Goal: Task Accomplishment & Management: Use online tool/utility

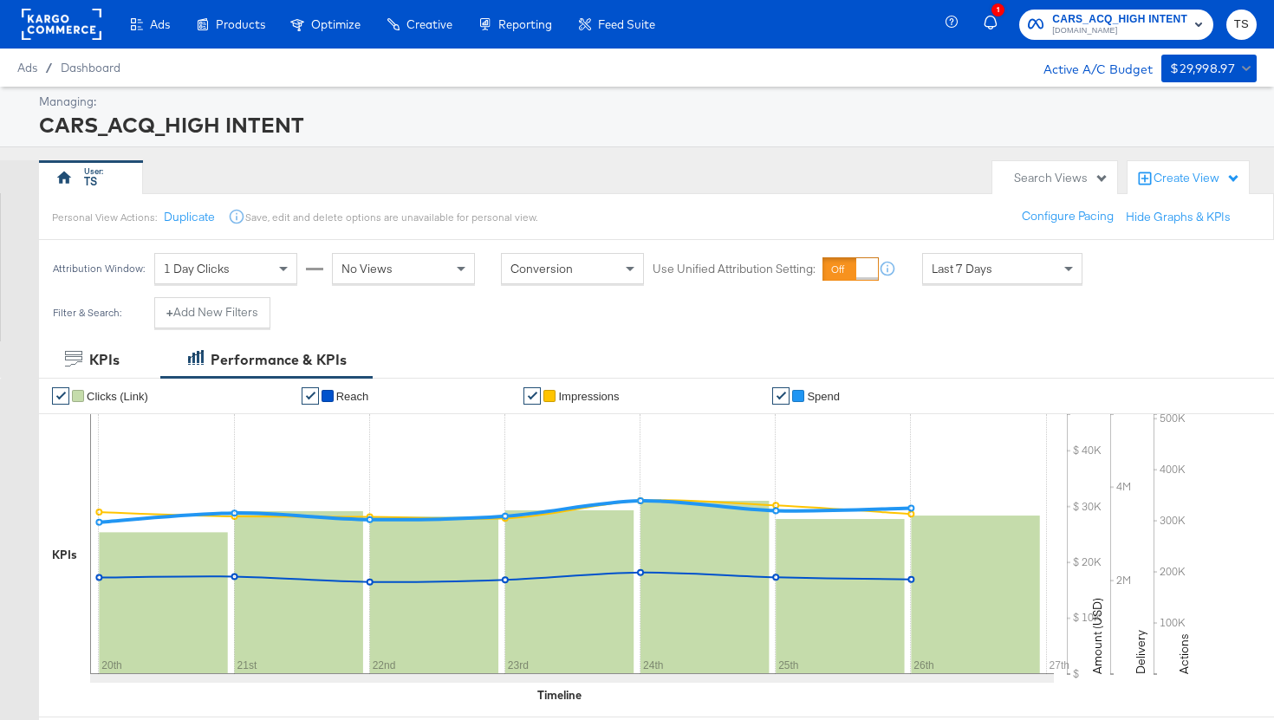
click at [65, 29] on rect at bounding box center [62, 24] width 80 height 31
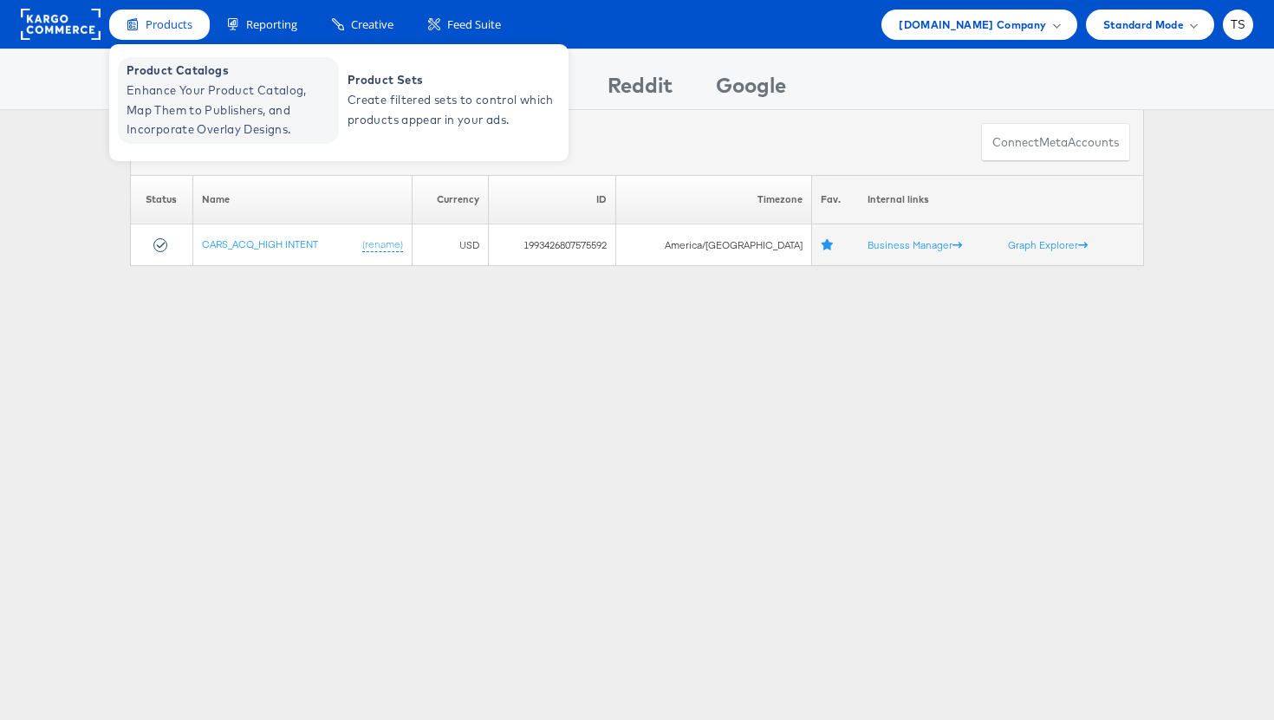
click at [199, 95] on span "Enhance Your Product Catalog, Map Them to Publishers, and Incorporate Overlay D…" at bounding box center [231, 110] width 208 height 59
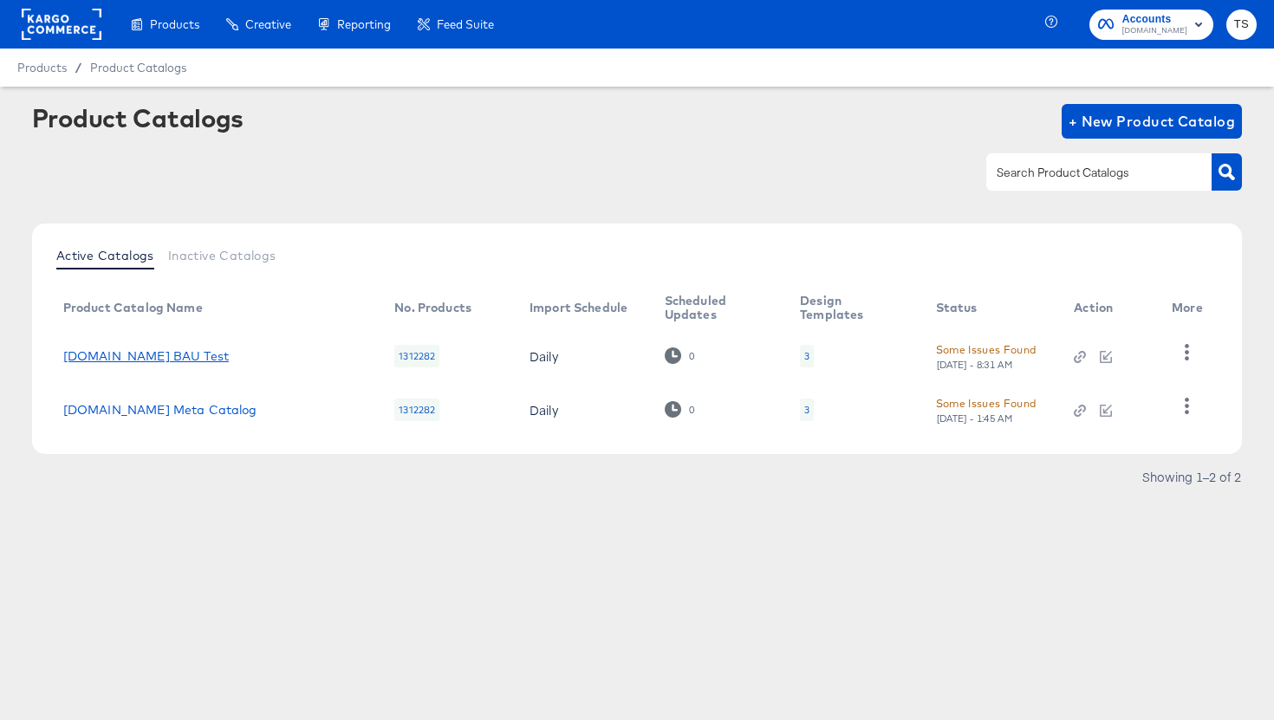
click at [164, 354] on link "[DOMAIN_NAME] BAU Test" at bounding box center [146, 356] width 166 height 14
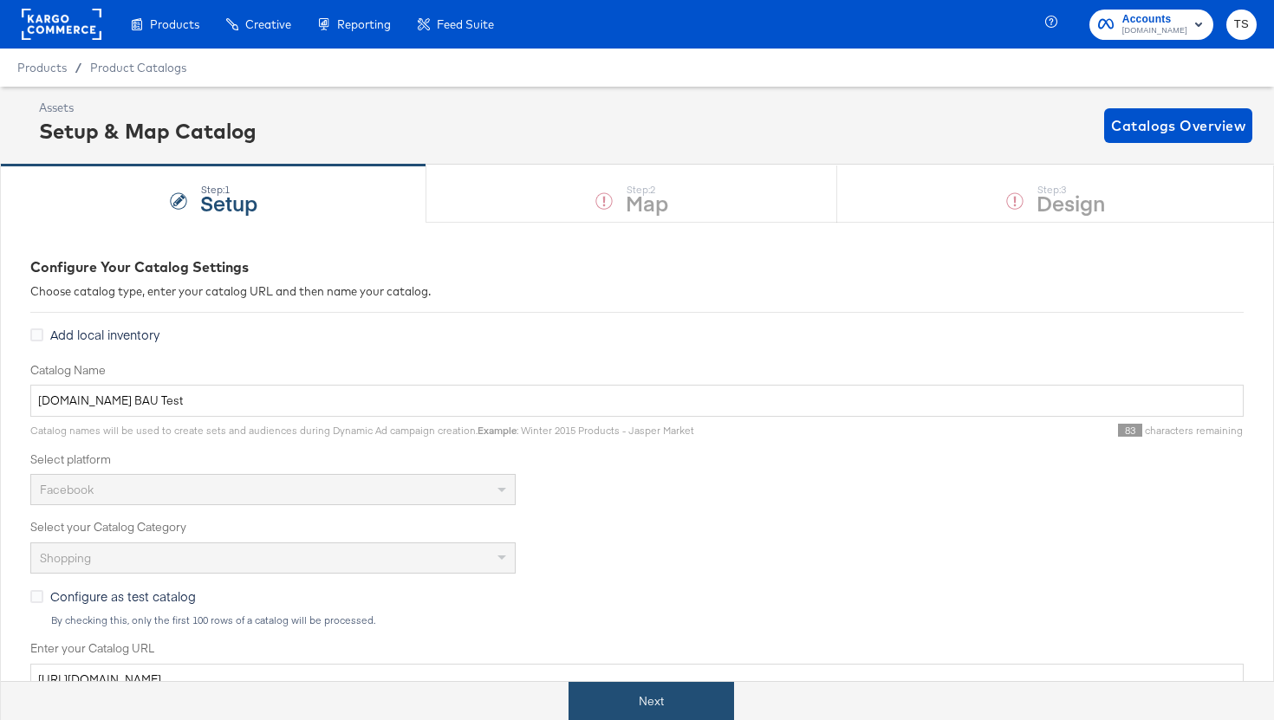
click at [682, 706] on button "Next" at bounding box center [652, 701] width 166 height 39
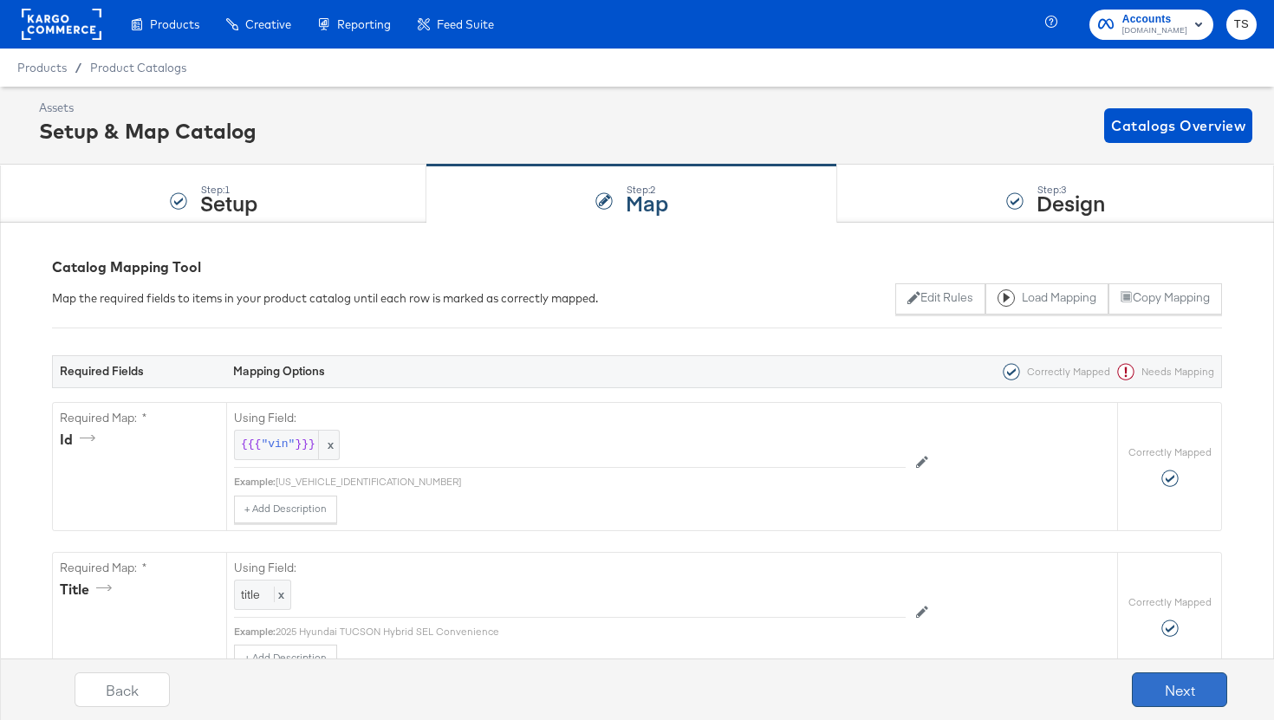
click at [1185, 705] on button "Next" at bounding box center [1179, 690] width 95 height 35
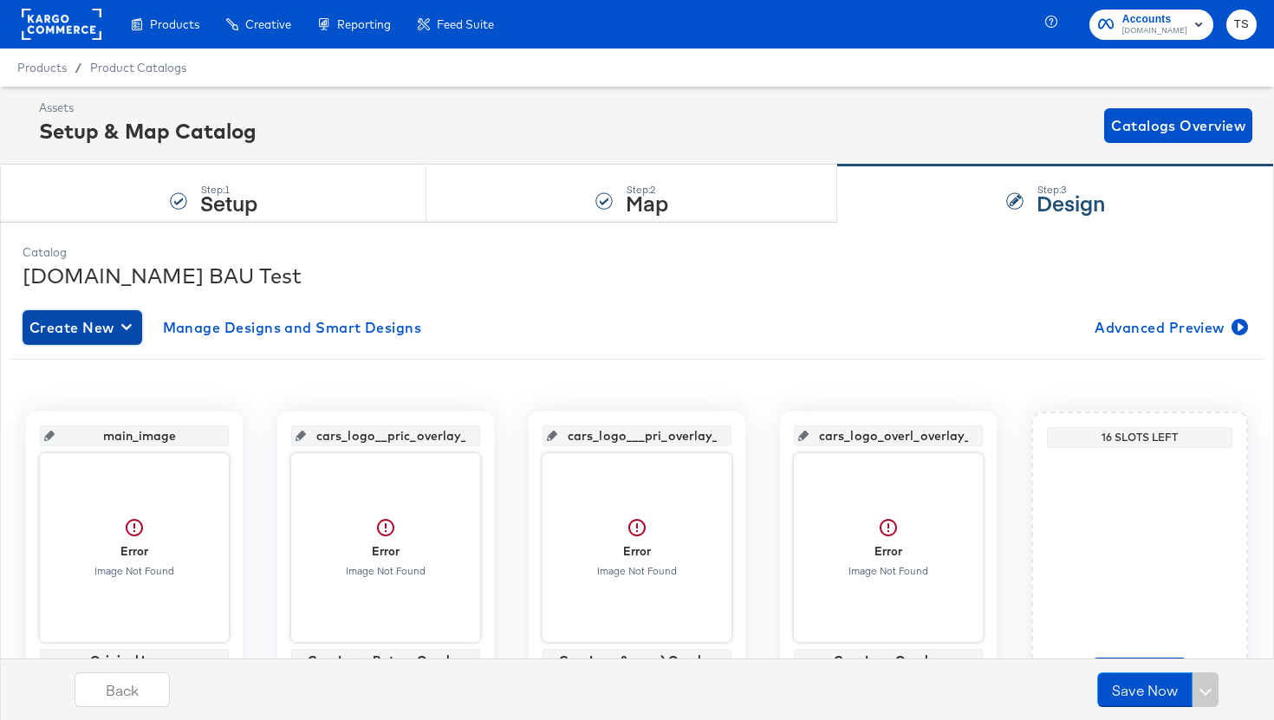
click at [97, 324] on span "Create New" at bounding box center [82, 328] width 106 height 24
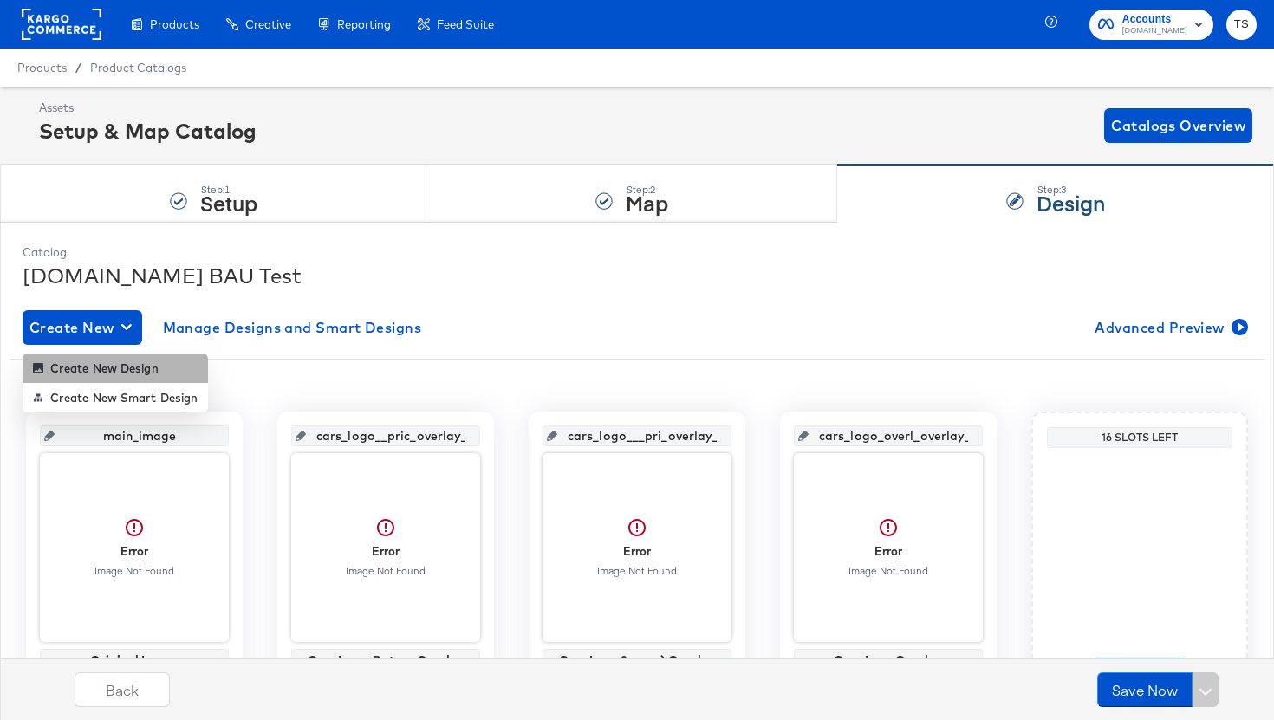
click at [103, 367] on div "Create New Design" at bounding box center [96, 368] width 126 height 14
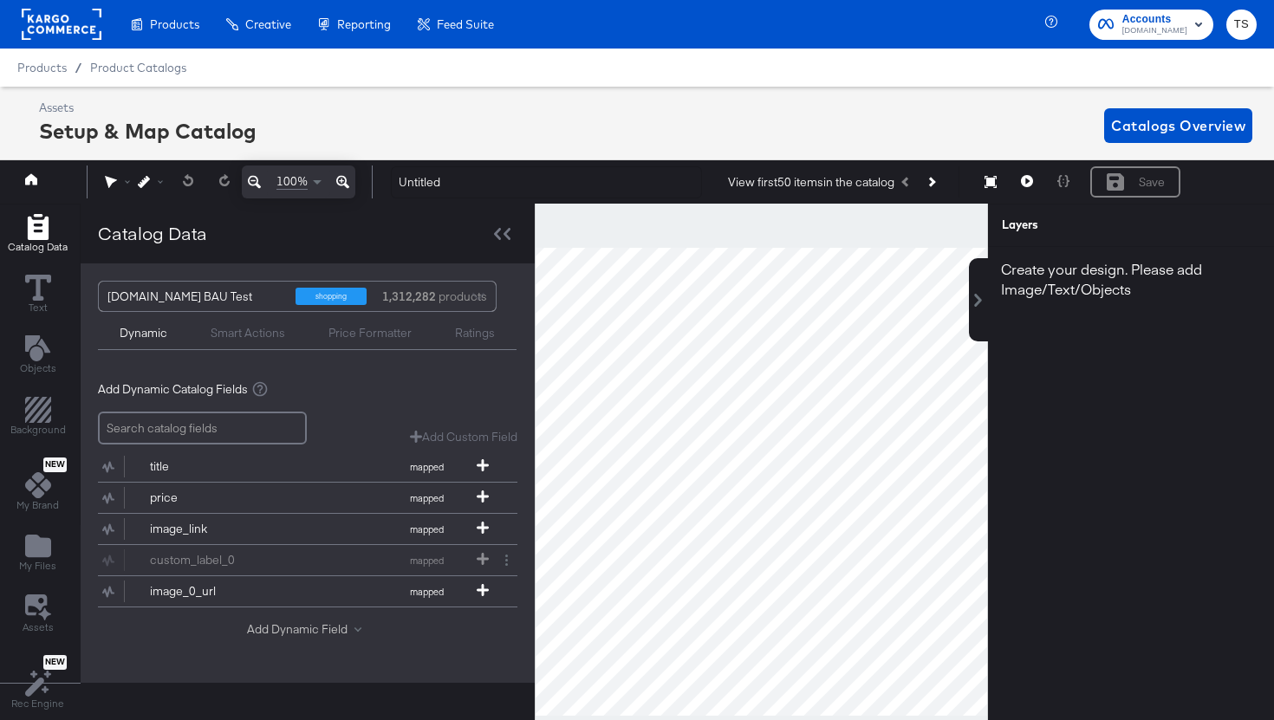
click at [296, 629] on button "Add Dynamic Field" at bounding box center [307, 630] width 121 height 16
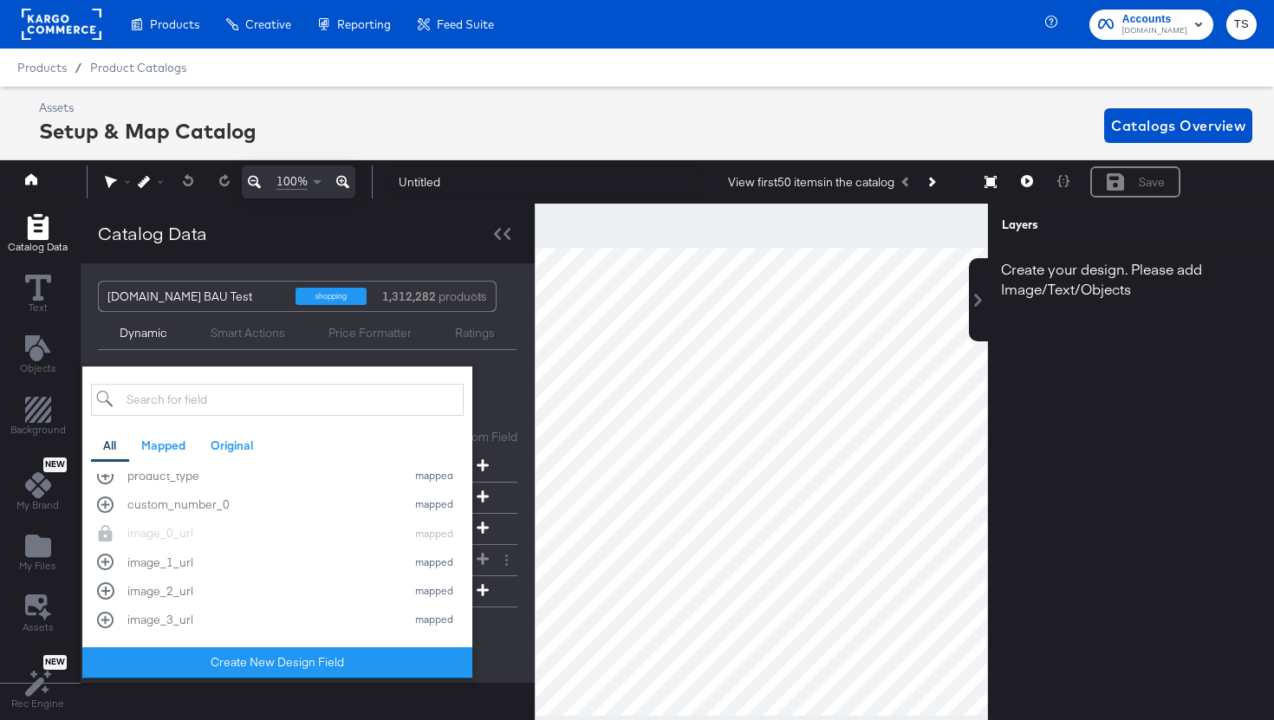
scroll to position [556, 0]
click at [335, 570] on div "image_1_url" at bounding box center [262, 566] width 270 height 16
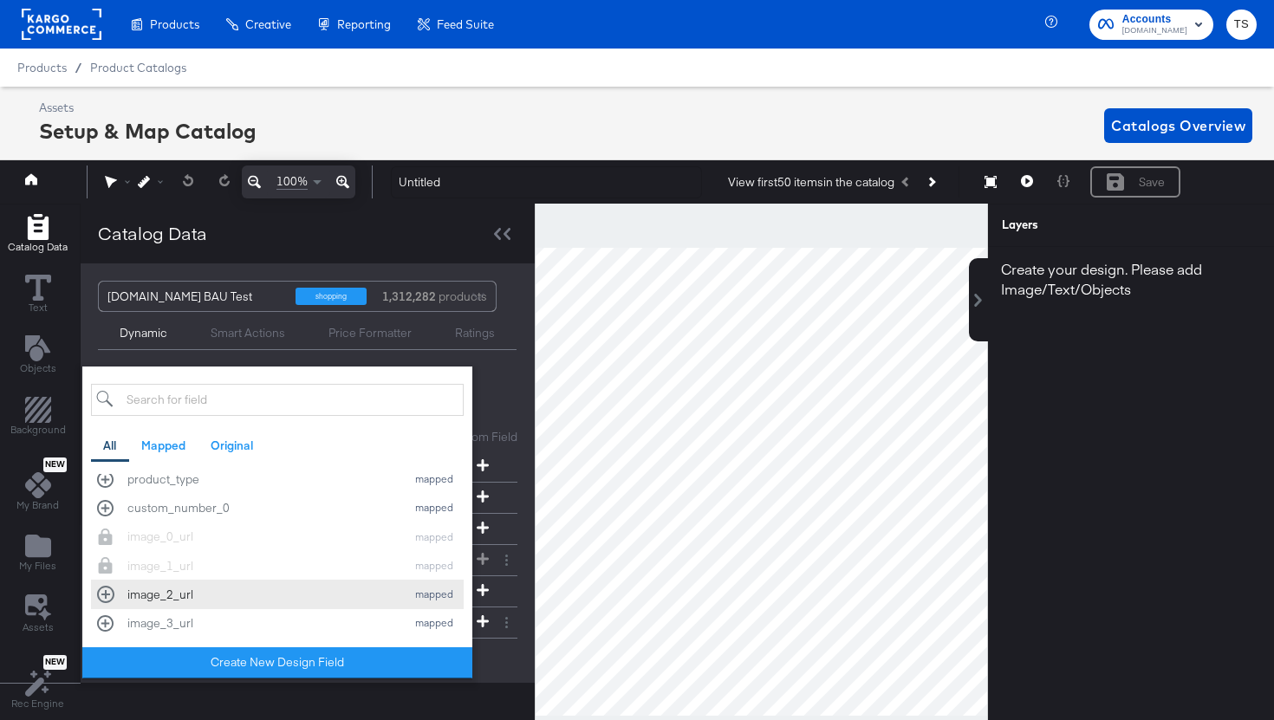
click at [297, 596] on div "image_2_url" at bounding box center [262, 595] width 270 height 16
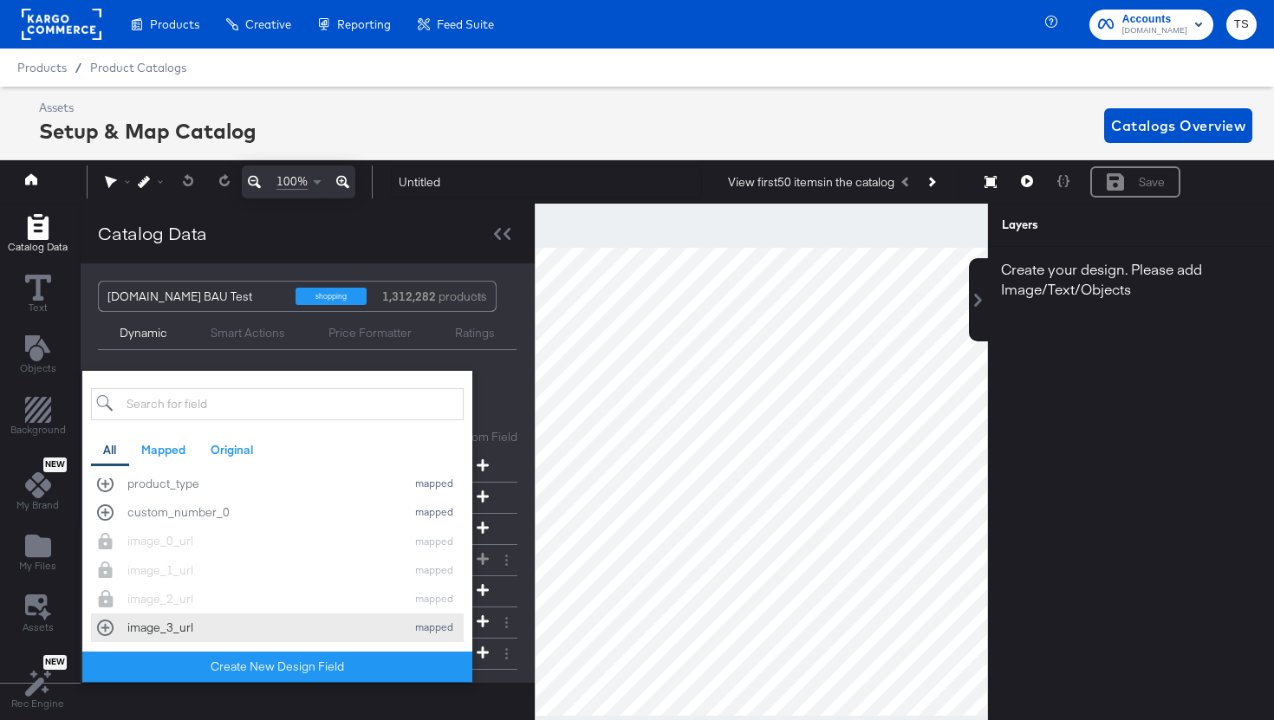
click at [270, 625] on div "image_3_url" at bounding box center [262, 628] width 270 height 16
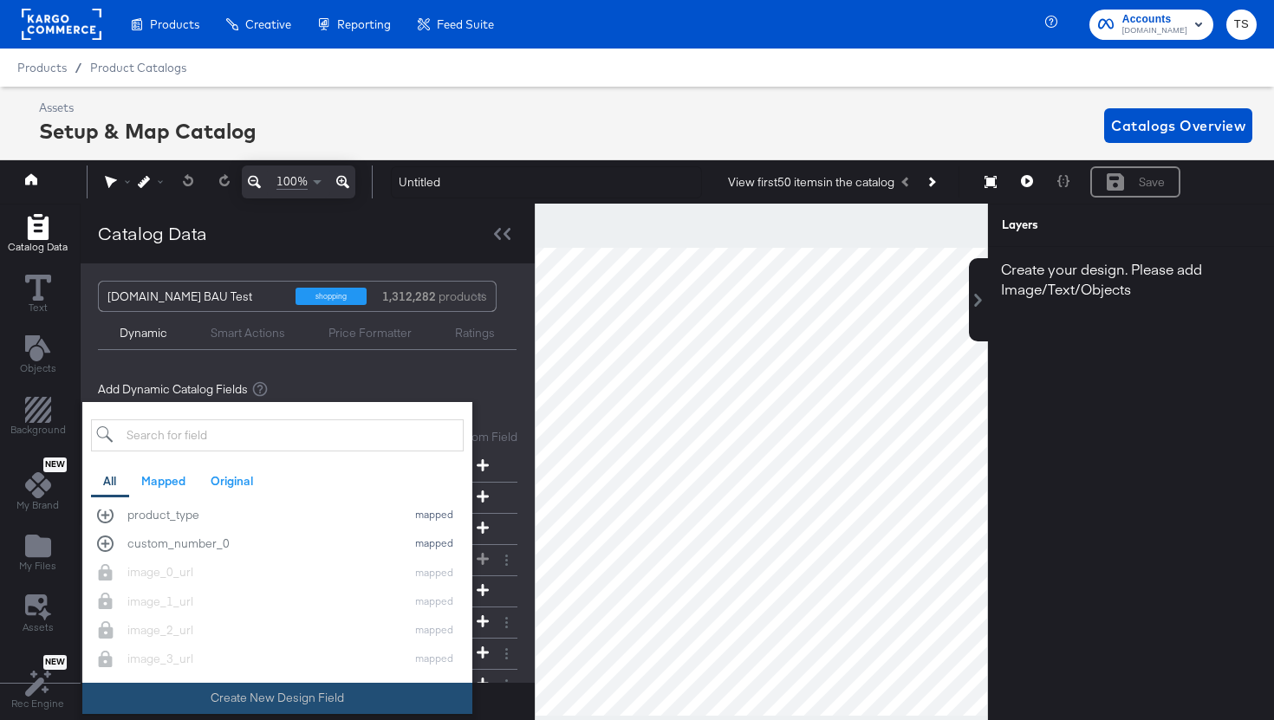
click at [338, 706] on button "Create New Design Field" at bounding box center [277, 698] width 390 height 31
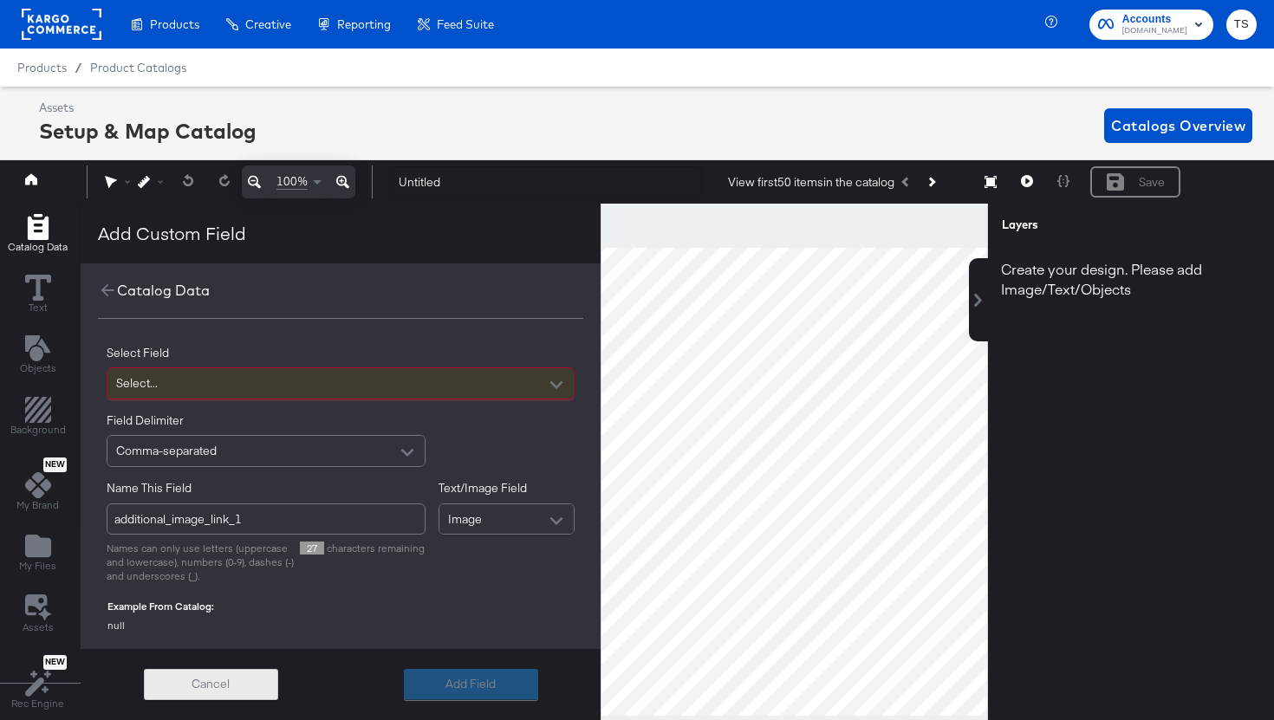
click at [217, 690] on button "Cancel" at bounding box center [211, 684] width 134 height 31
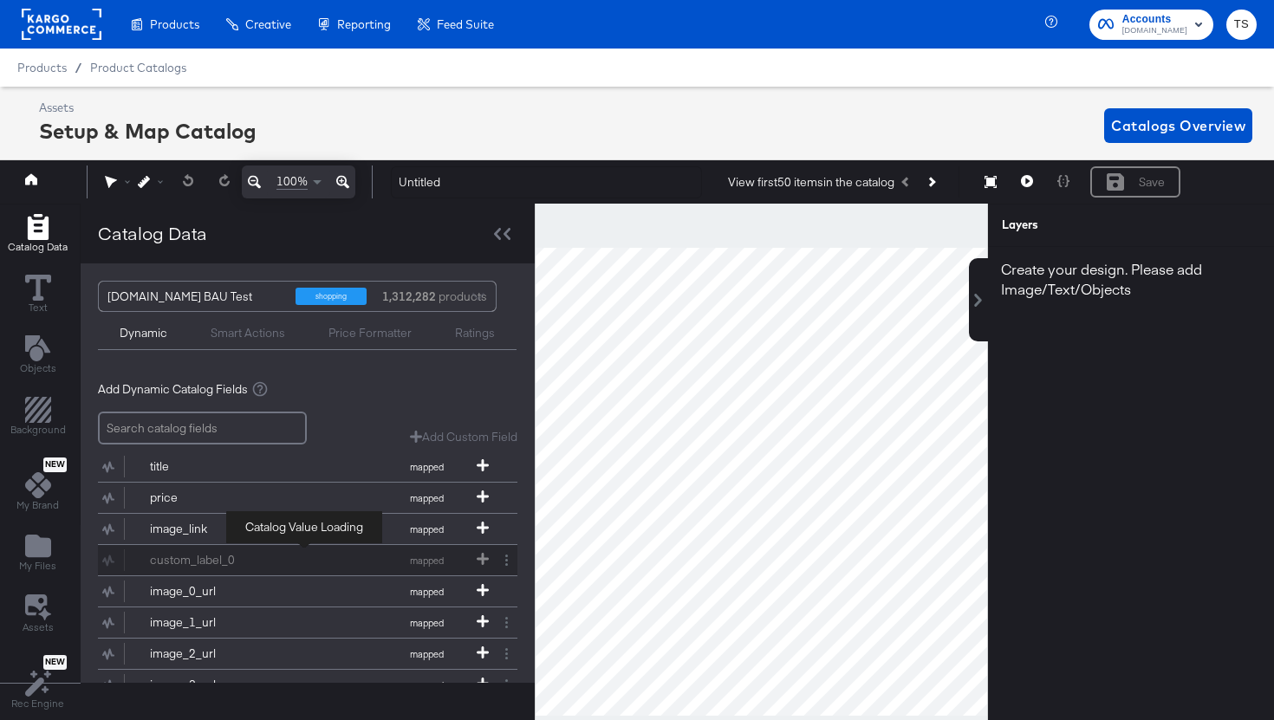
scroll to position [86, 0]
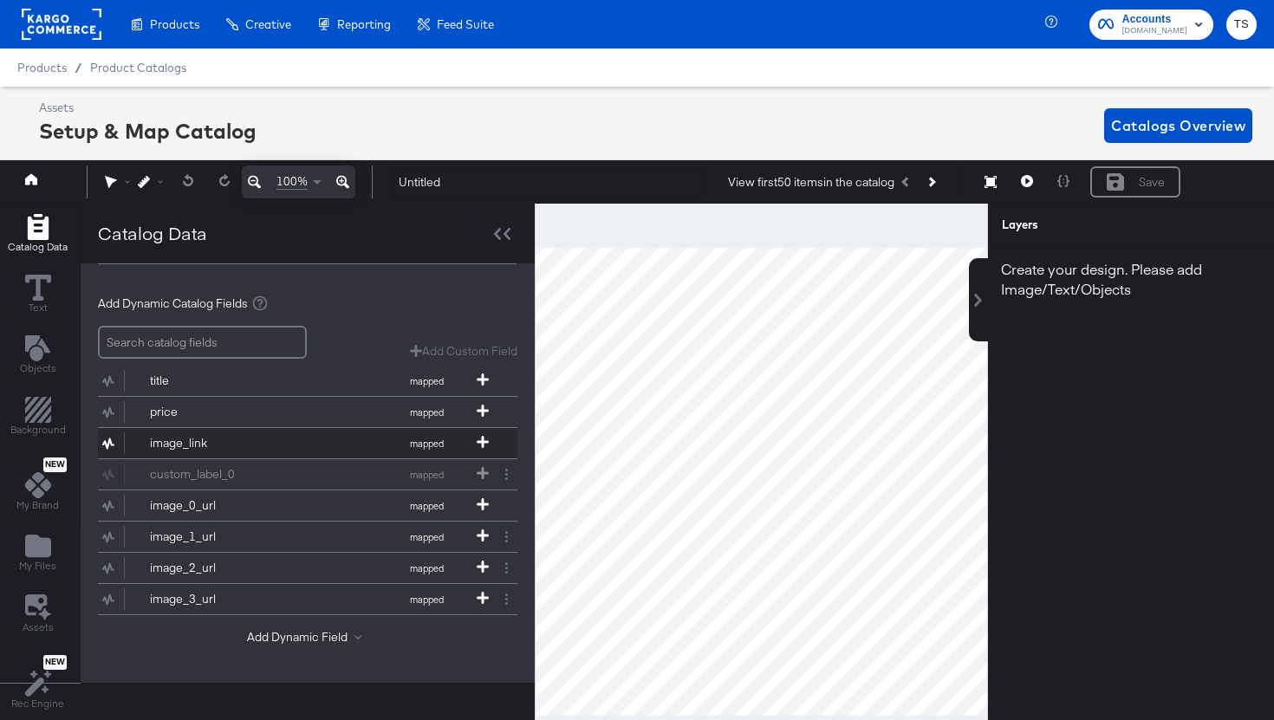
click at [312, 455] on button "image_link mapped" at bounding box center [297, 443] width 398 height 30
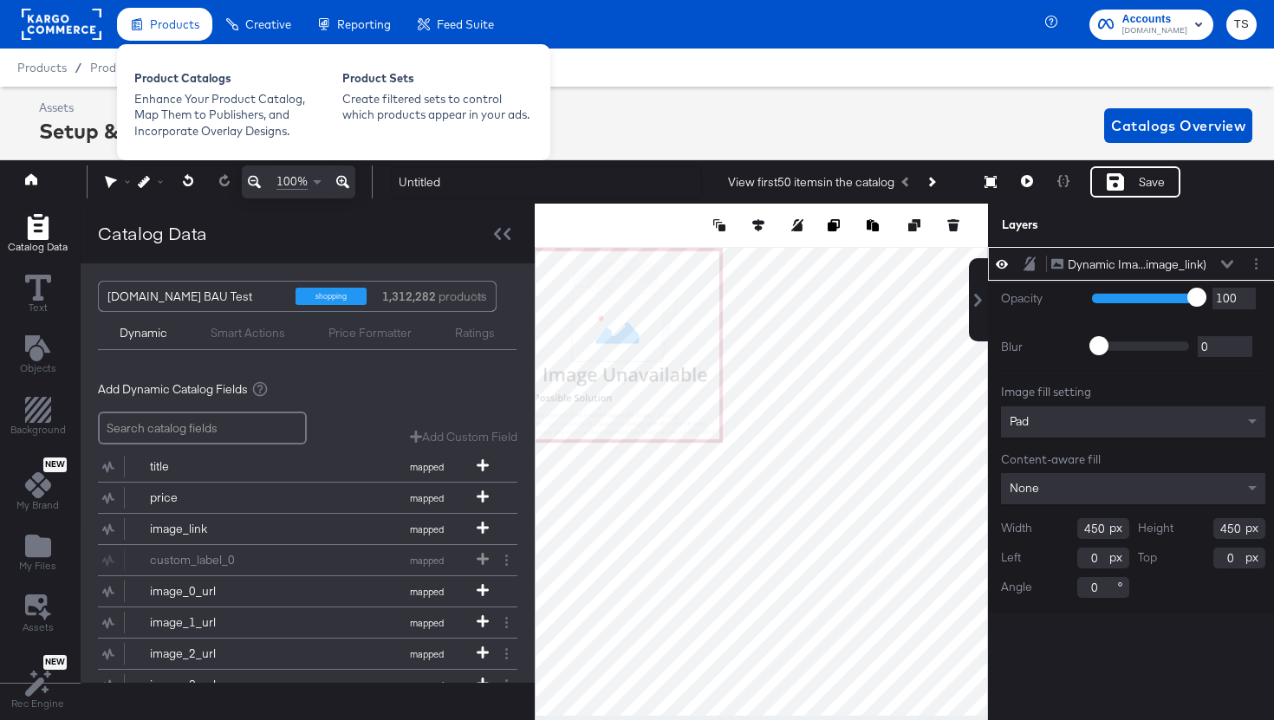
click at [189, 32] on div "Products" at bounding box center [164, 25] width 95 height 34
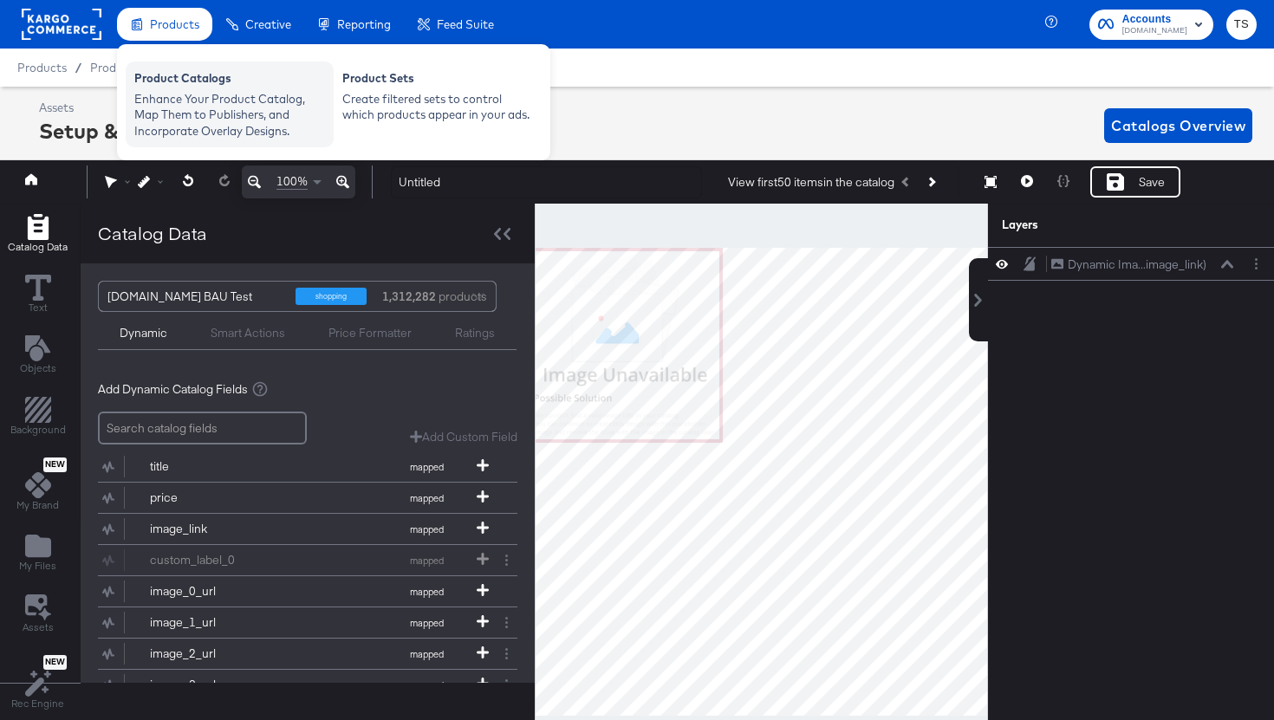
click at [195, 80] on div "Product Catalogs" at bounding box center [229, 80] width 191 height 21
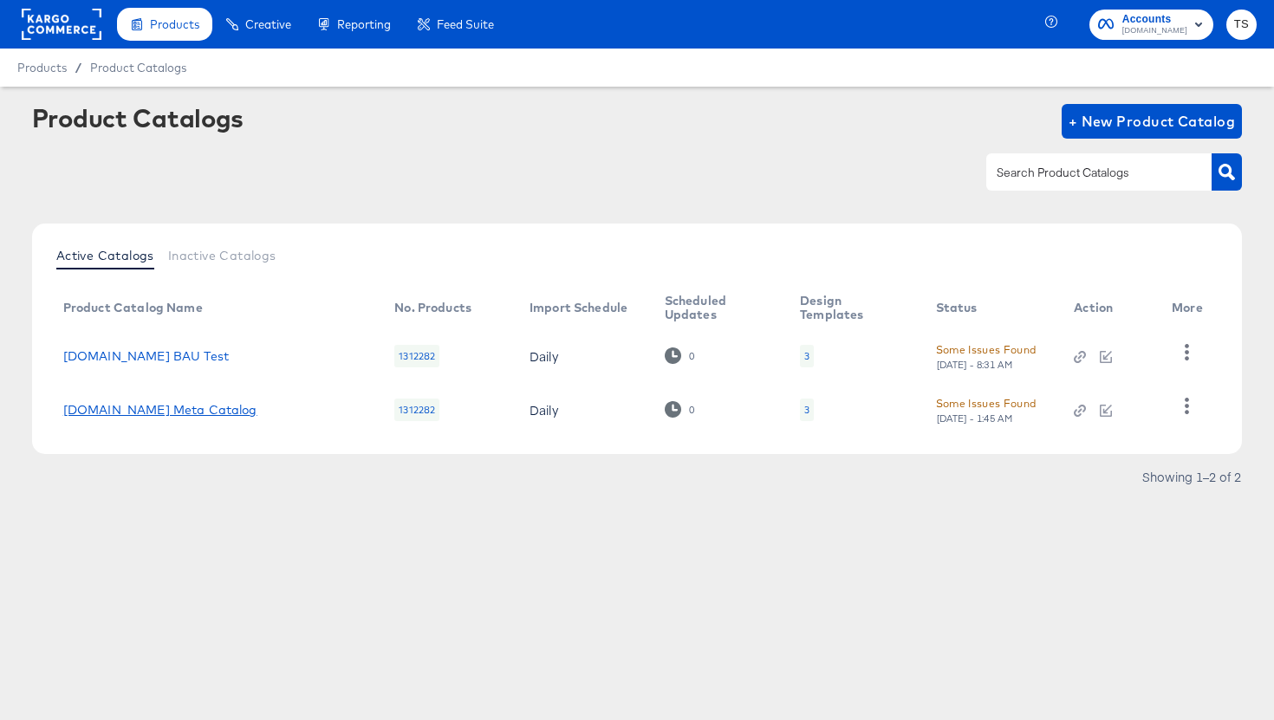
click at [160, 411] on link "[DOMAIN_NAME] Meta Catalog" at bounding box center [160, 410] width 194 height 14
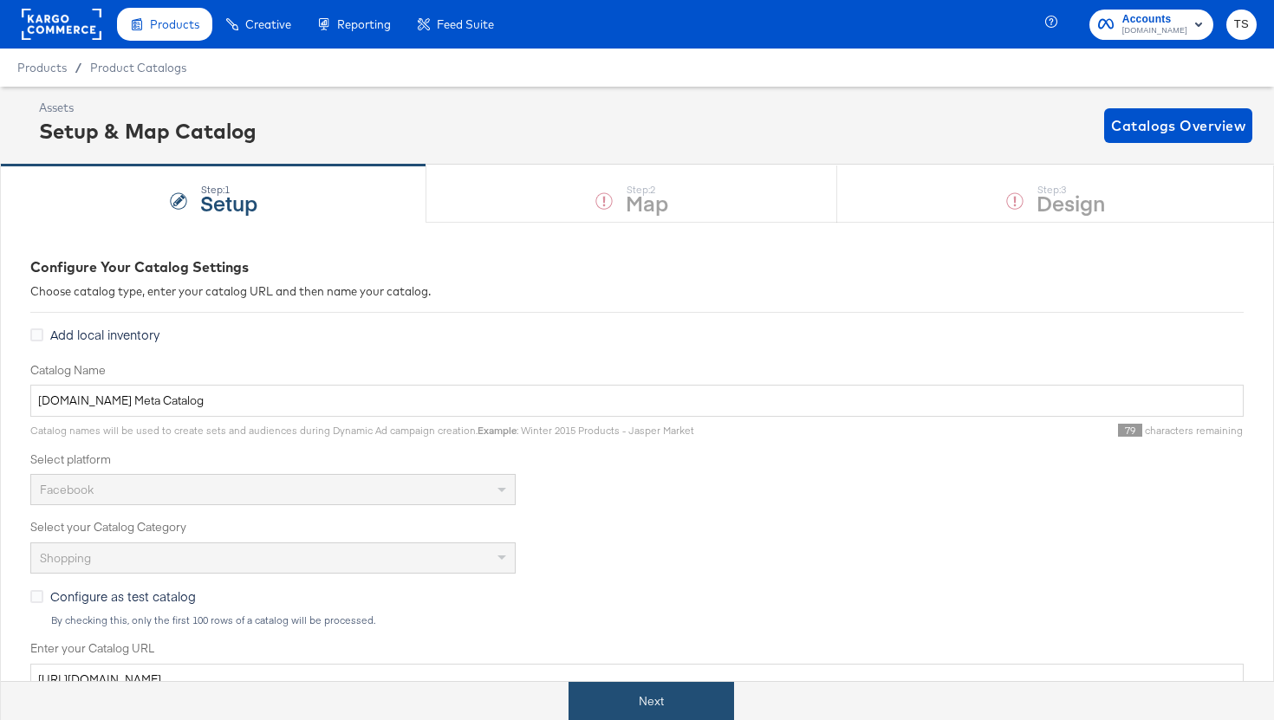
click at [698, 704] on button "Next" at bounding box center [652, 701] width 166 height 39
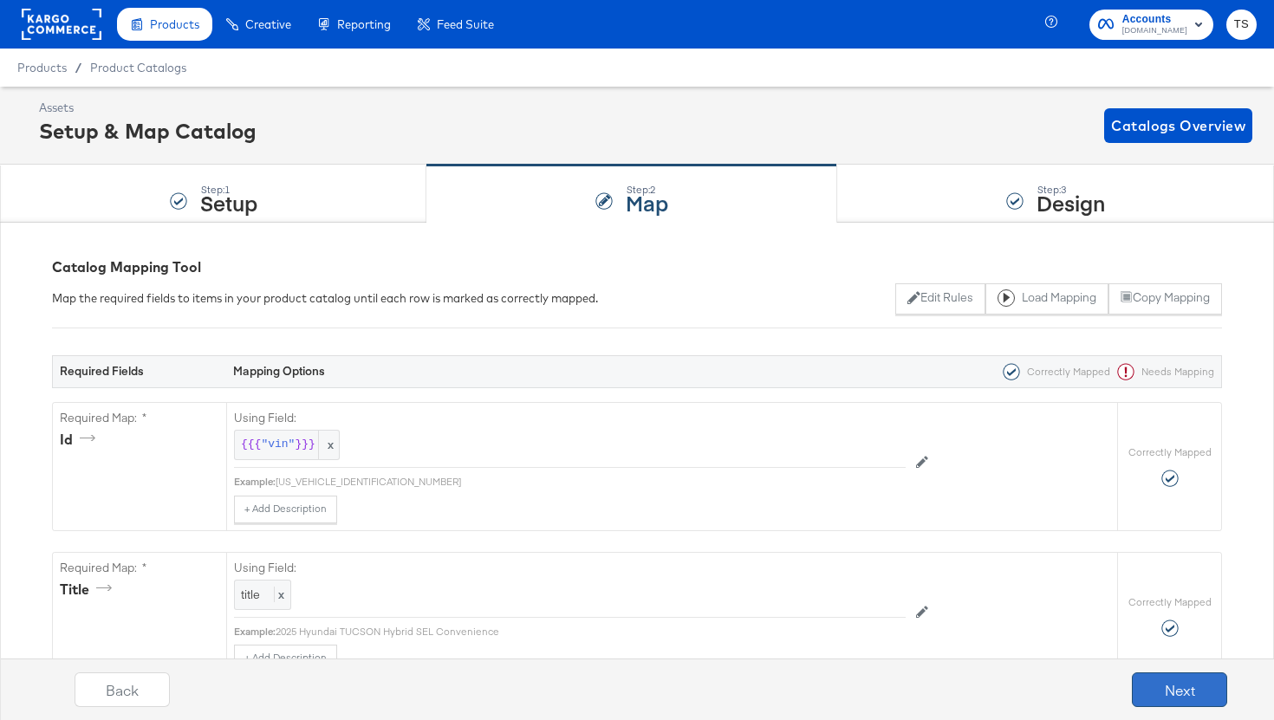
click at [1214, 700] on button "Next" at bounding box center [1179, 690] width 95 height 35
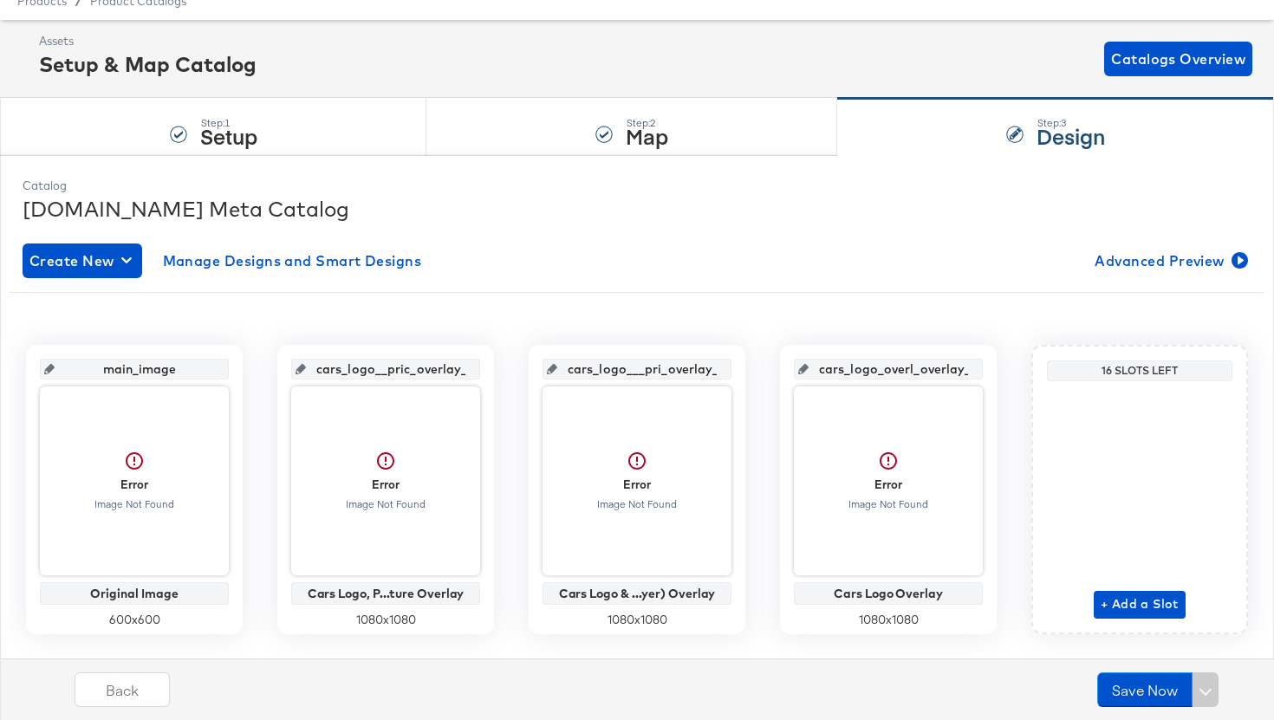
scroll to position [106, 0]
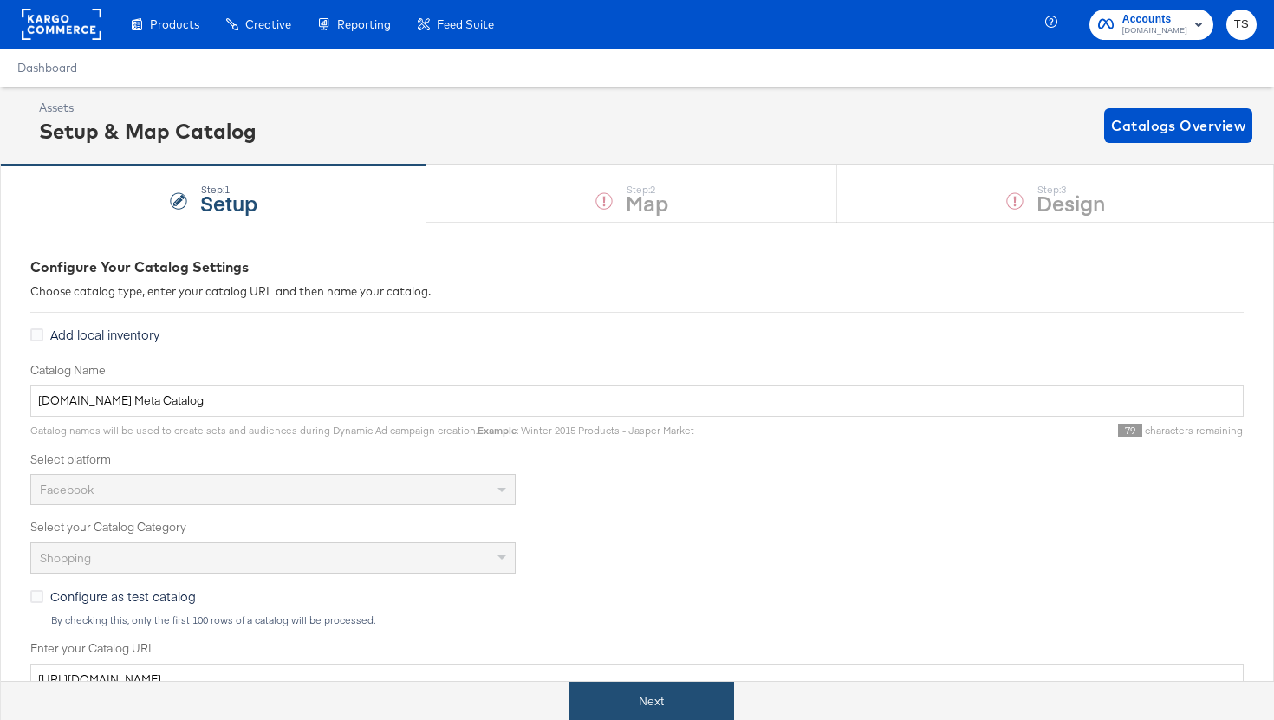
click at [596, 706] on button "Next" at bounding box center [652, 701] width 166 height 39
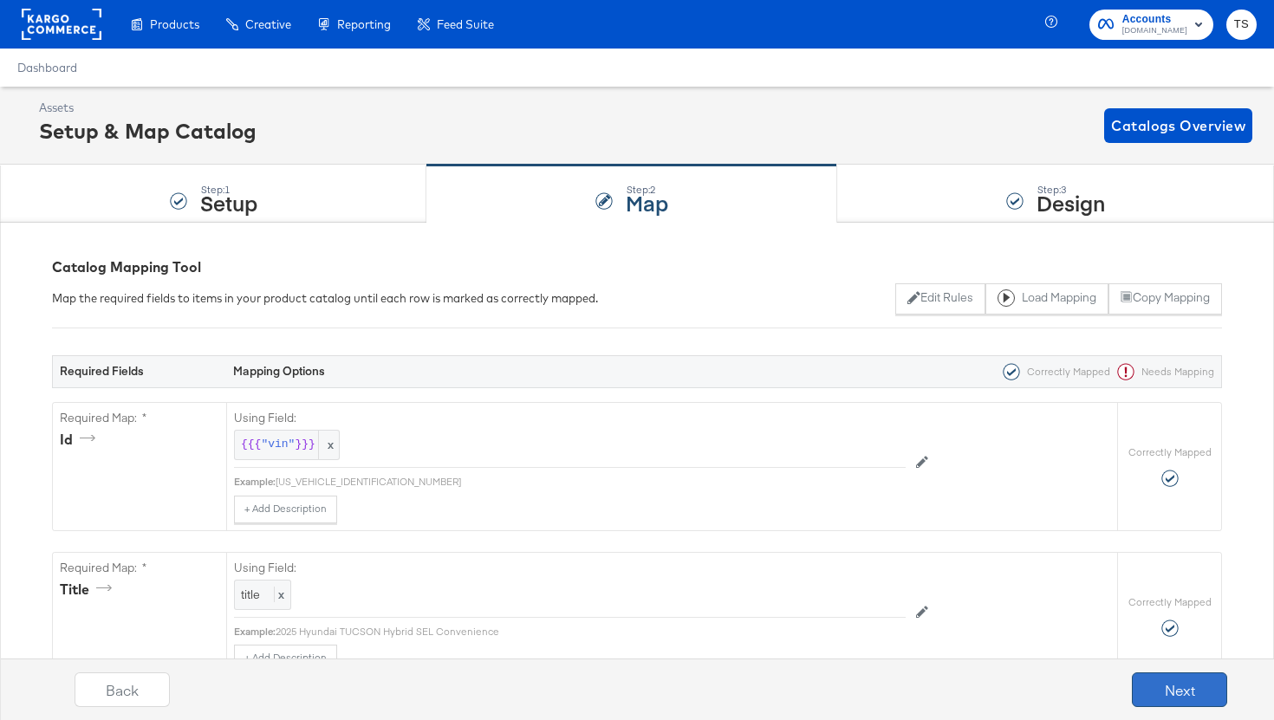
click at [1161, 688] on button "Next" at bounding box center [1179, 690] width 95 height 35
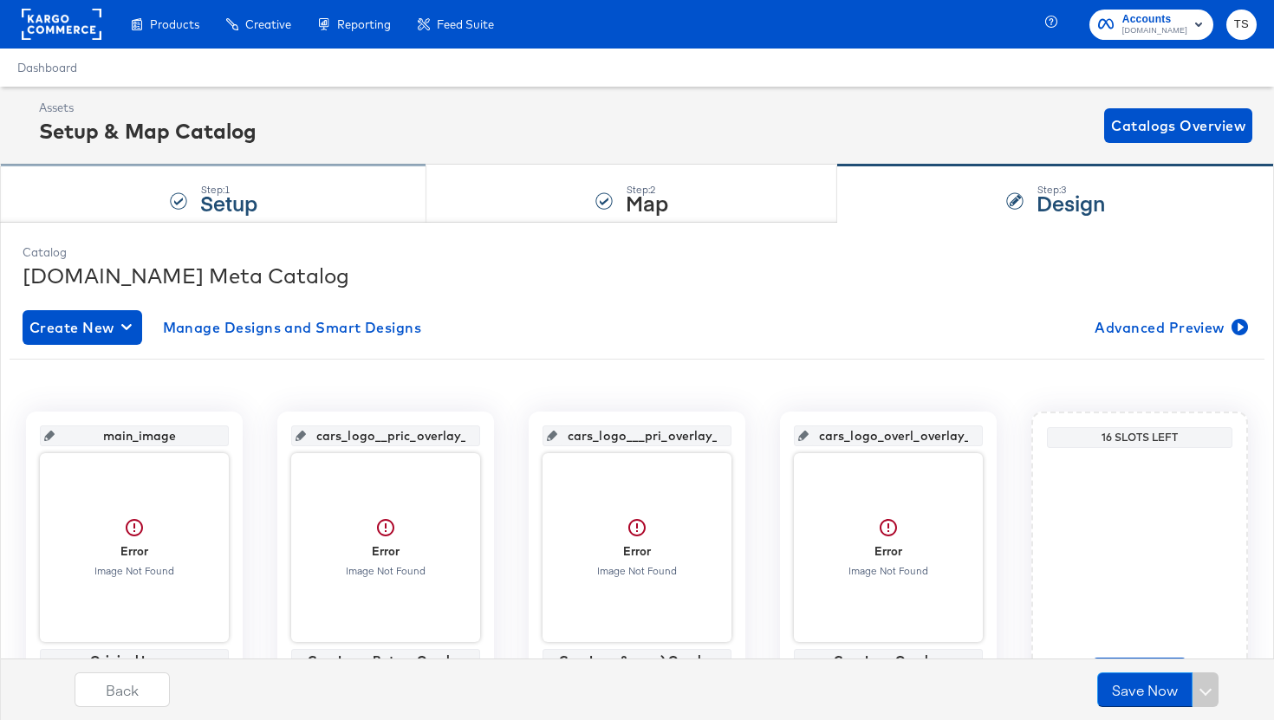
click at [263, 190] on div "Step: 1 Setup" at bounding box center [213, 194] width 426 height 57
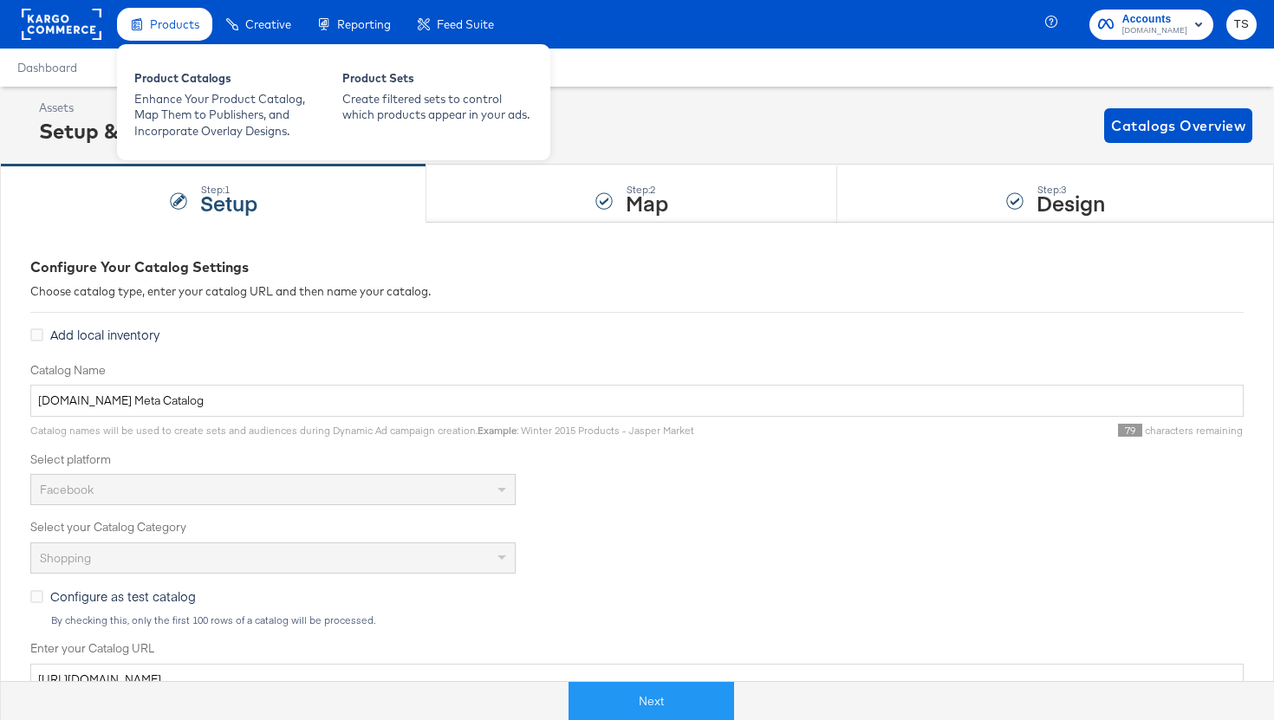
click at [177, 35] on div "Products" at bounding box center [164, 25] width 95 height 34
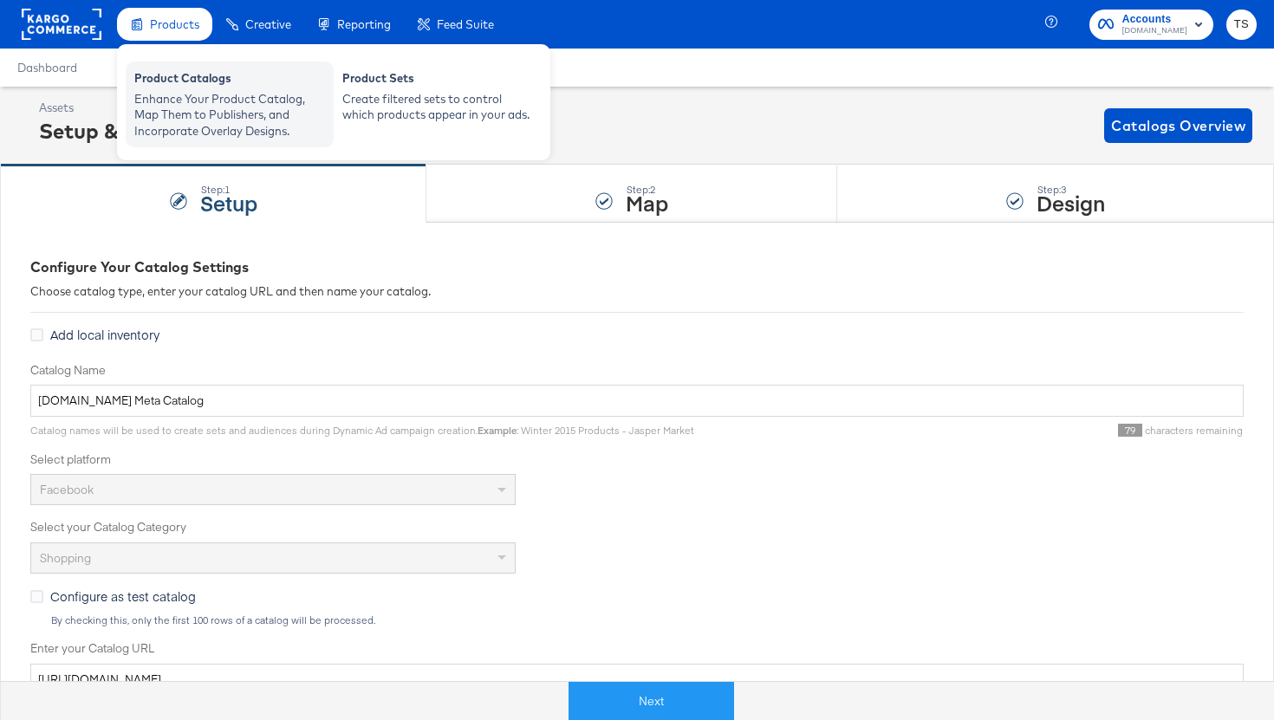
click at [205, 94] on div "Enhance Your Product Catalog, Map Them to Publishers, and Incorporate Overlay D…" at bounding box center [229, 115] width 191 height 49
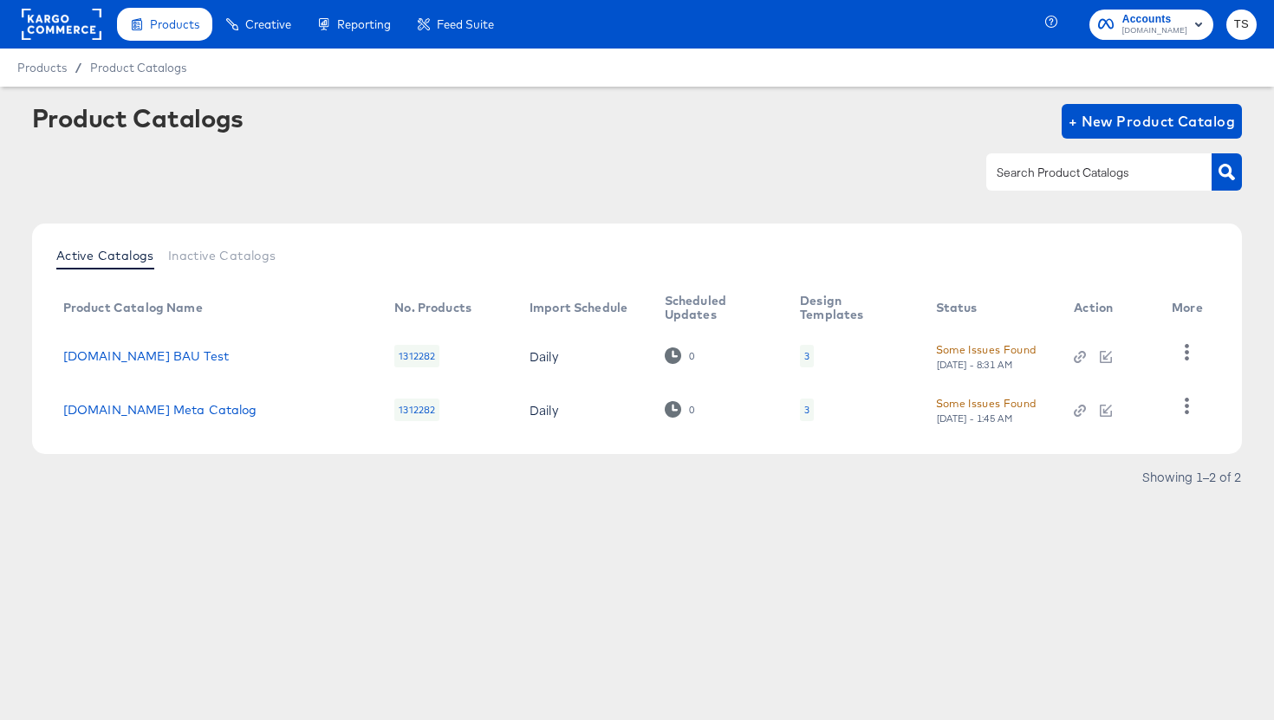
click at [984, 351] on div "Some Issues Found" at bounding box center [986, 350] width 101 height 18
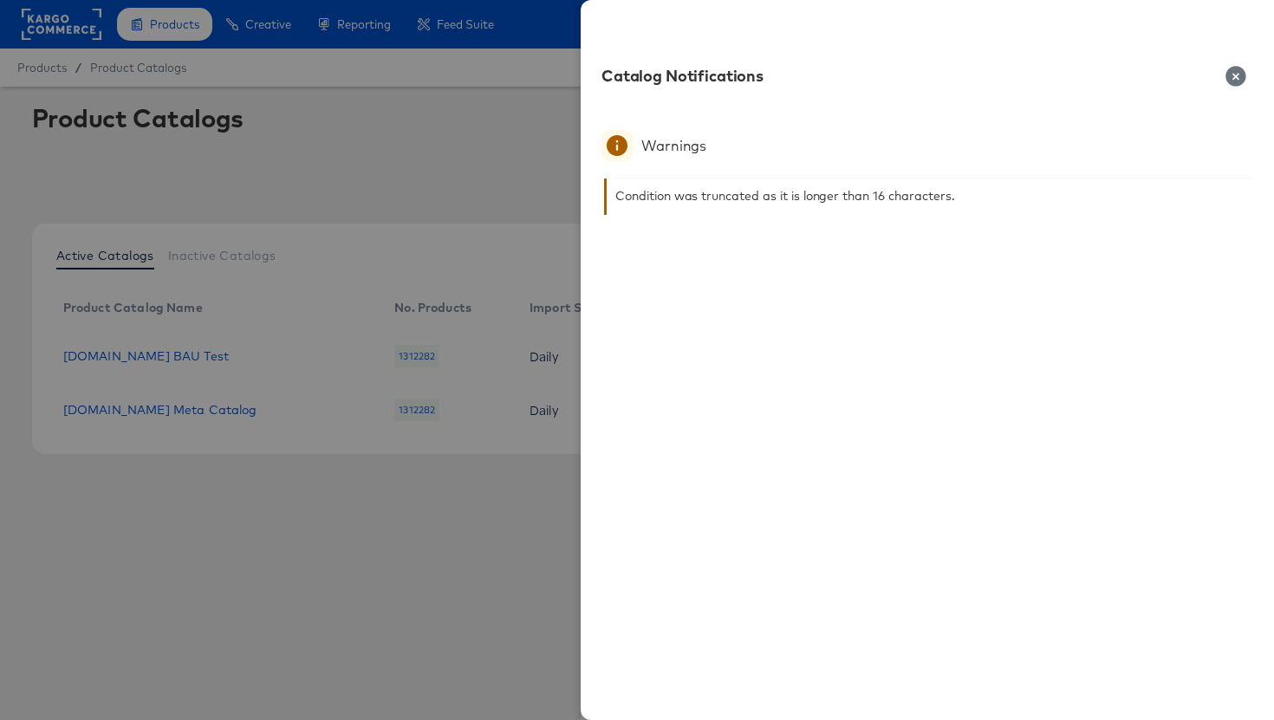
click at [1230, 75] on icon "button" at bounding box center [1236, 76] width 20 height 20
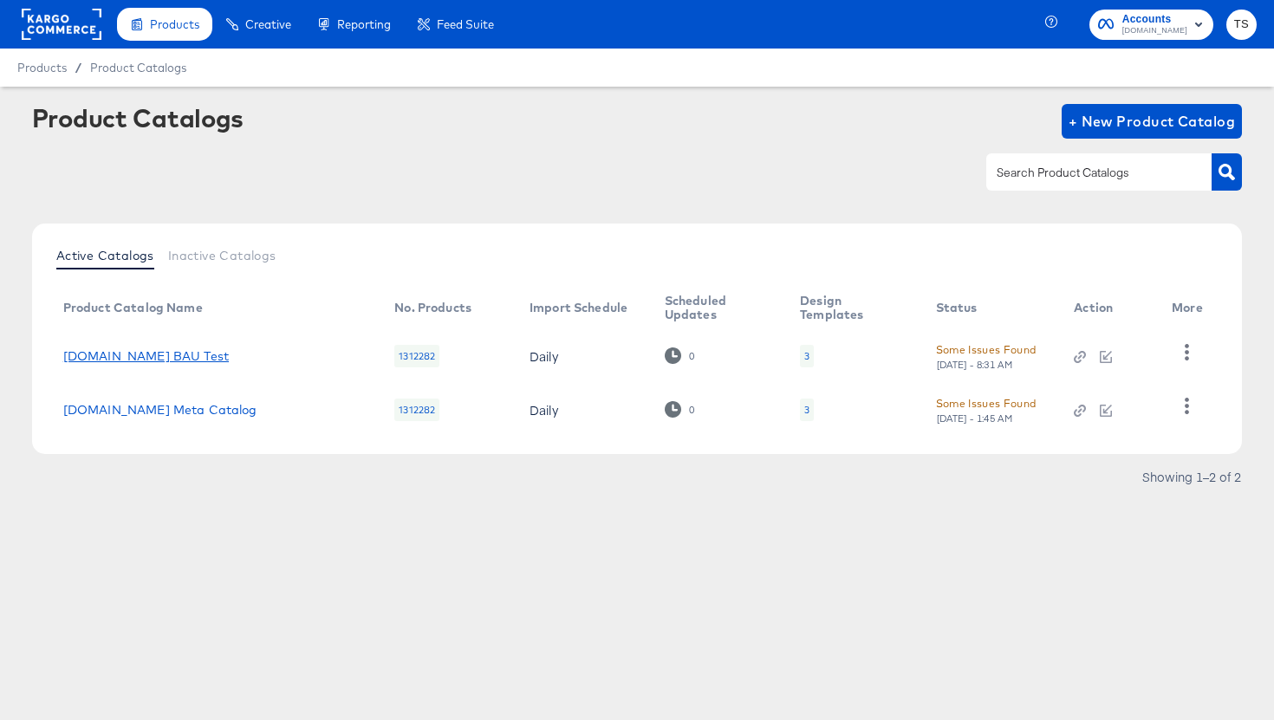
click at [165, 354] on link "[DOMAIN_NAME] BAU Test" at bounding box center [146, 356] width 166 height 14
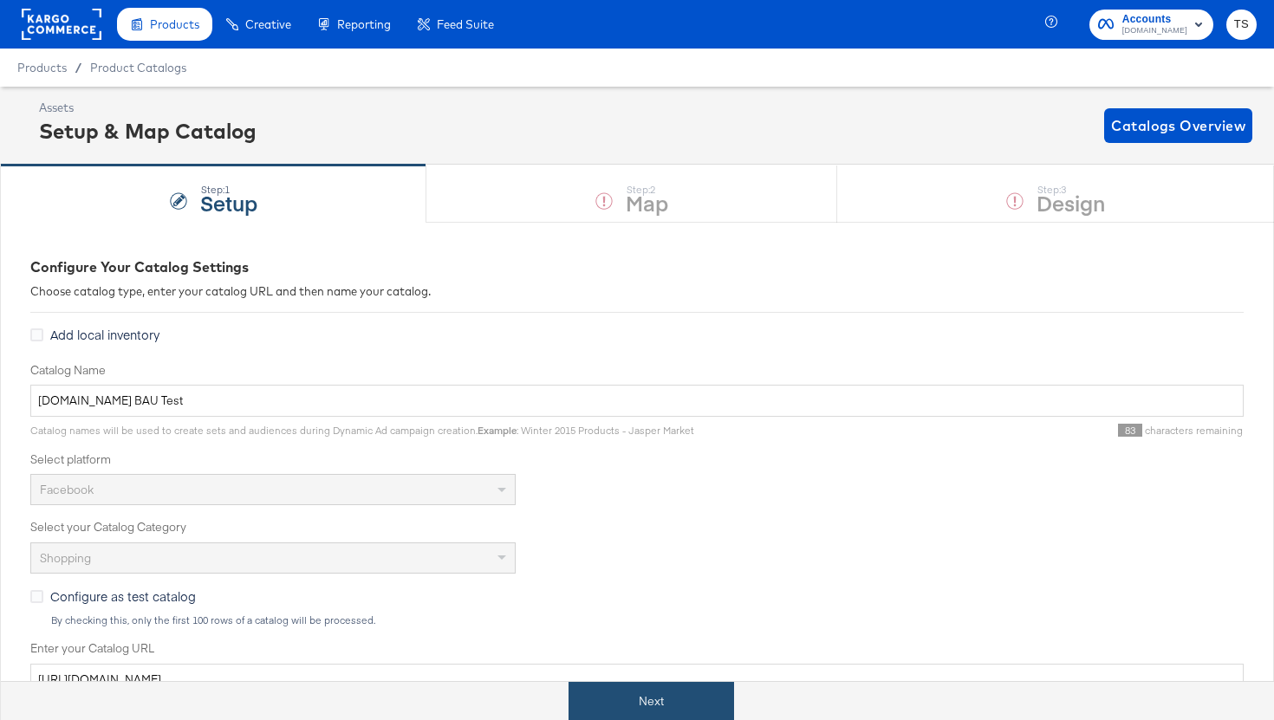
click at [667, 707] on button "Next" at bounding box center [652, 701] width 166 height 39
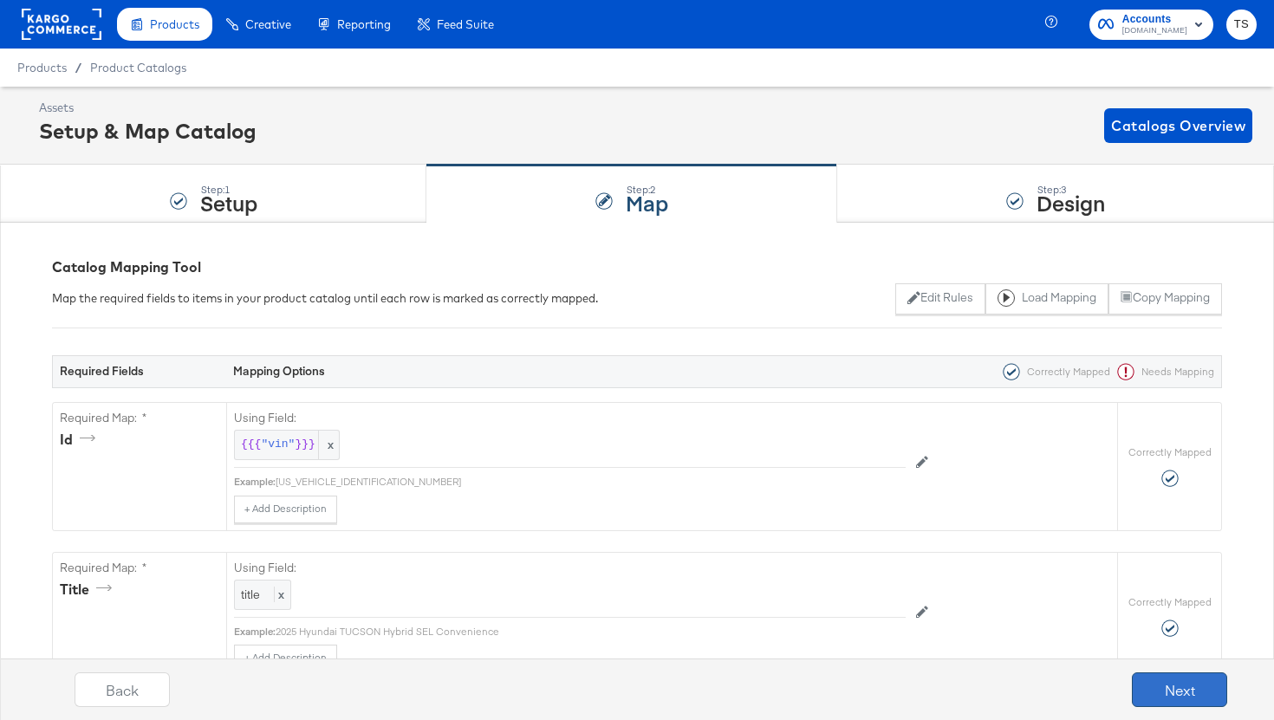
click at [1227, 696] on button "Next" at bounding box center [1179, 690] width 95 height 35
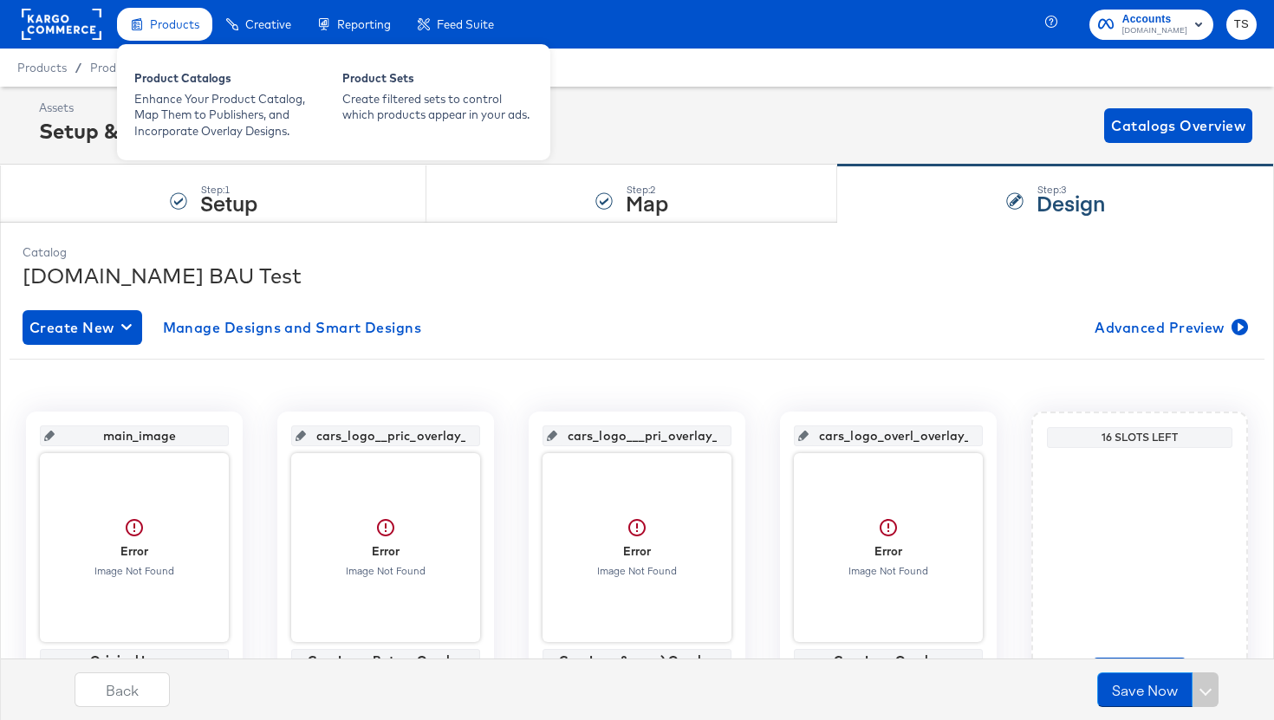
click at [156, 24] on span "Products" at bounding box center [174, 24] width 49 height 14
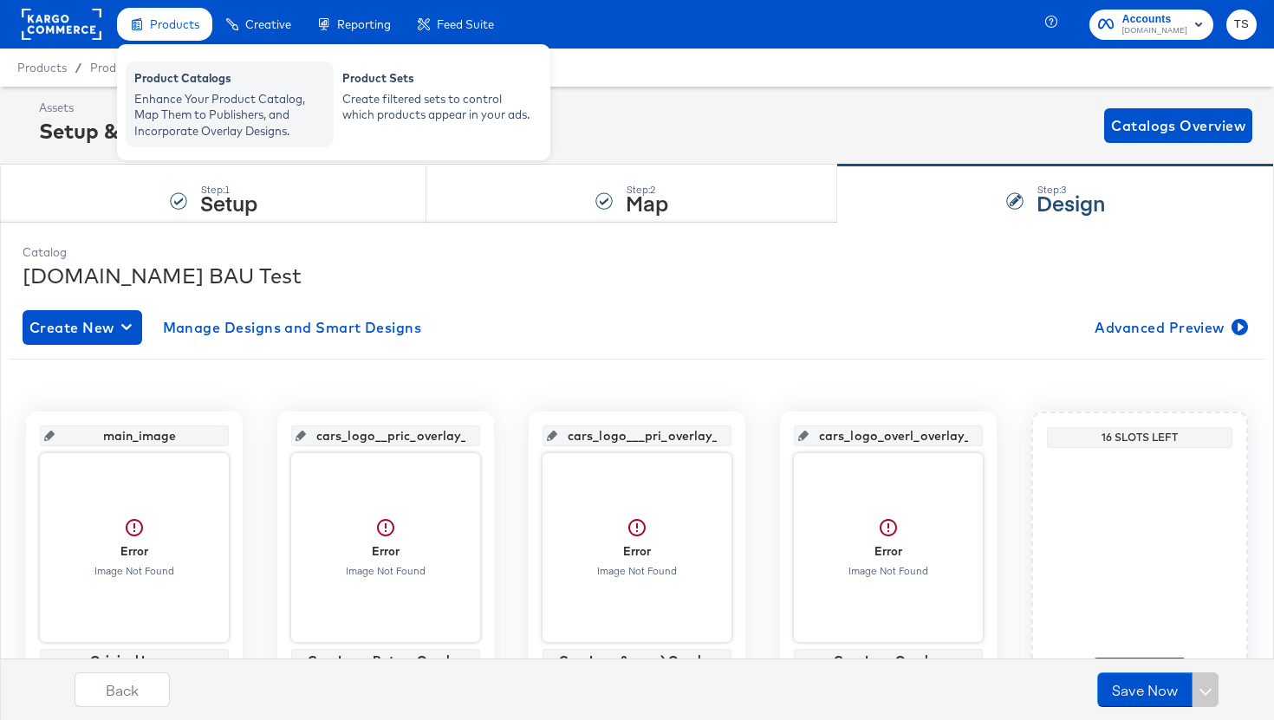
click at [186, 97] on div "Enhance Your Product Catalog, Map Them to Publishers, and Incorporate Overlay D…" at bounding box center [229, 115] width 191 height 49
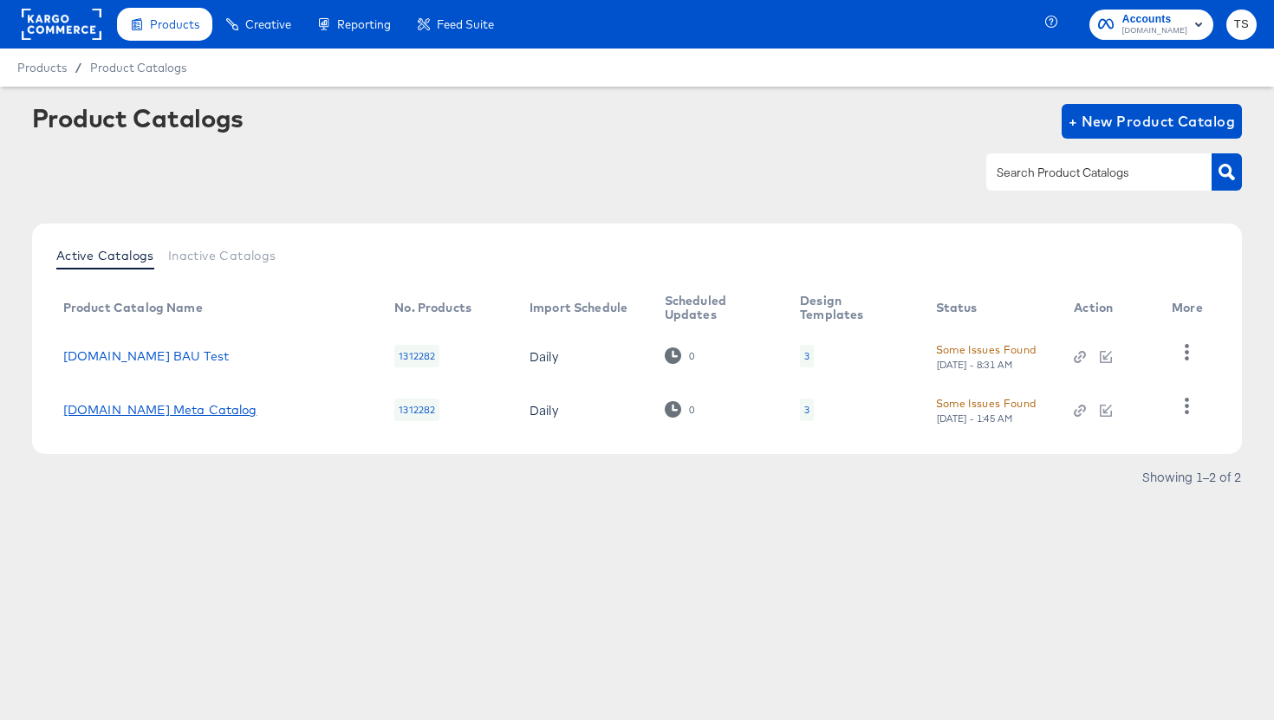
click at [161, 412] on link "[DOMAIN_NAME] Meta Catalog" at bounding box center [160, 410] width 194 height 14
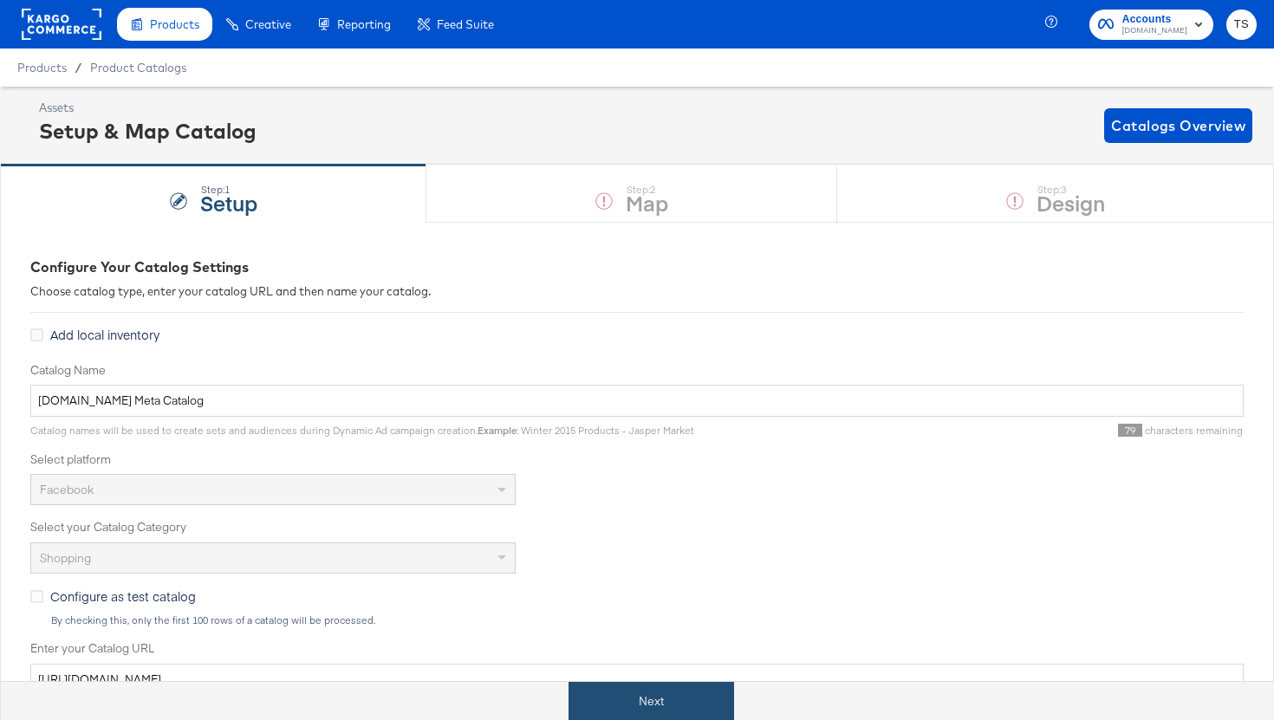
click at [623, 717] on button "Next" at bounding box center [652, 701] width 166 height 39
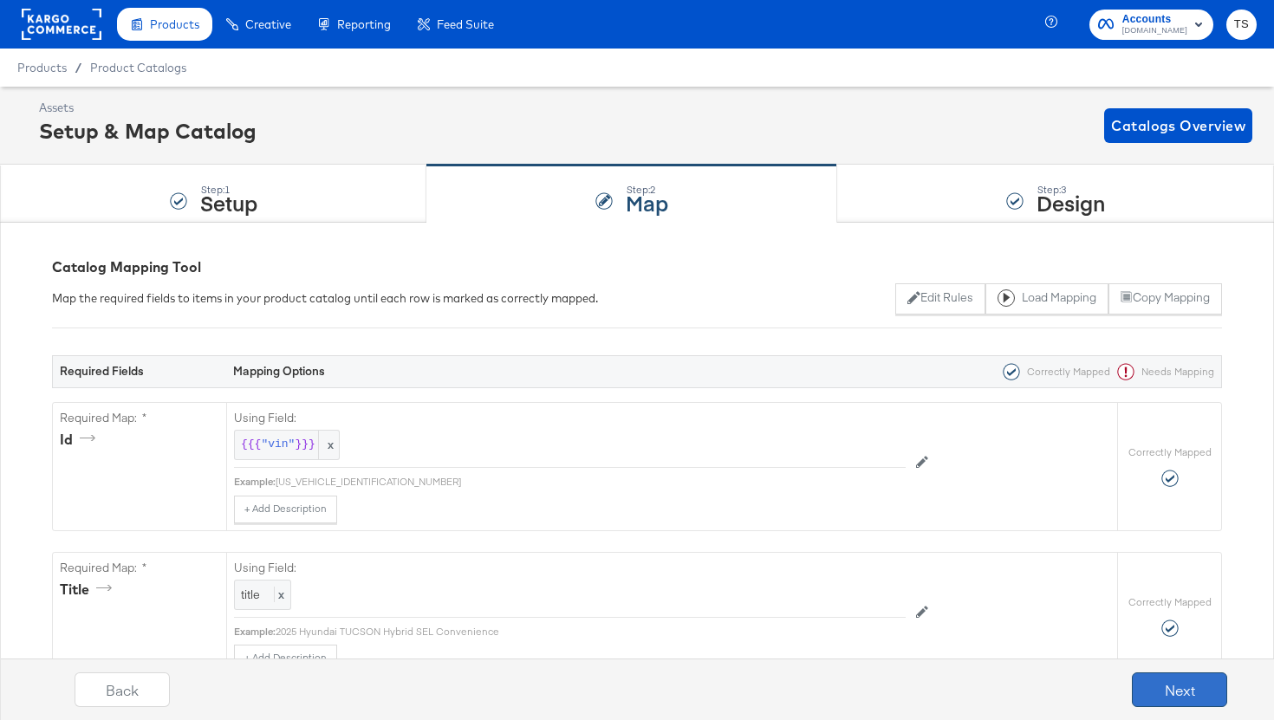
click at [1180, 698] on button "Next" at bounding box center [1179, 690] width 95 height 35
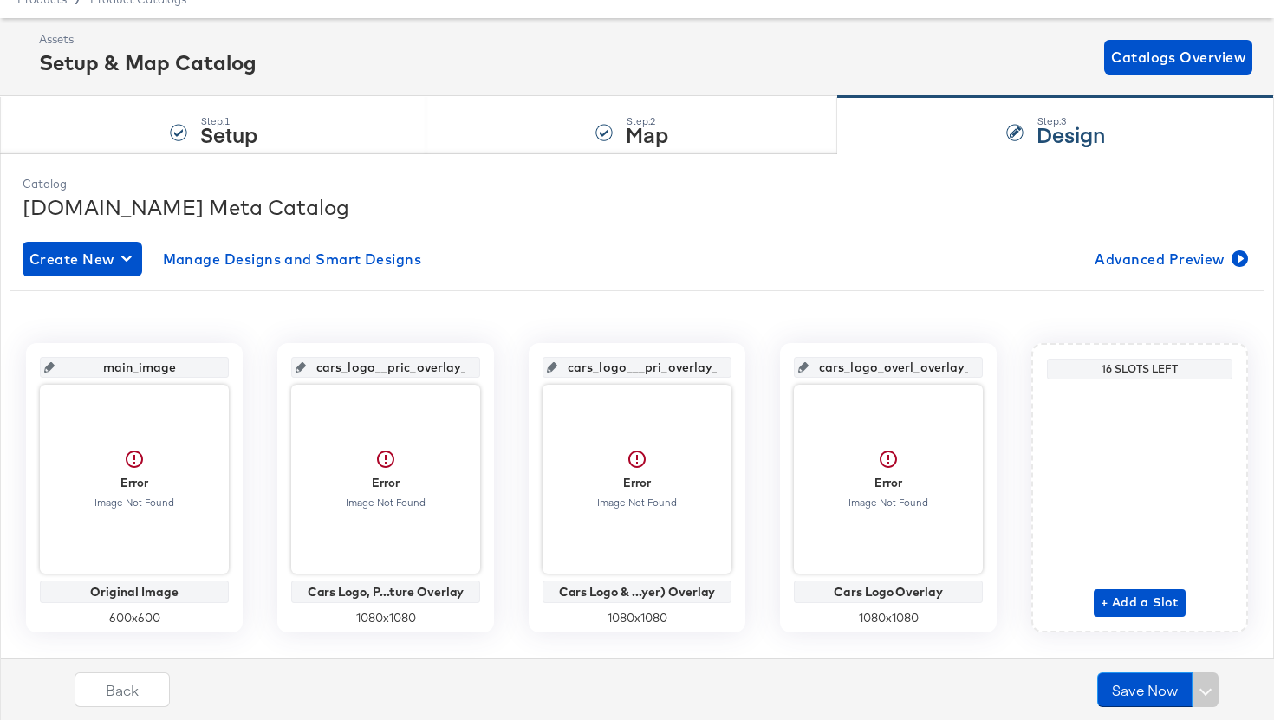
scroll to position [106, 0]
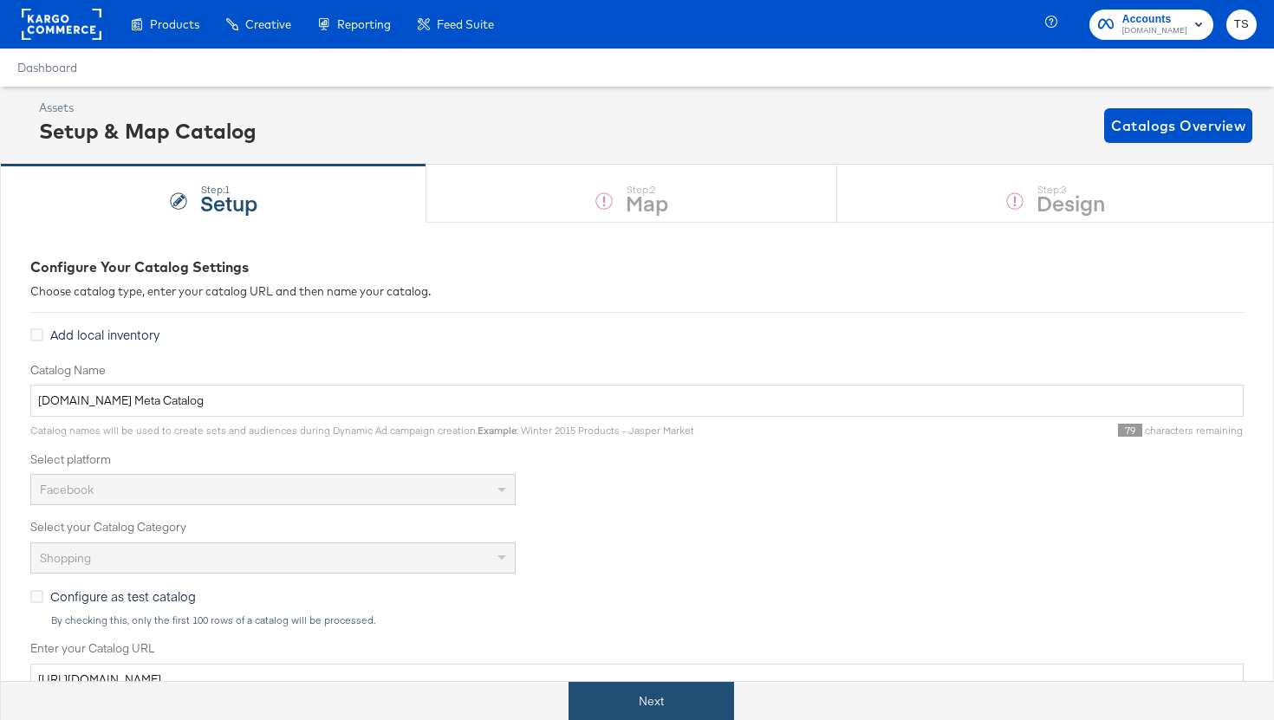
click at [667, 719] on button "Next" at bounding box center [652, 701] width 166 height 39
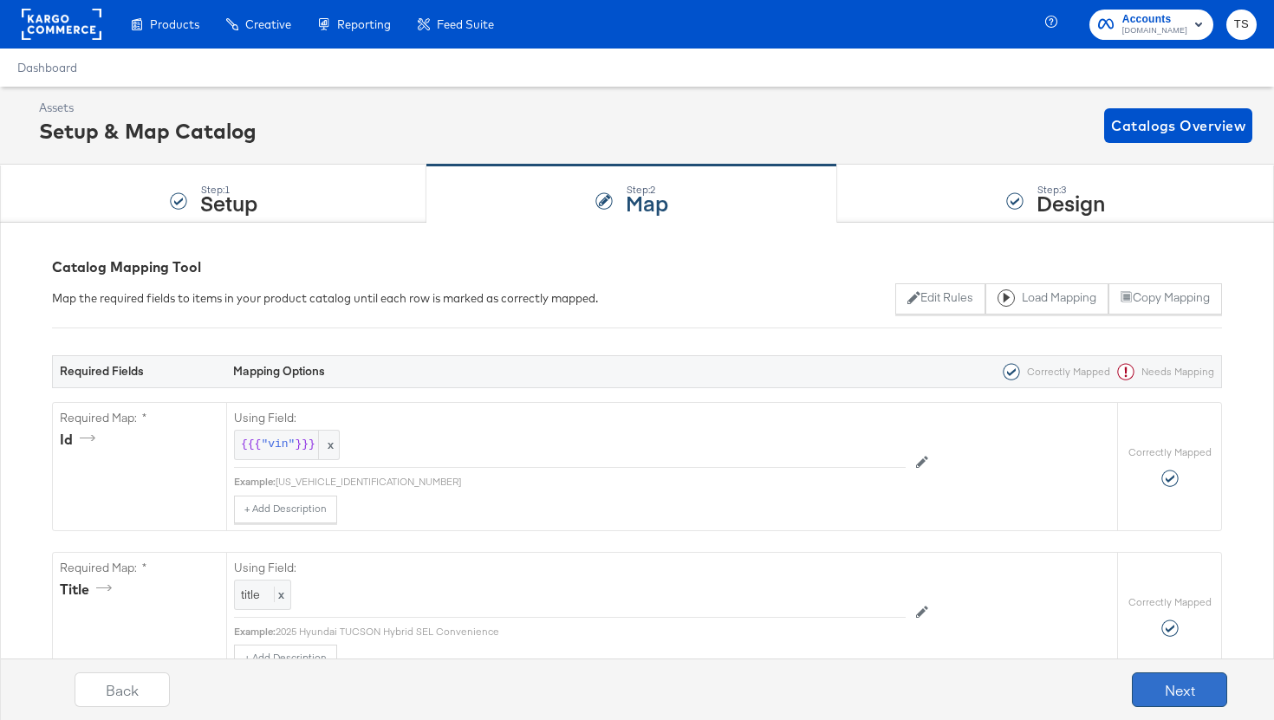
click at [1215, 698] on button "Next" at bounding box center [1179, 690] width 95 height 35
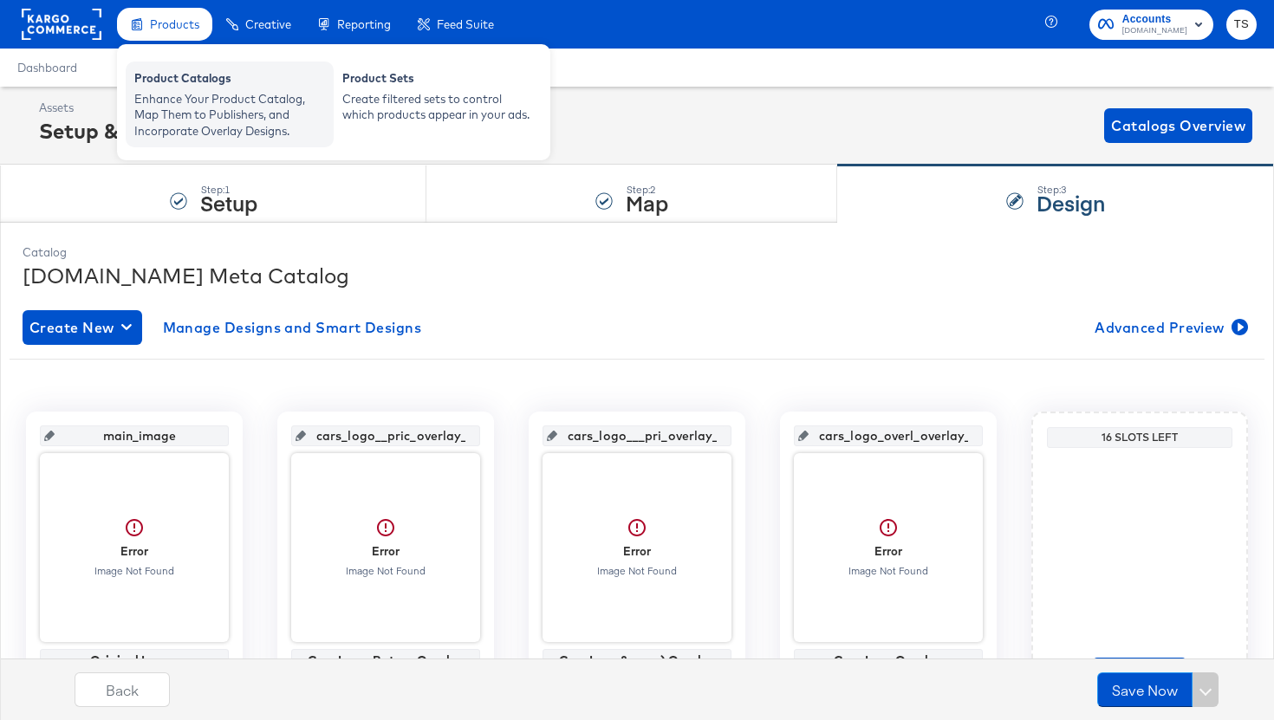
click at [171, 99] on div "Enhance Your Product Catalog, Map Them to Publishers, and Incorporate Overlay D…" at bounding box center [229, 115] width 191 height 49
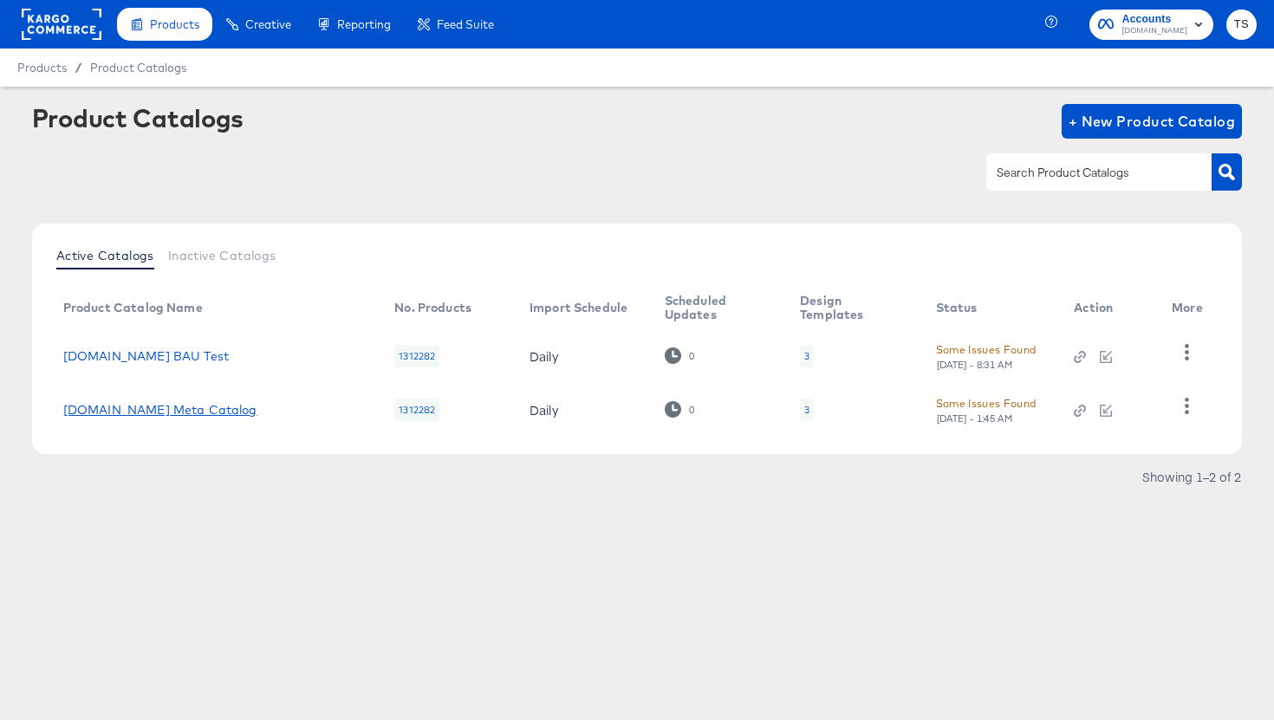
click at [153, 407] on link "Cars.com Meta Catalog" at bounding box center [160, 410] width 194 height 14
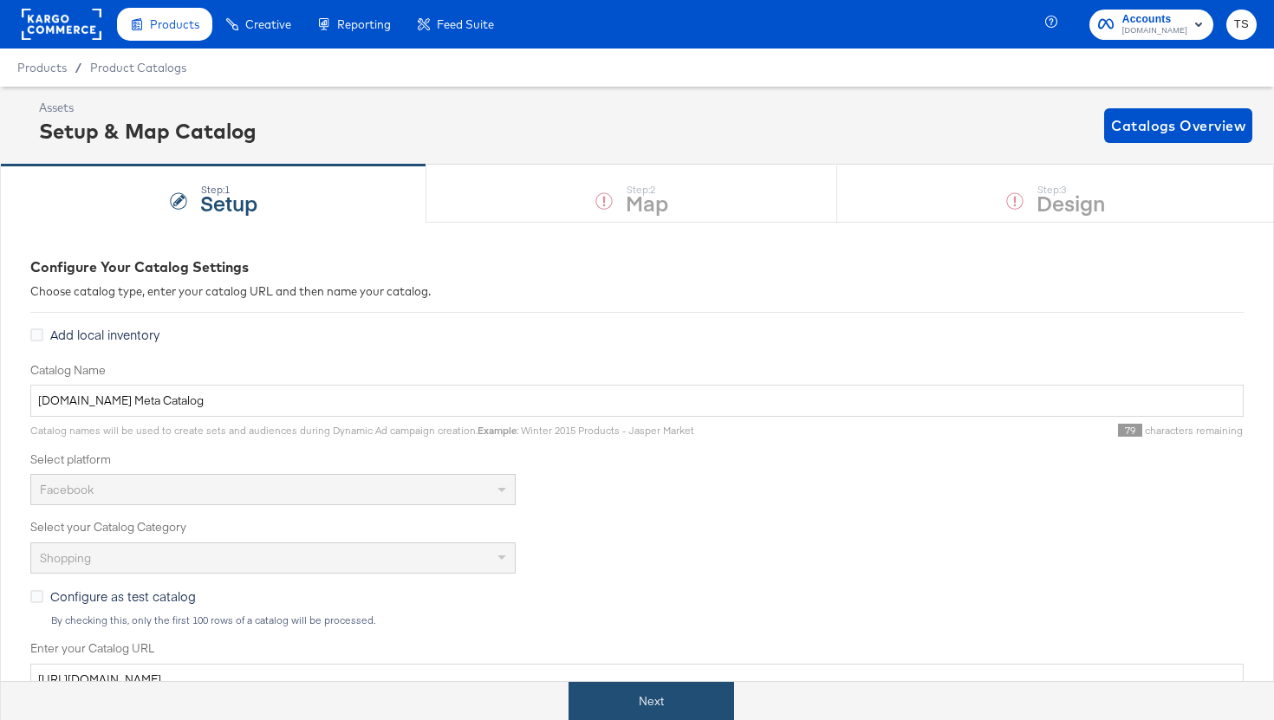
click at [615, 709] on button "Next" at bounding box center [652, 701] width 166 height 39
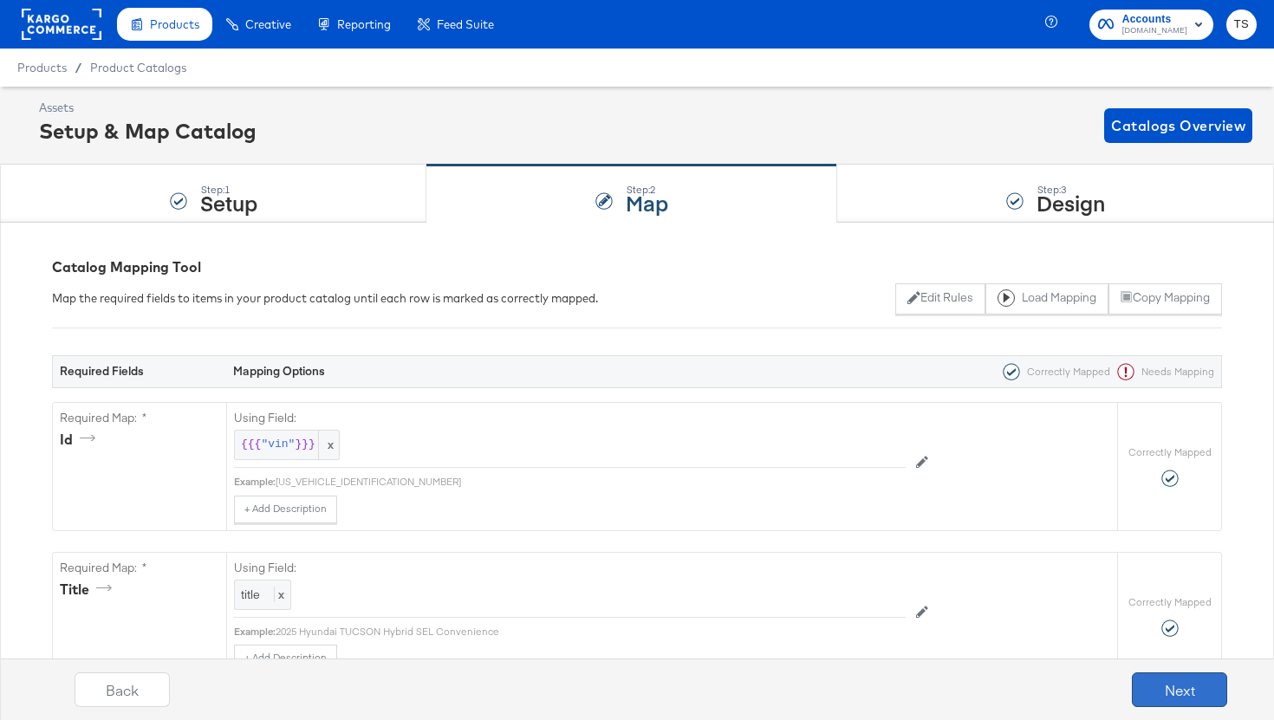
click at [1201, 696] on button "Next" at bounding box center [1179, 690] width 95 height 35
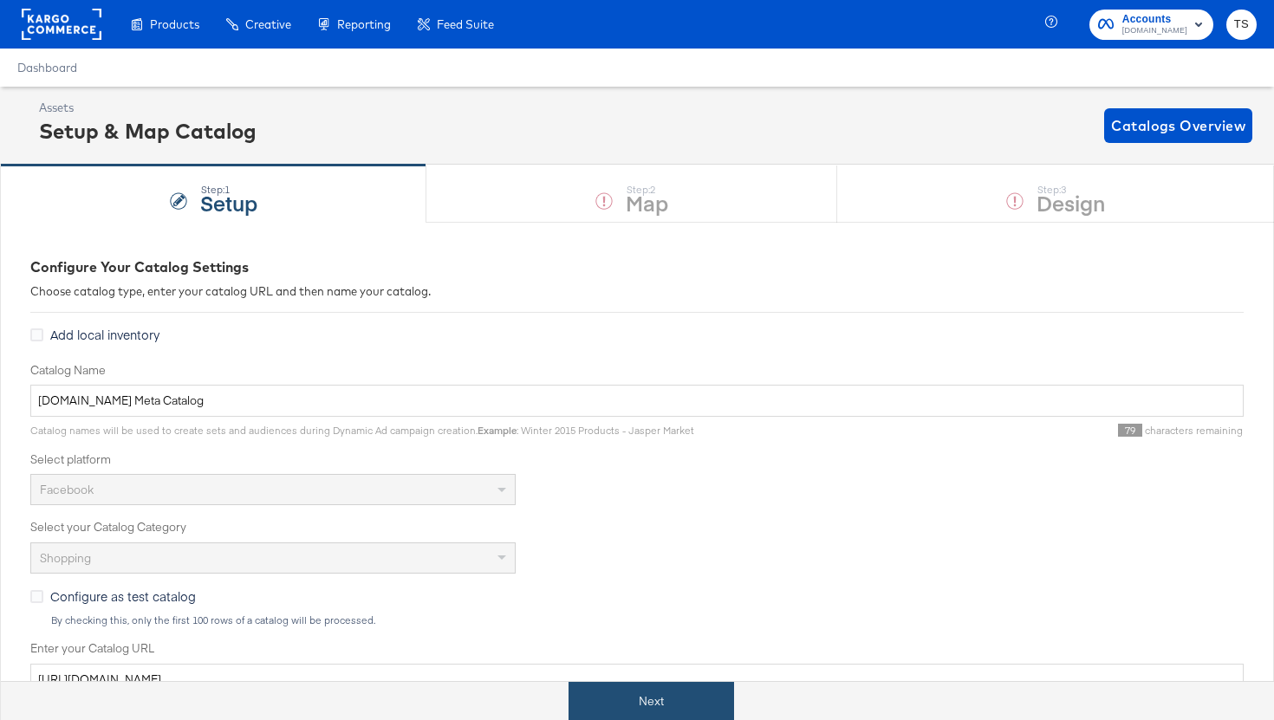
click at [648, 706] on button "Next" at bounding box center [652, 701] width 166 height 39
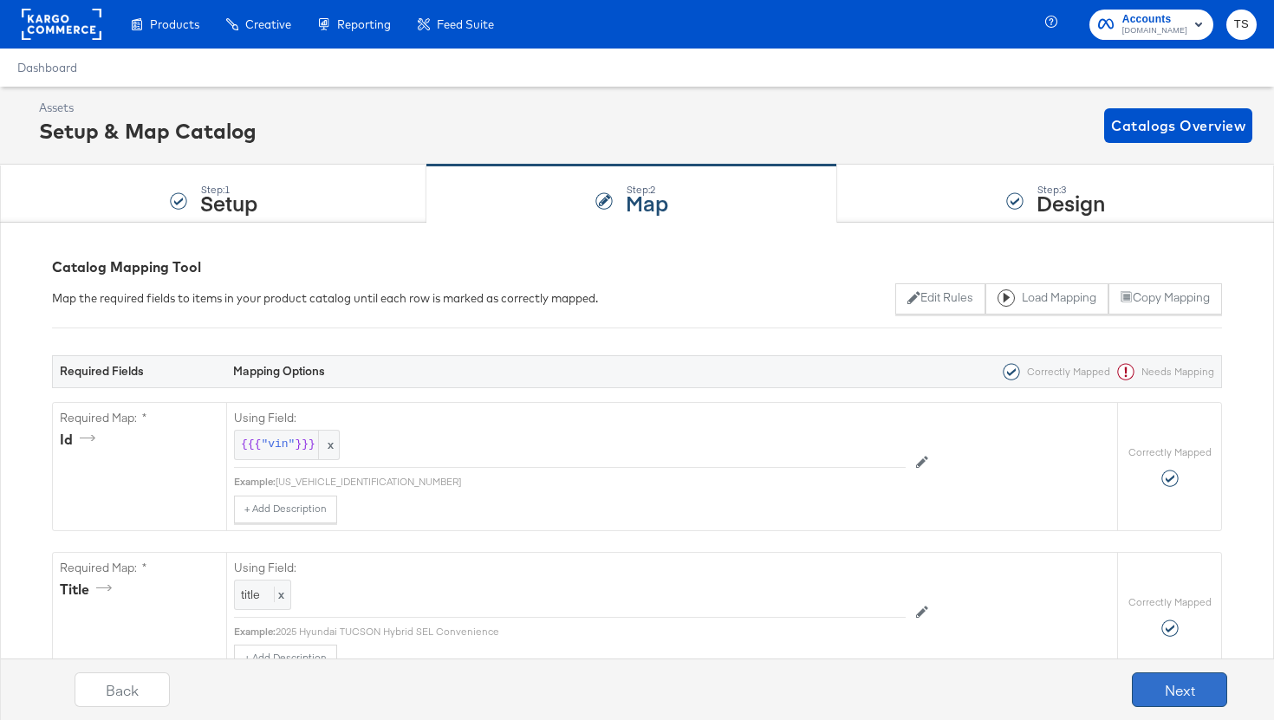
click at [1189, 684] on button "Next" at bounding box center [1179, 690] width 95 height 35
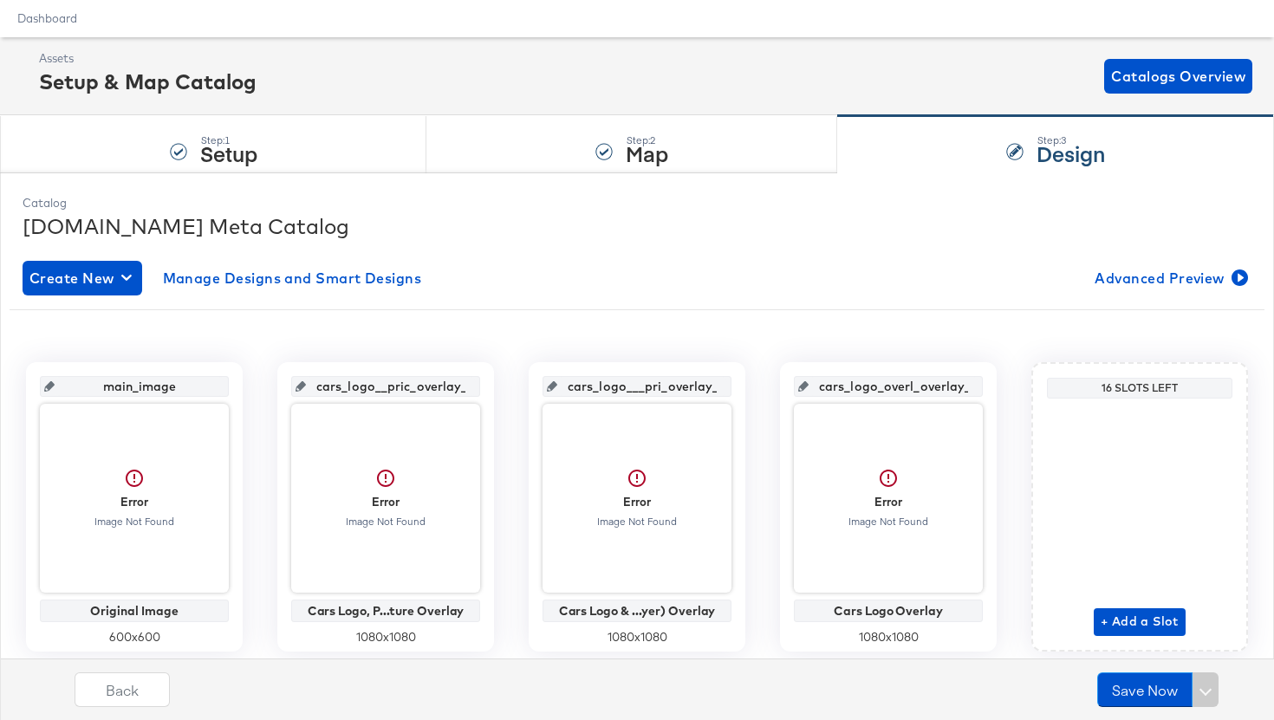
scroll to position [106, 0]
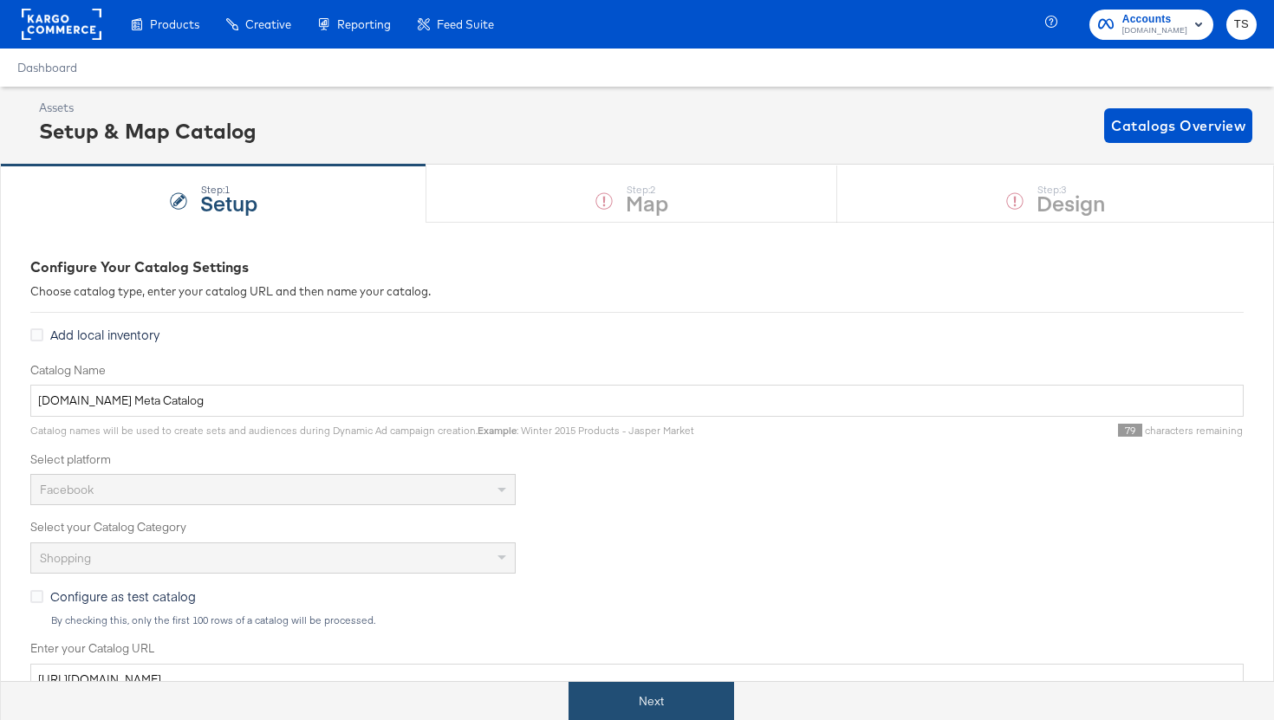
click at [648, 700] on button "Next" at bounding box center [652, 701] width 166 height 39
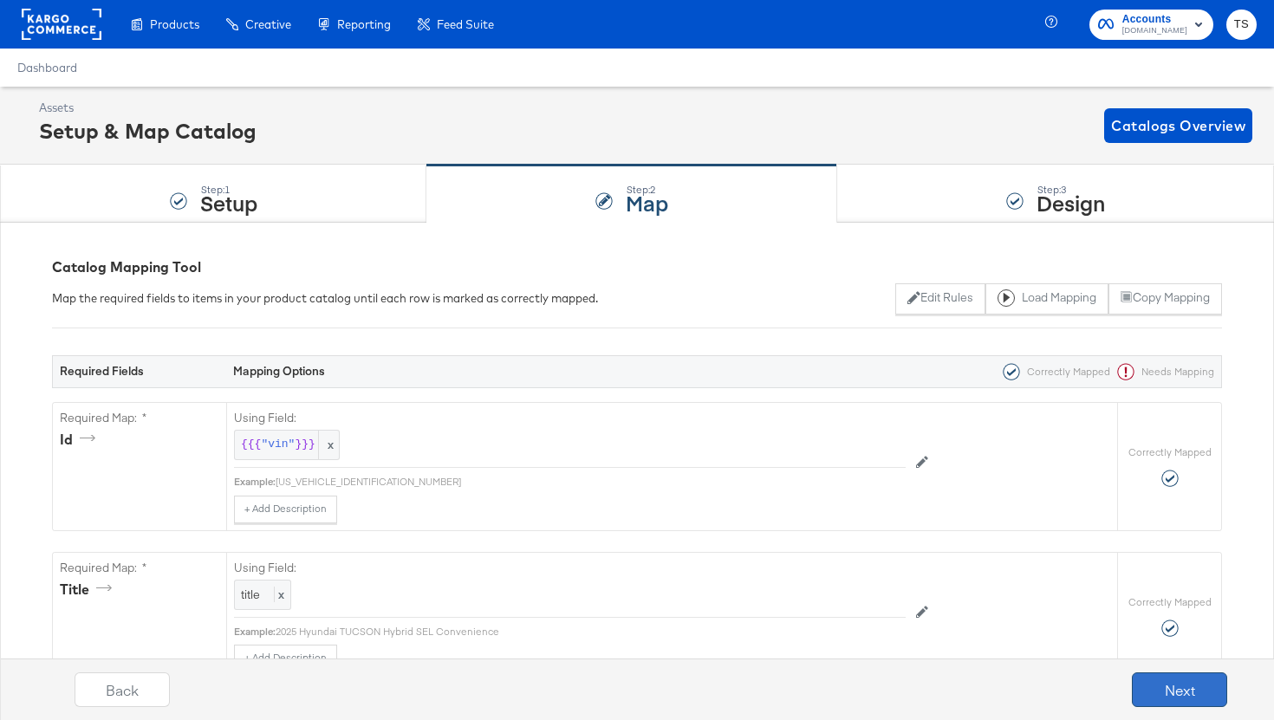
click at [1166, 693] on button "Next" at bounding box center [1179, 690] width 95 height 35
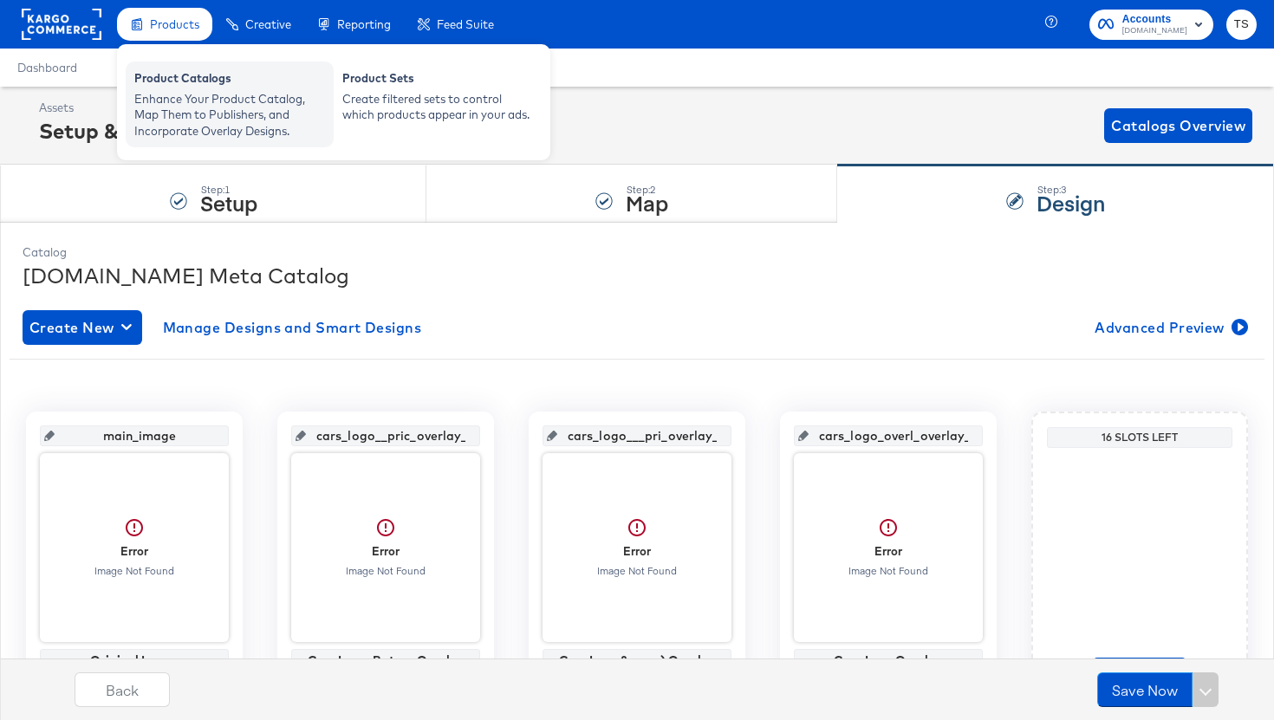
click at [191, 114] on div "Enhance Your Product Catalog, Map Them to Publishers, and Incorporate Overlay D…" at bounding box center [229, 115] width 191 height 49
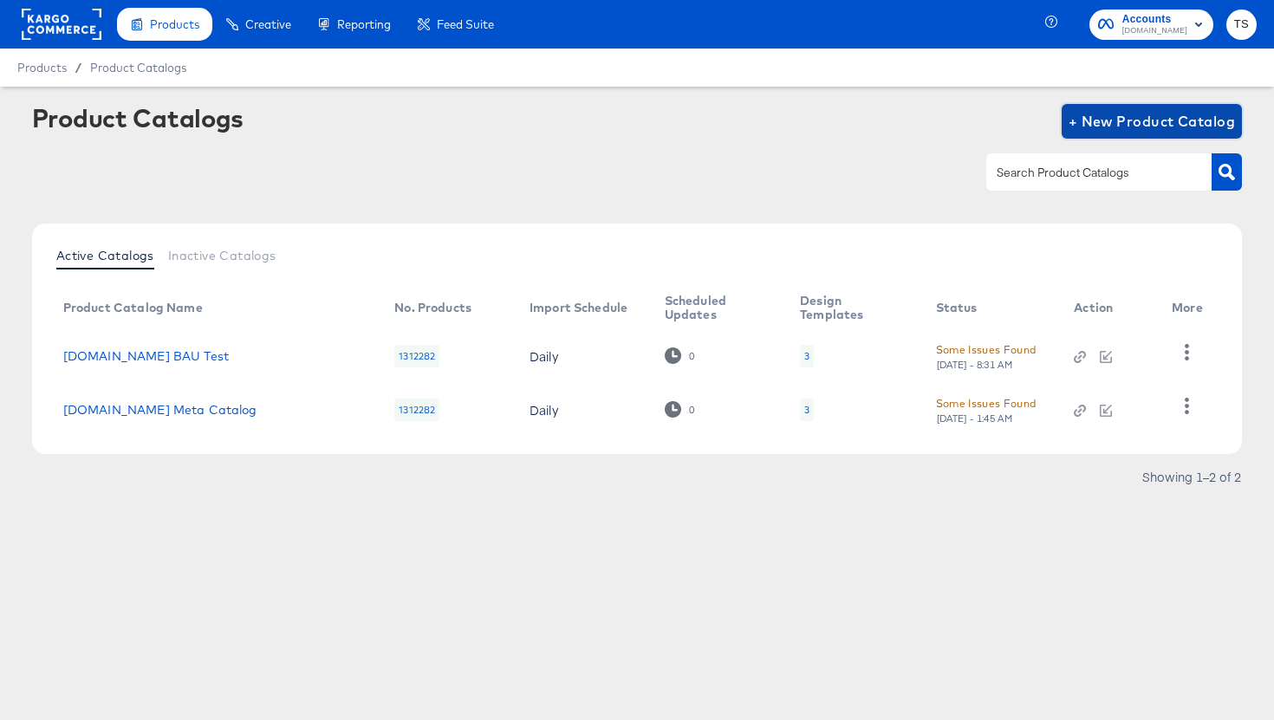
click at [1148, 136] on button "+ New Product Catalog" at bounding box center [1152, 121] width 181 height 35
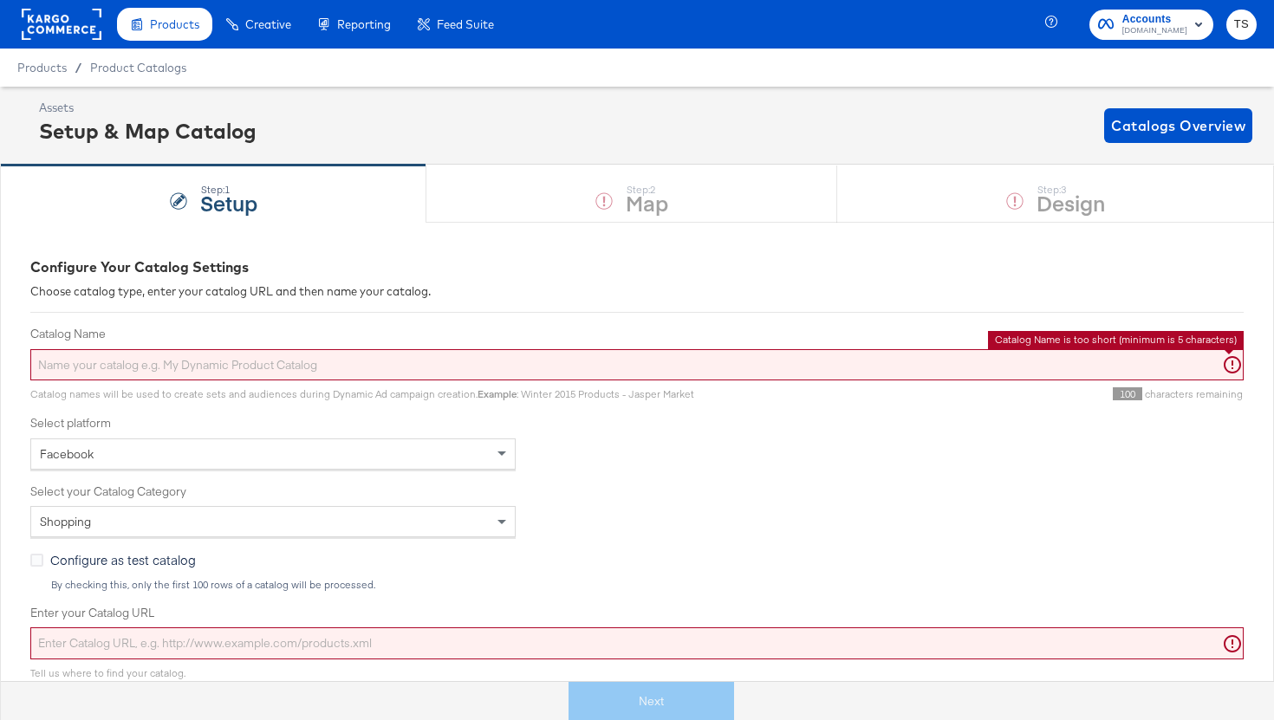
click at [278, 361] on input "Catalog Name" at bounding box center [637, 365] width 1214 height 32
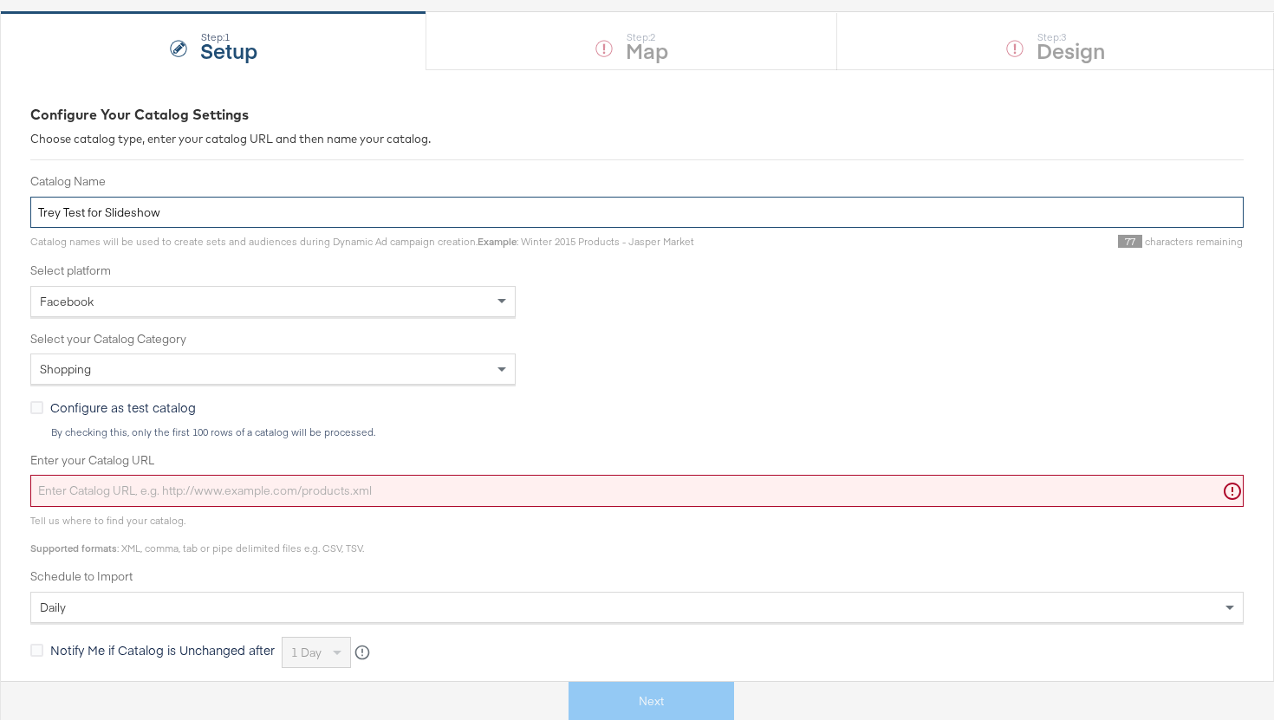
scroll to position [196, 0]
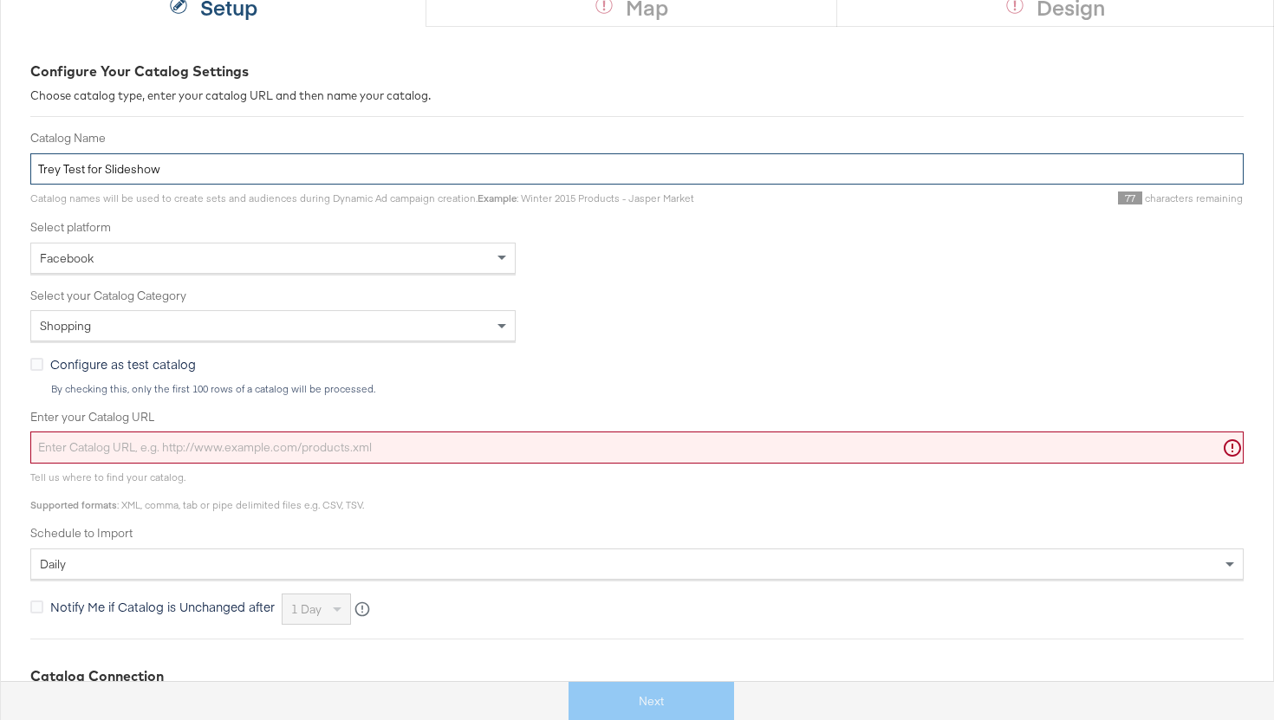
type input "Trey Test for Slideshow"
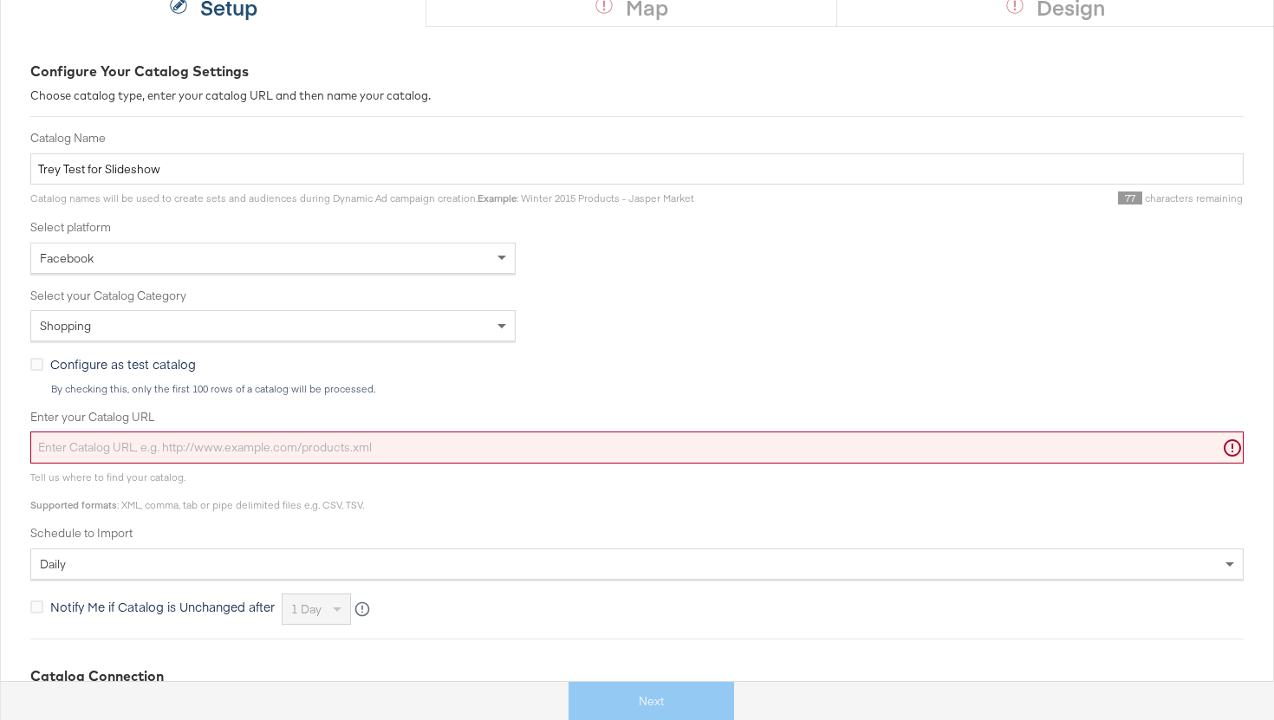
click at [216, 452] on input "Enter your Catalog URL" at bounding box center [637, 448] width 1214 height 32
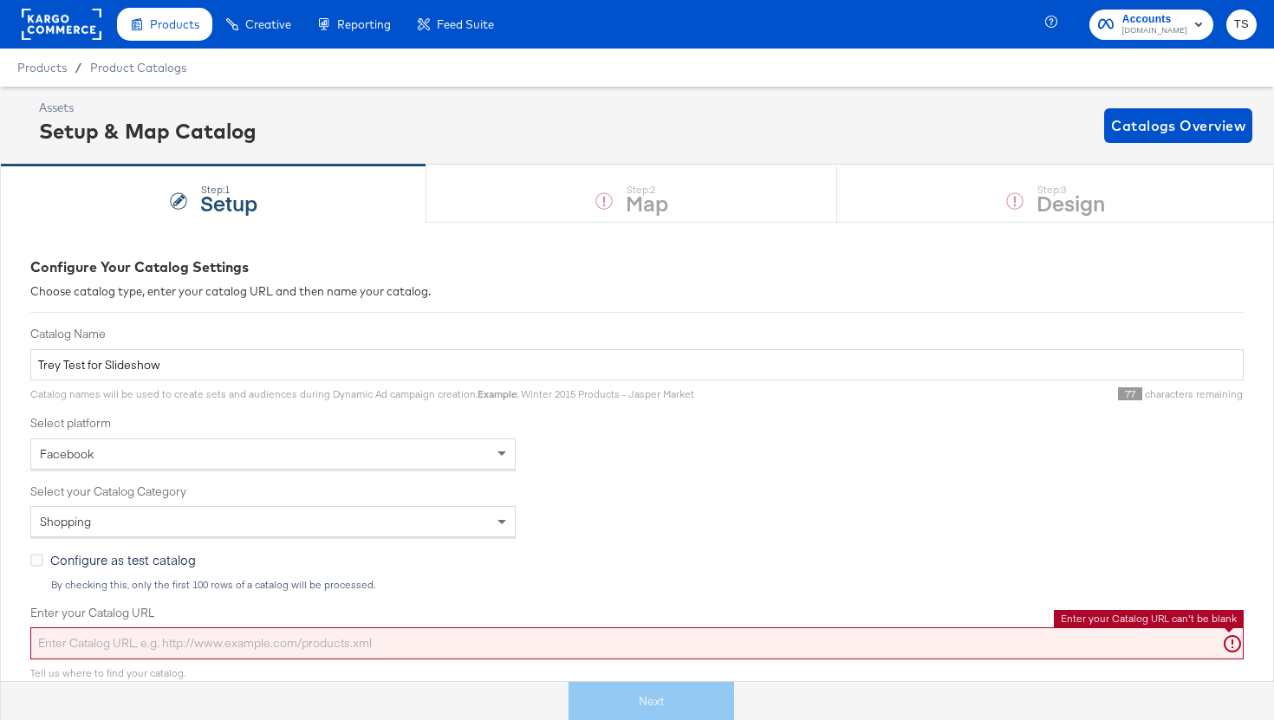
click at [0, 0] on div "Enhance Your Product Catalog, Map Them to Publishers, and Incorporate Overlay D…" at bounding box center [0, 0] width 0 height 0
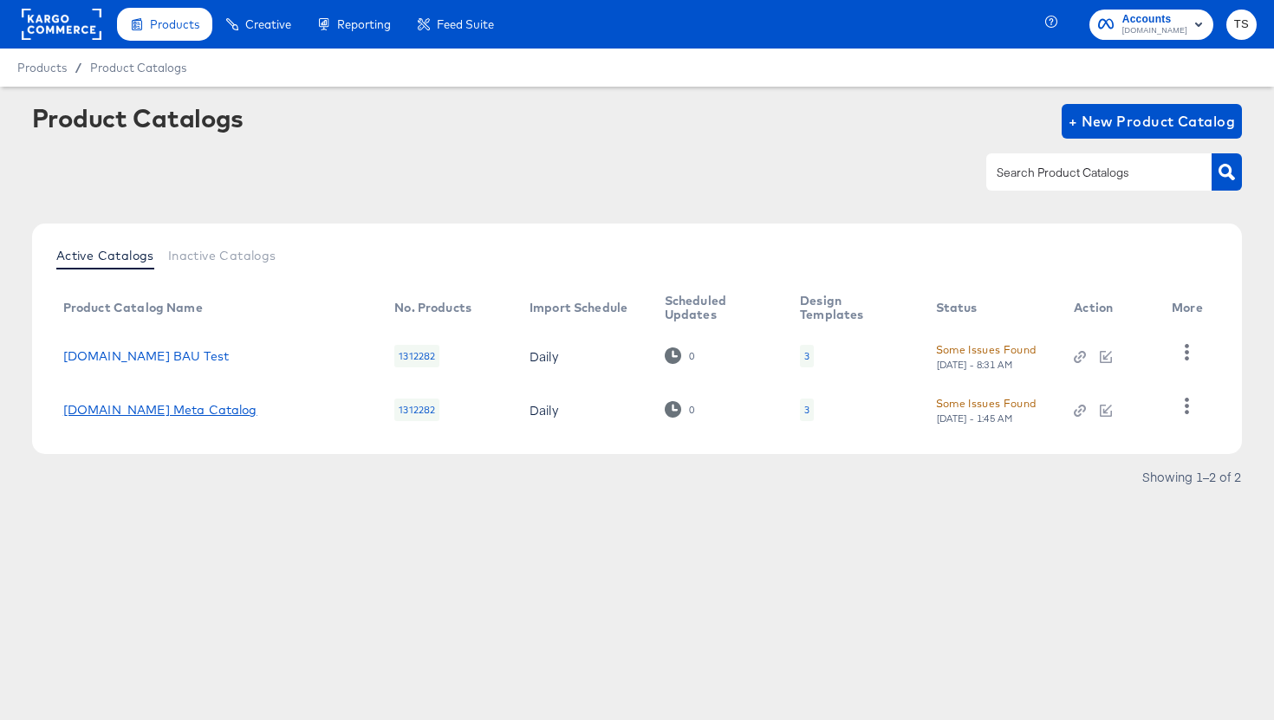
click at [165, 413] on link "Cars.com Meta Catalog" at bounding box center [160, 410] width 194 height 14
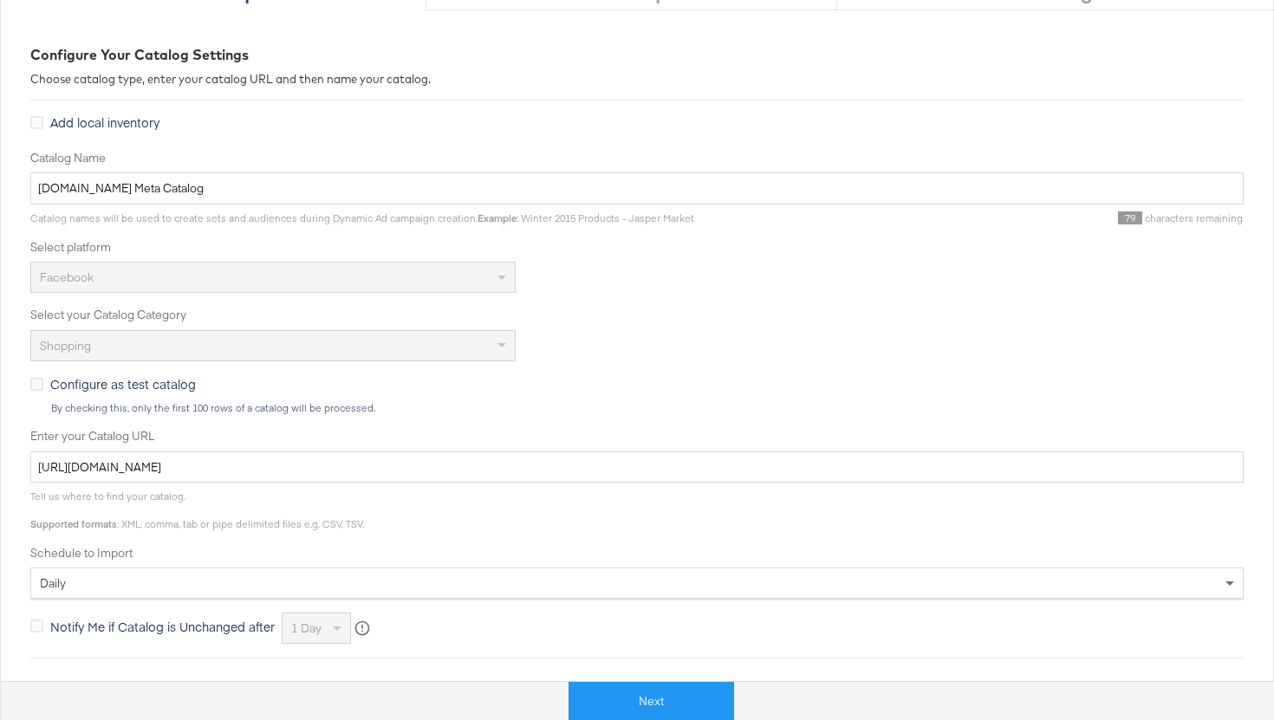
scroll to position [218, 0]
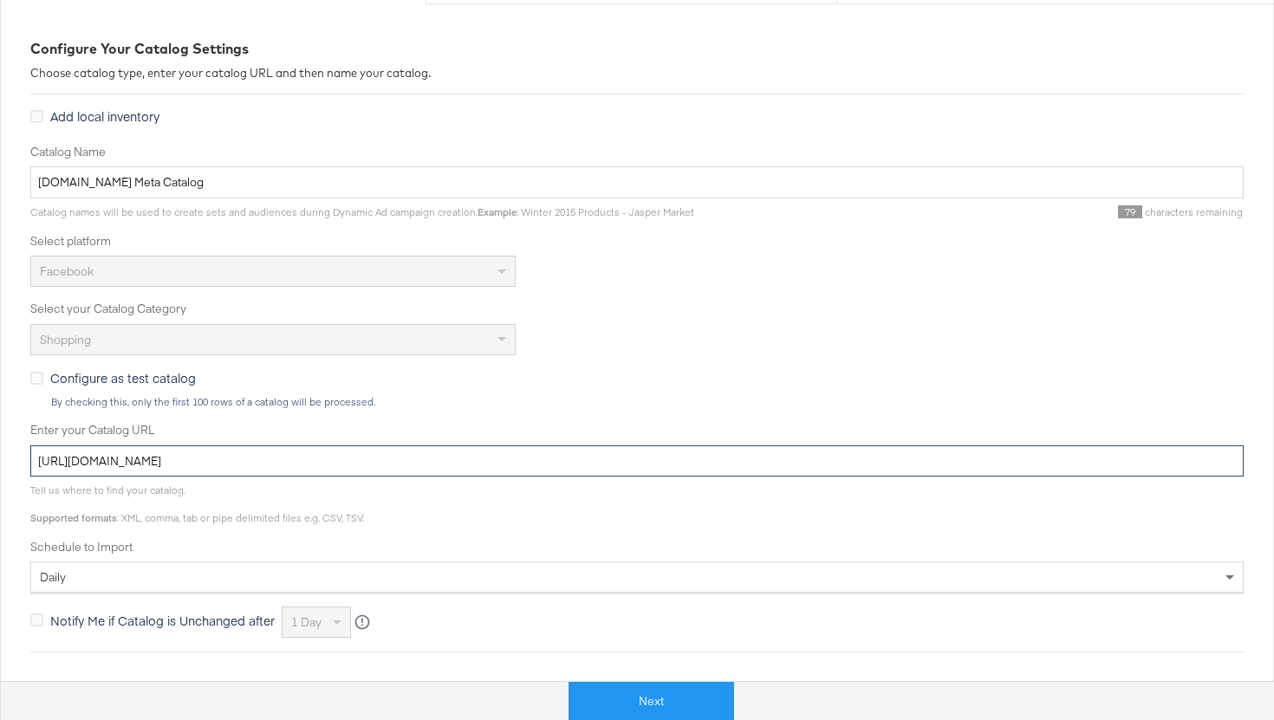
click at [496, 469] on input "[URL][DOMAIN_NAME]" at bounding box center [637, 462] width 1214 height 32
drag, startPoint x: 488, startPoint y: 470, endPoint x: 320, endPoint y: 430, distance: 172.8
click at [320, 430] on div "Enter your Catalog URL https://ace.stitcherads.com/exports/1405/universal/none/…" at bounding box center [637, 449] width 1214 height 55
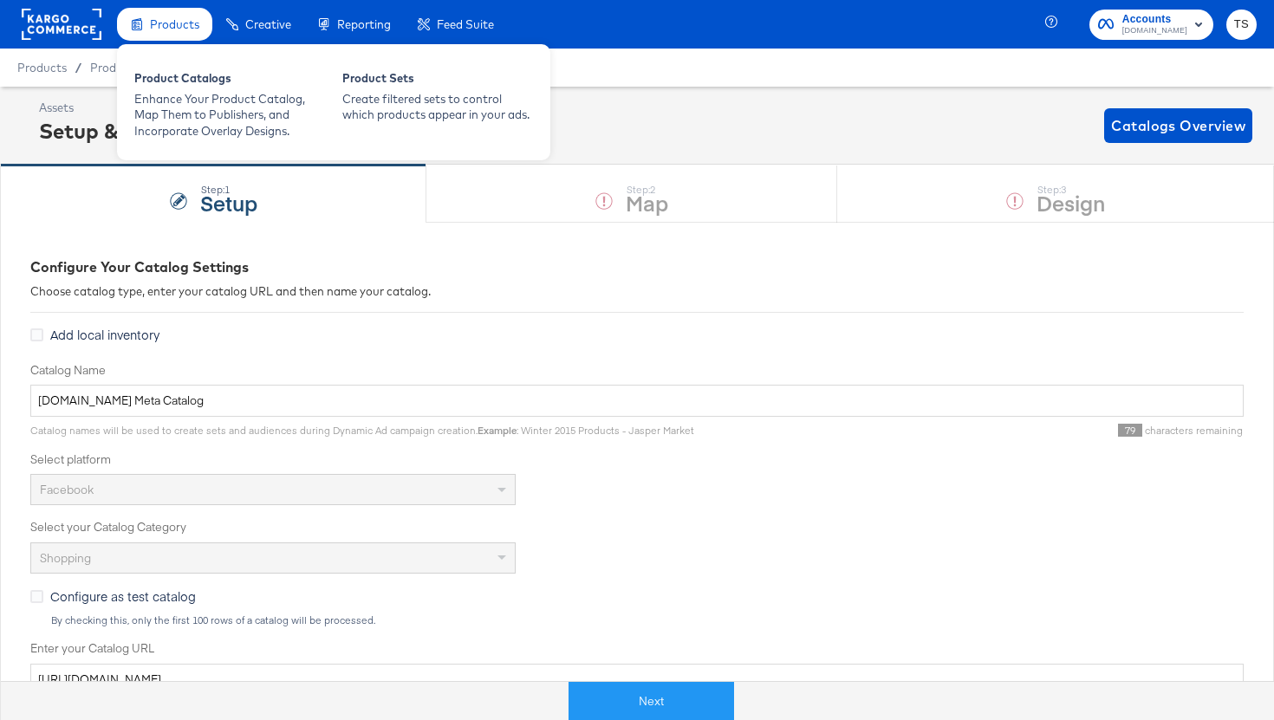
click at [161, 31] on div "Products" at bounding box center [174, 24] width 49 height 16
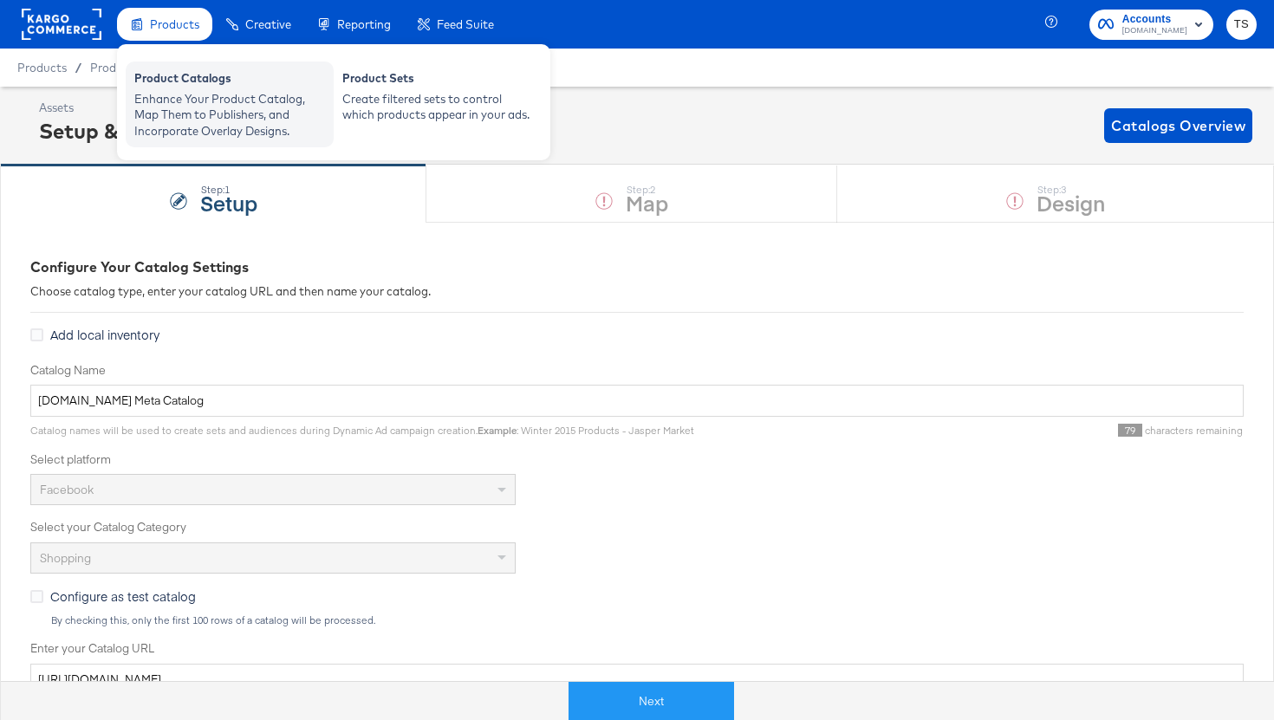
click at [175, 94] on div "Enhance Your Product Catalog, Map Them to Publishers, and Incorporate Overlay D…" at bounding box center [229, 115] width 191 height 49
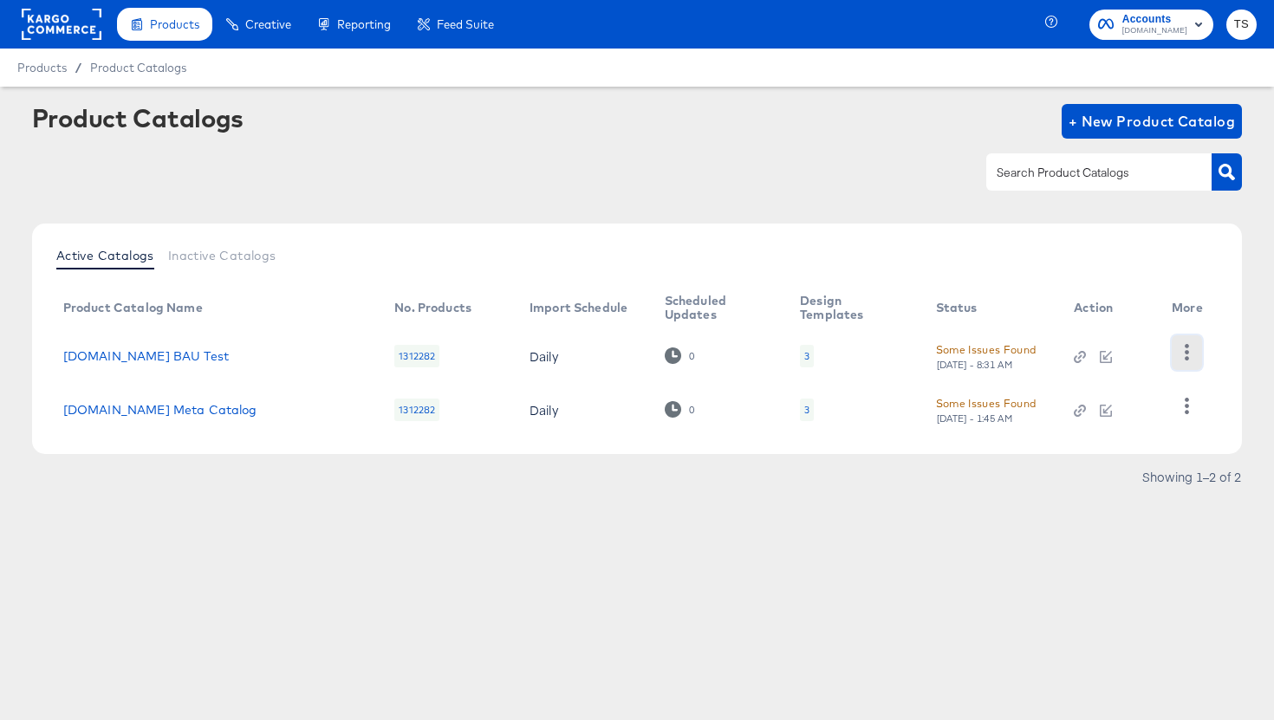
click at [1183, 347] on icon "button" at bounding box center [1187, 352] width 16 height 16
click at [1224, 340] on div "Product Catalog Name No. Products Import Schedule Scheduled Updates Design Temp…" at bounding box center [637, 362] width 1176 height 149
click at [160, 407] on link "Cars.com Meta Catalog" at bounding box center [160, 410] width 194 height 14
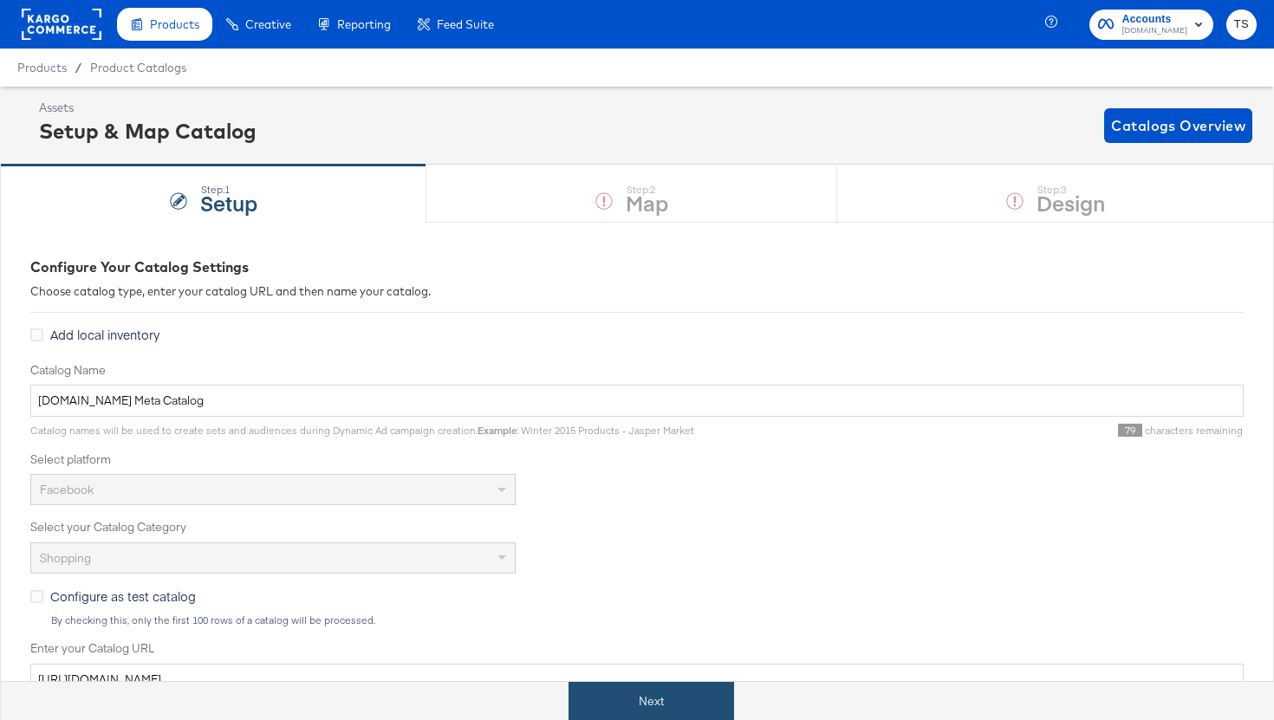
click at [672, 696] on button "Next" at bounding box center [652, 701] width 166 height 39
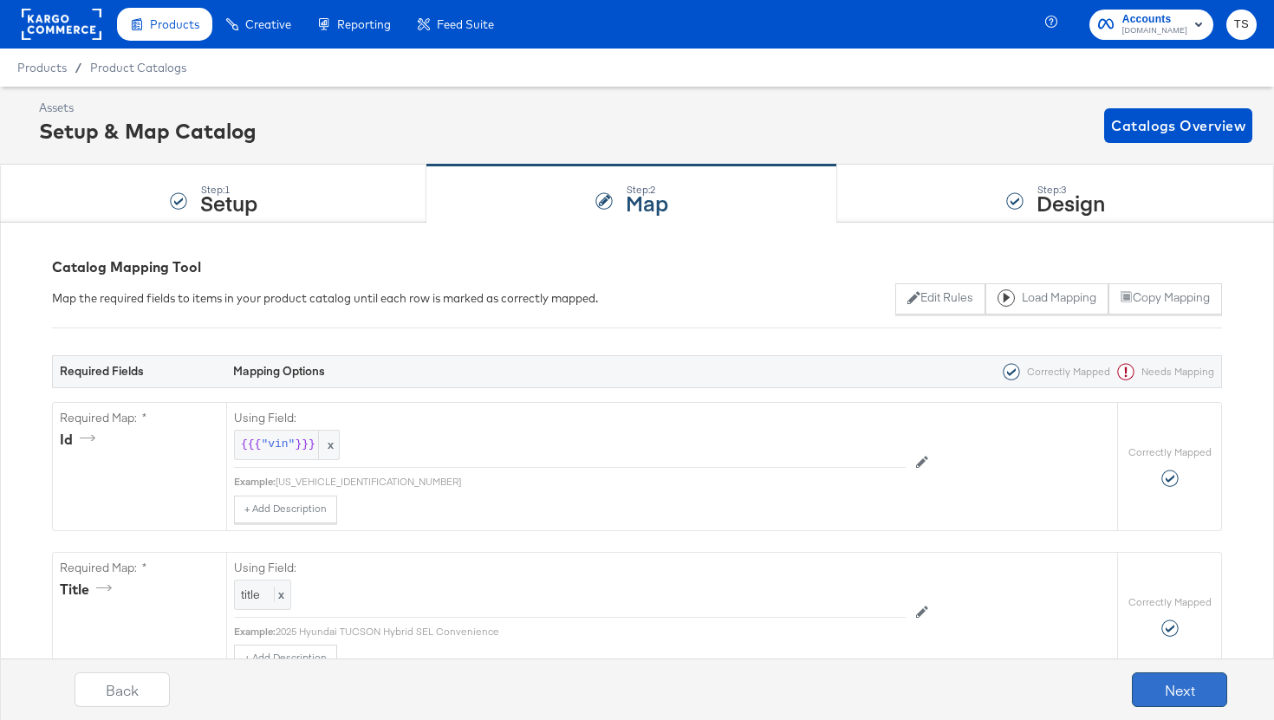
click at [1195, 685] on button "Next" at bounding box center [1179, 690] width 95 height 35
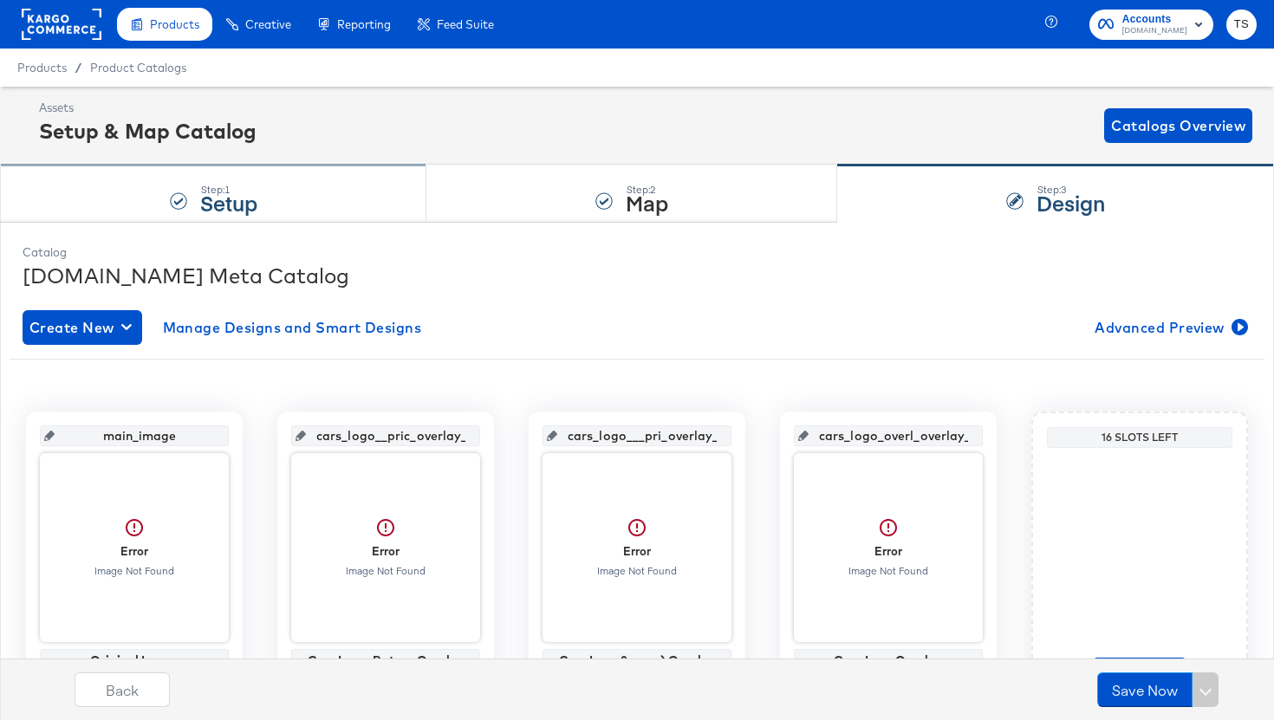
click at [220, 184] on div "Step: 1" at bounding box center [228, 190] width 57 height 12
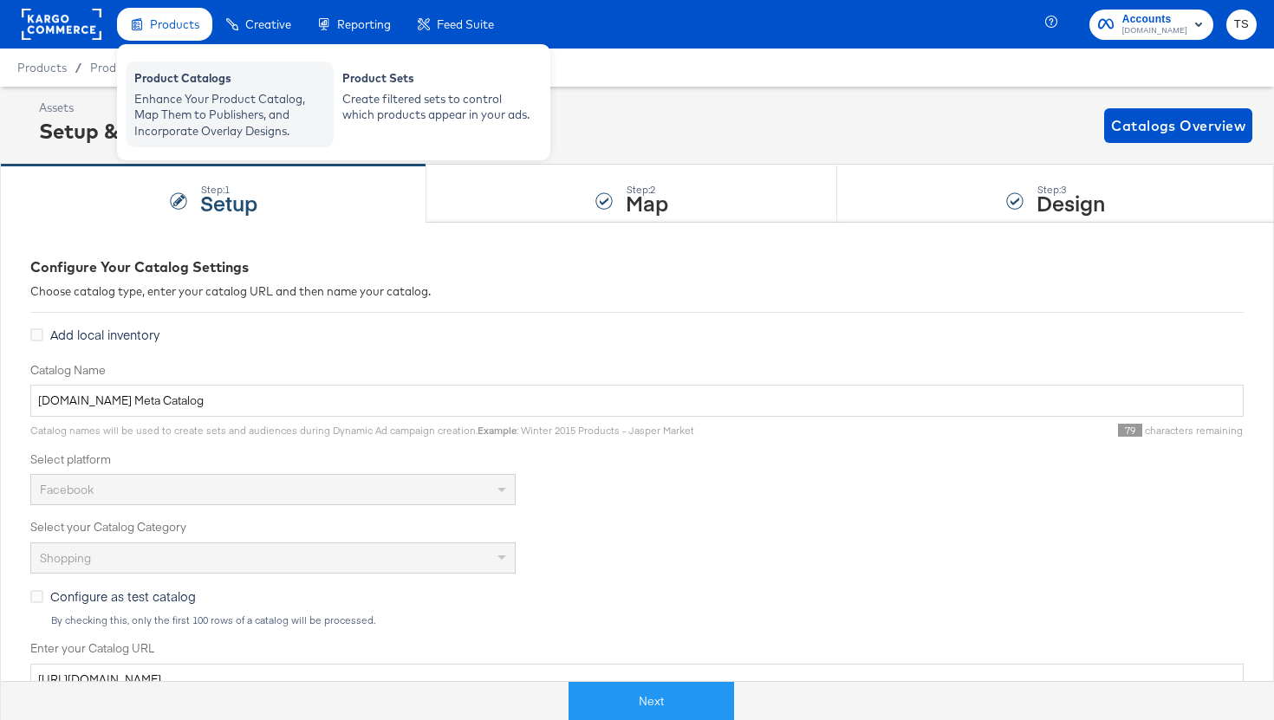
click at [192, 91] on div "Enhance Your Product Catalog, Map Them to Publishers, and Incorporate Overlay D…" at bounding box center [229, 115] width 191 height 49
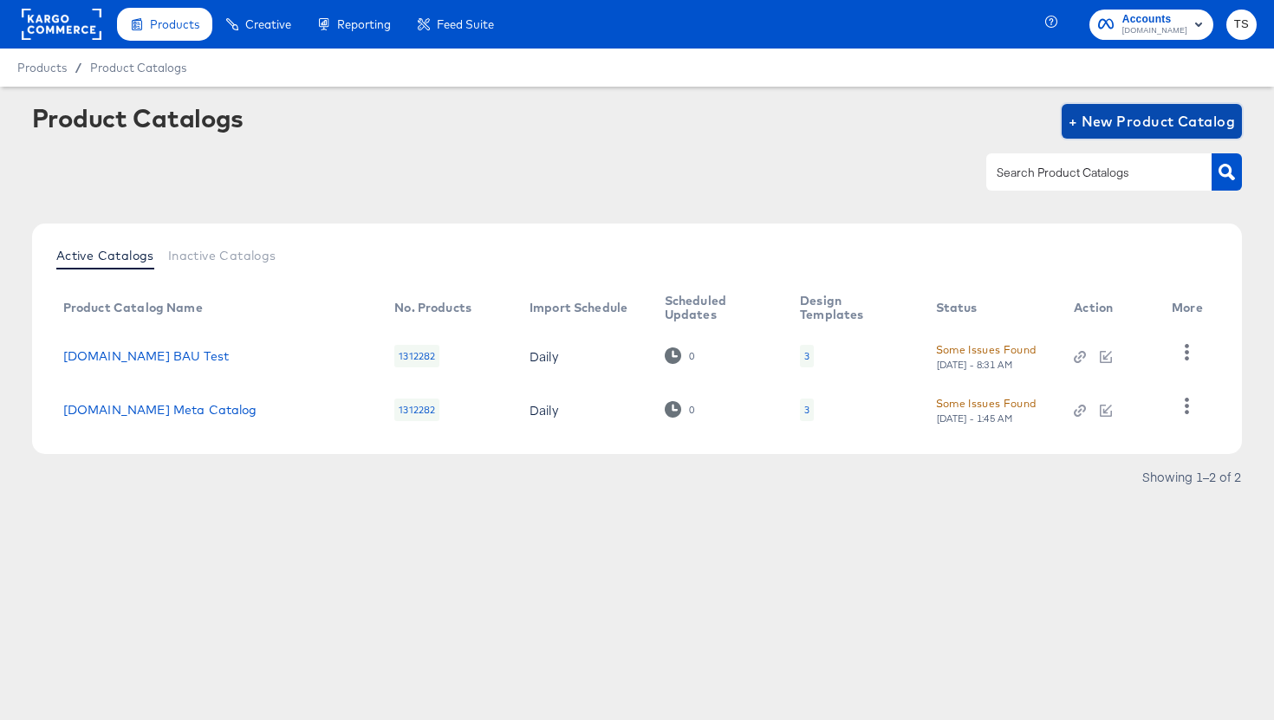
click at [1133, 129] on span "+ New Product Catalog" at bounding box center [1152, 121] width 167 height 24
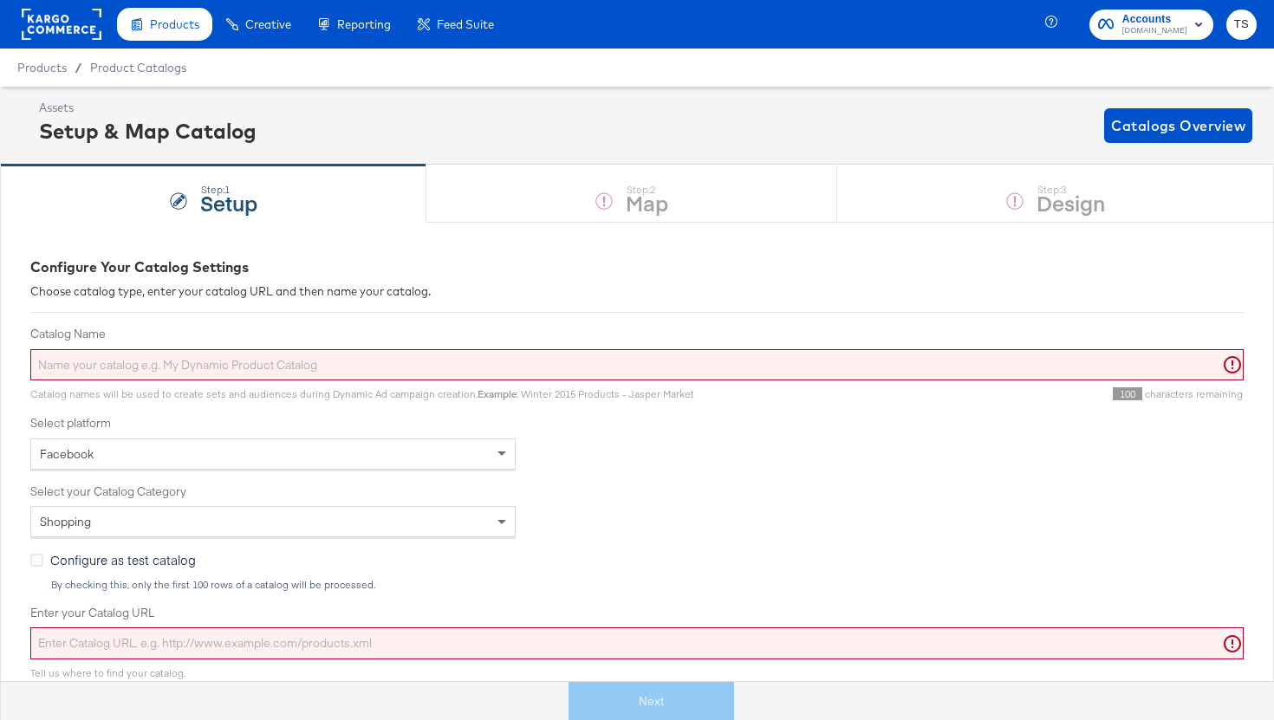
click at [87, 33] on rect at bounding box center [62, 24] width 80 height 31
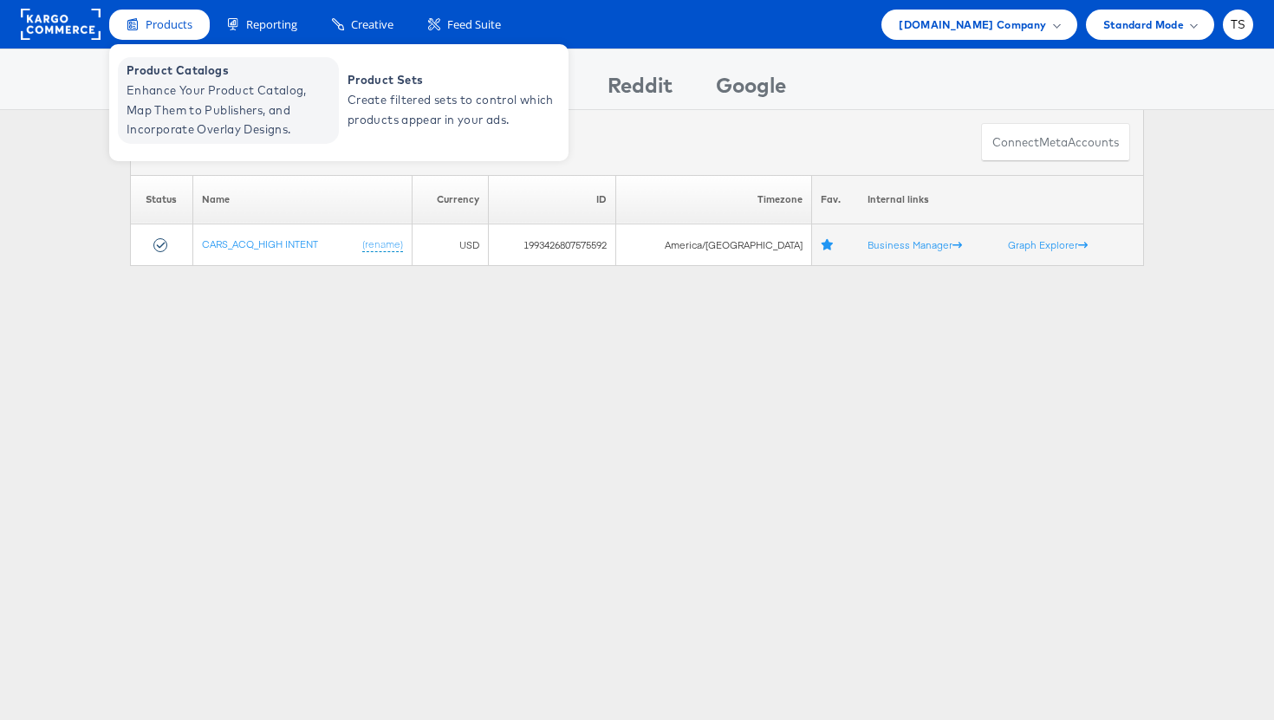
click at [169, 87] on span "Enhance Your Product Catalog, Map Them to Publishers, and Incorporate Overlay D…" at bounding box center [231, 110] width 208 height 59
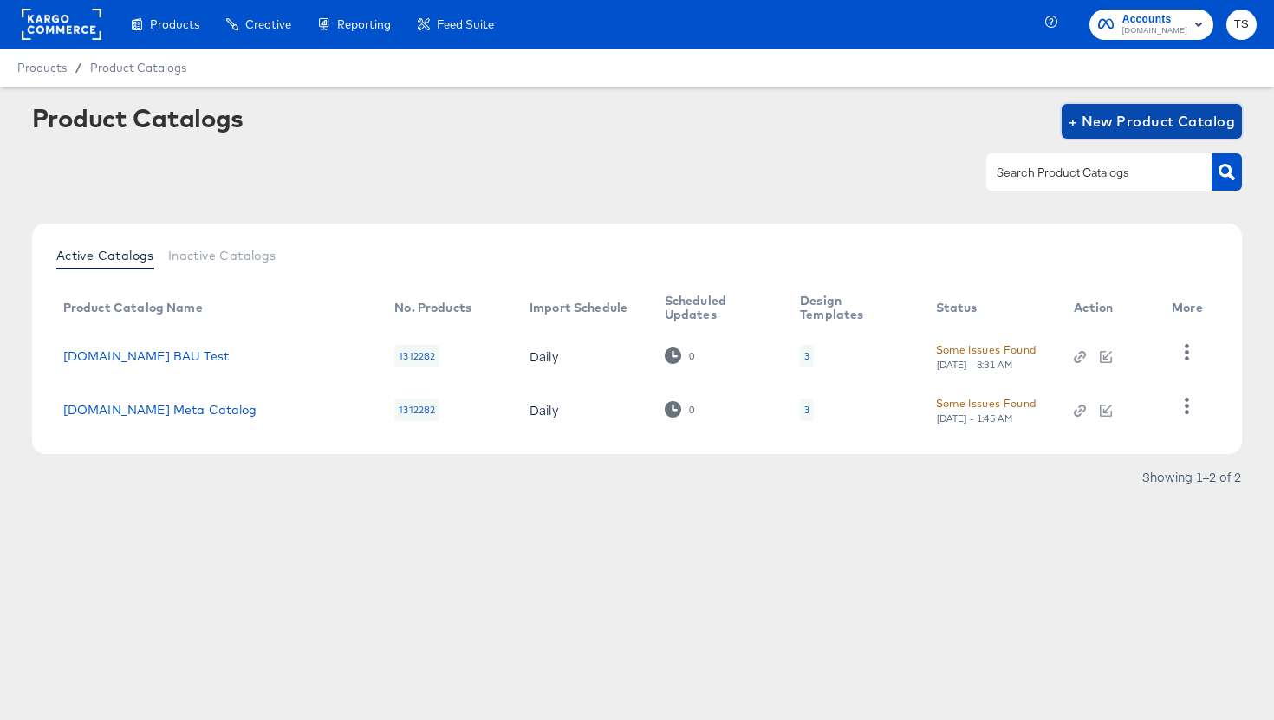
click at [1194, 115] on span "+ New Product Catalog" at bounding box center [1152, 121] width 167 height 24
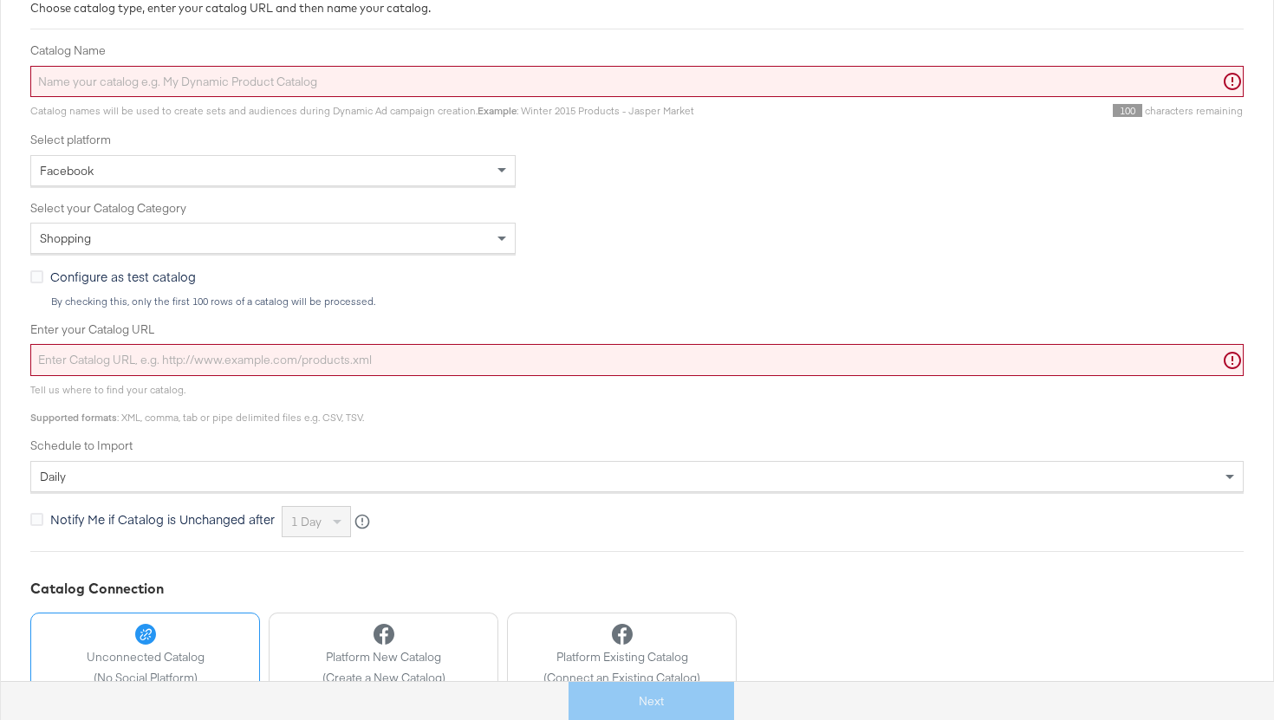
scroll to position [243, 0]
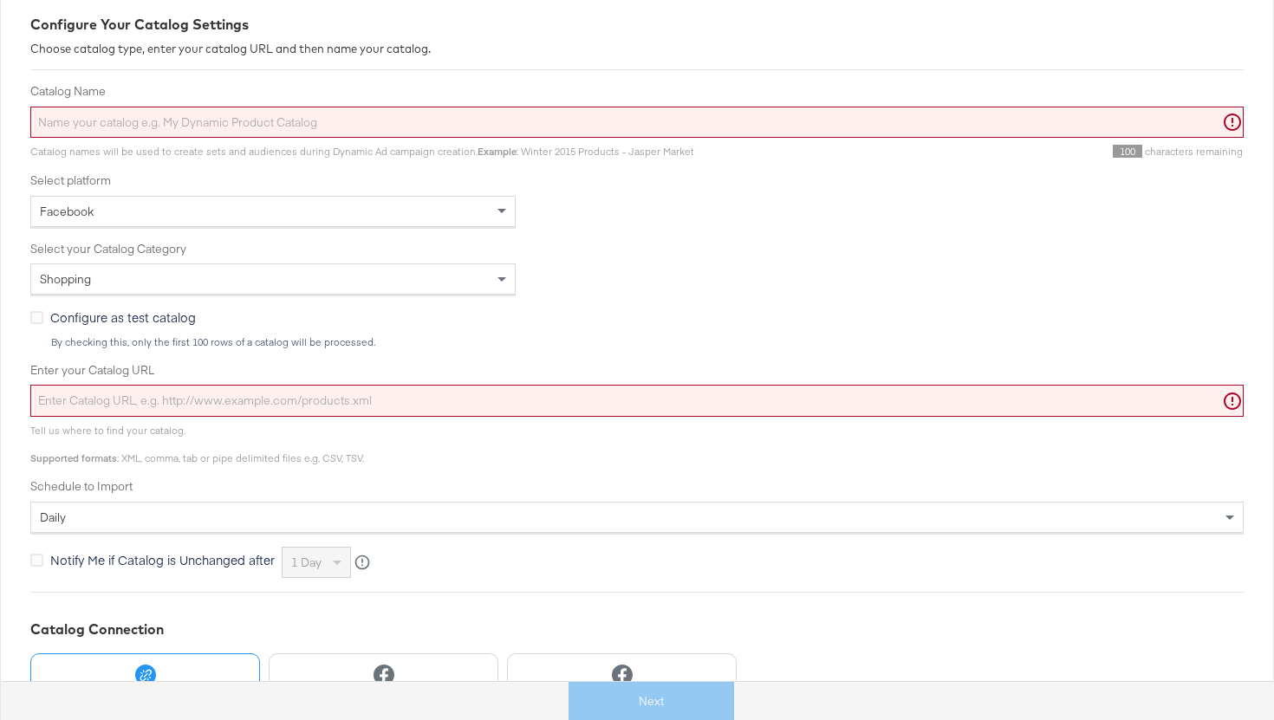
click at [288, 114] on input "Catalog Name" at bounding box center [637, 123] width 1214 height 32
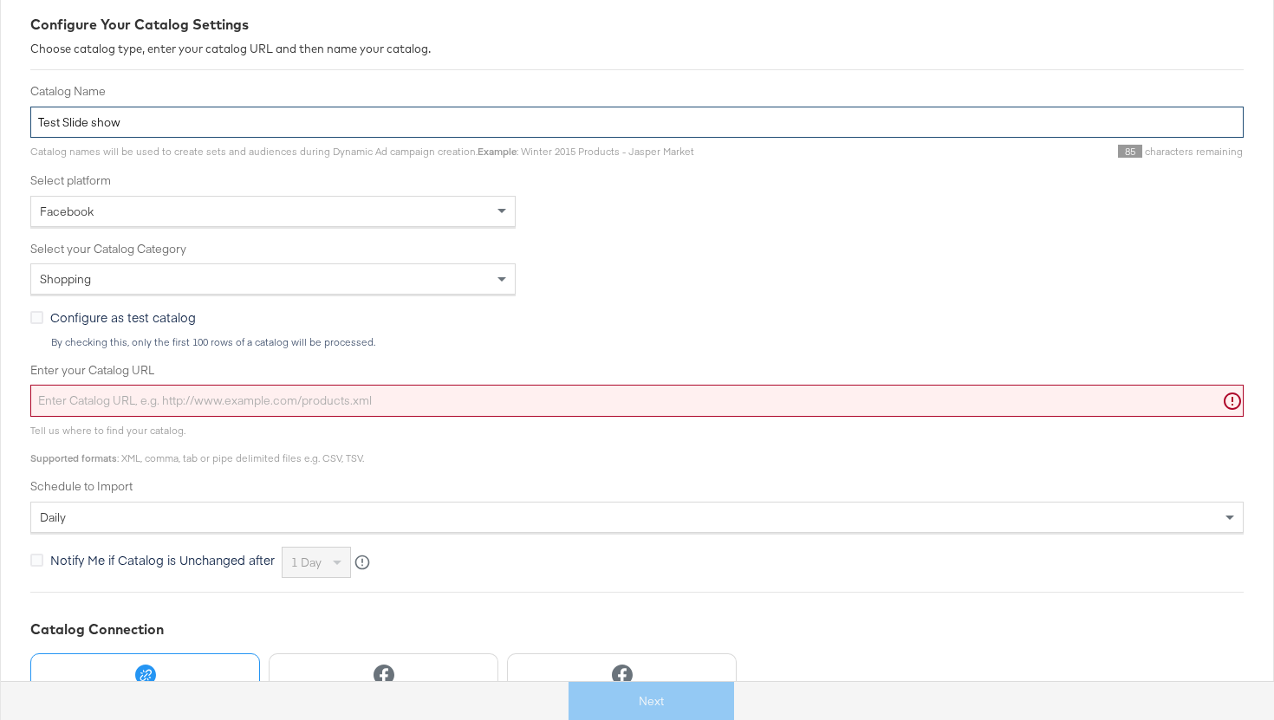
scroll to position [284, 0]
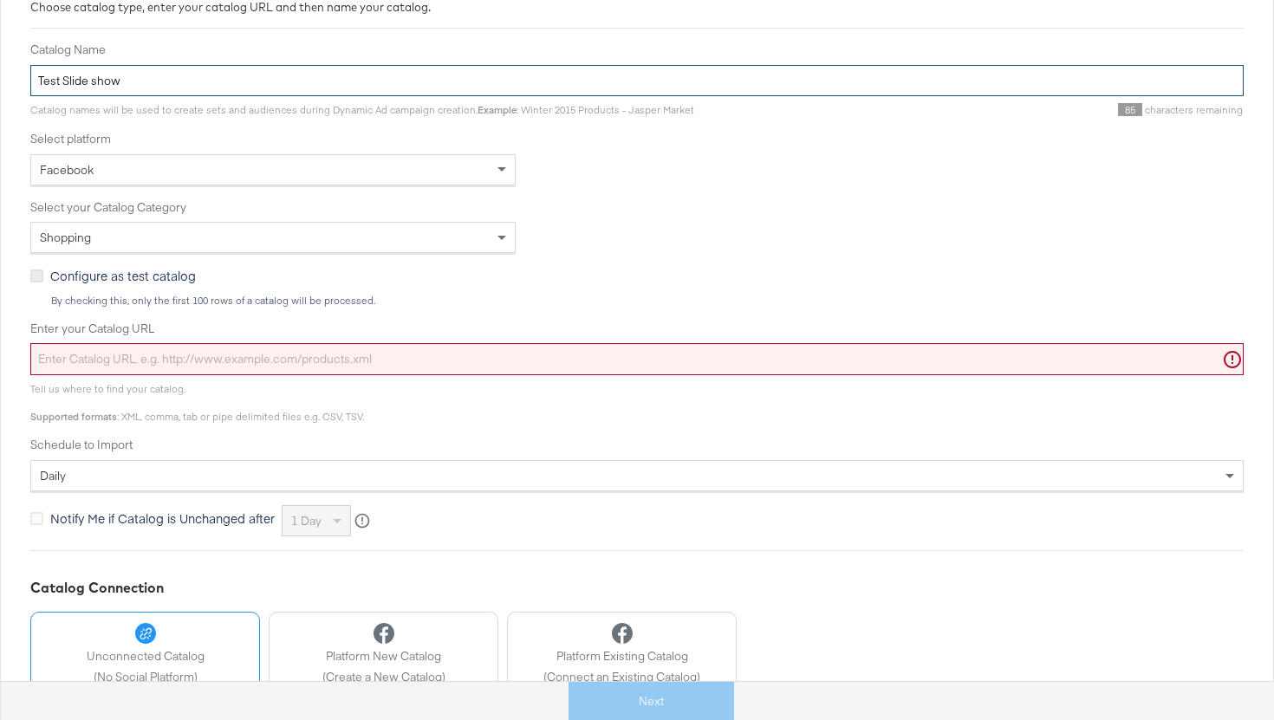
type input "Test Slide show"
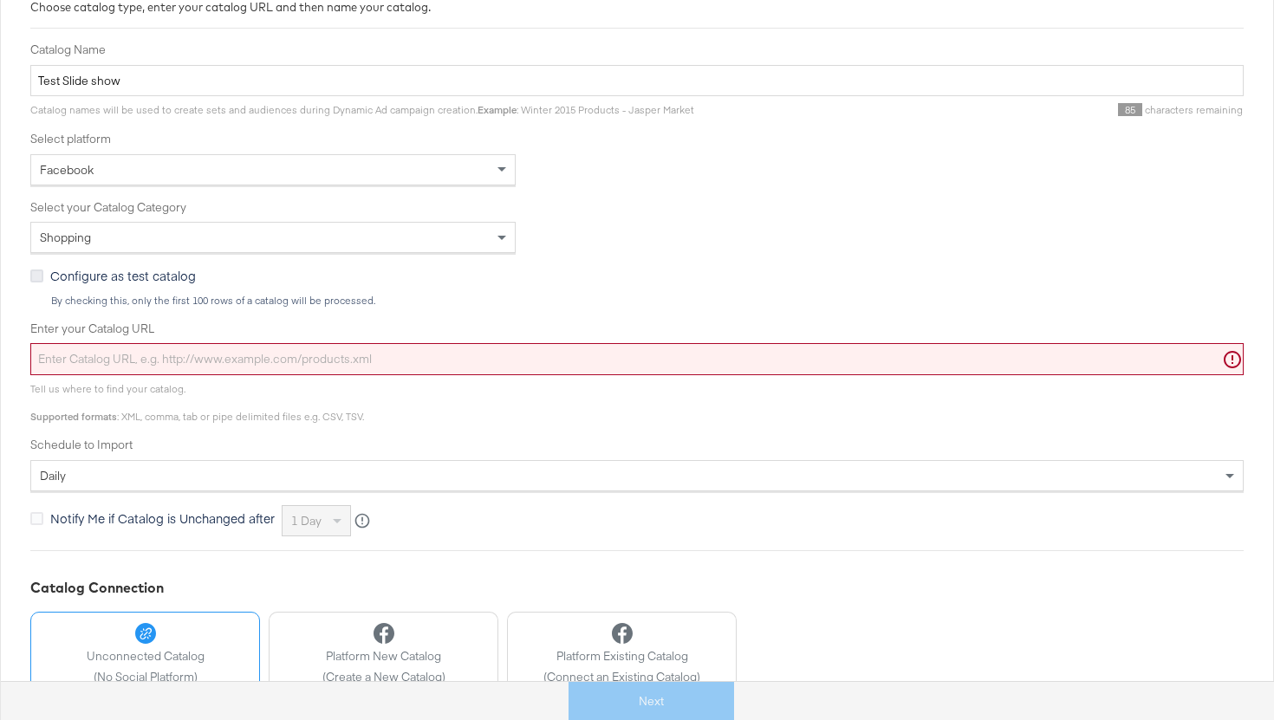
click at [41, 276] on icon at bounding box center [36, 276] width 13 height 13
click at [0, 0] on input "Configure as test catalog" at bounding box center [0, 0] width 0 height 0
click at [234, 237] on div "Shopping" at bounding box center [273, 237] width 484 height 29
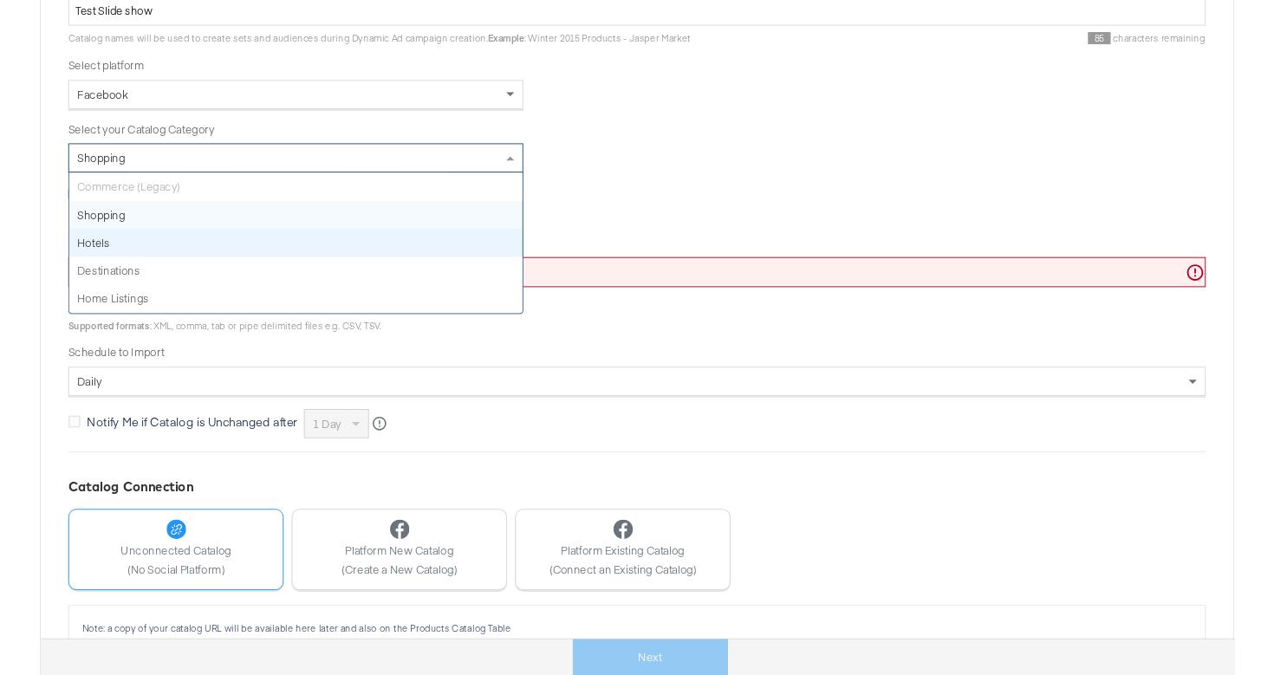
scroll to position [349, 0]
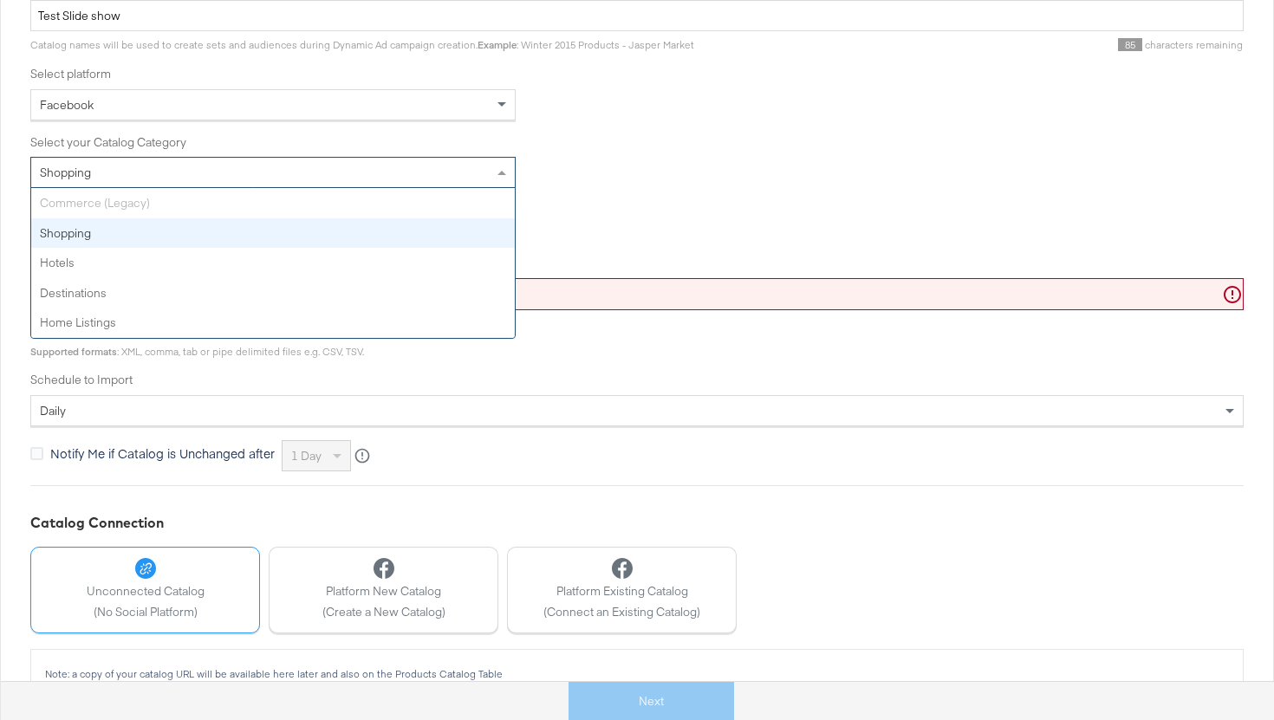
click at [584, 206] on div "Configure as test catalog By checking this, only the first 100 rows of a catalo…" at bounding box center [637, 222] width 1214 height 40
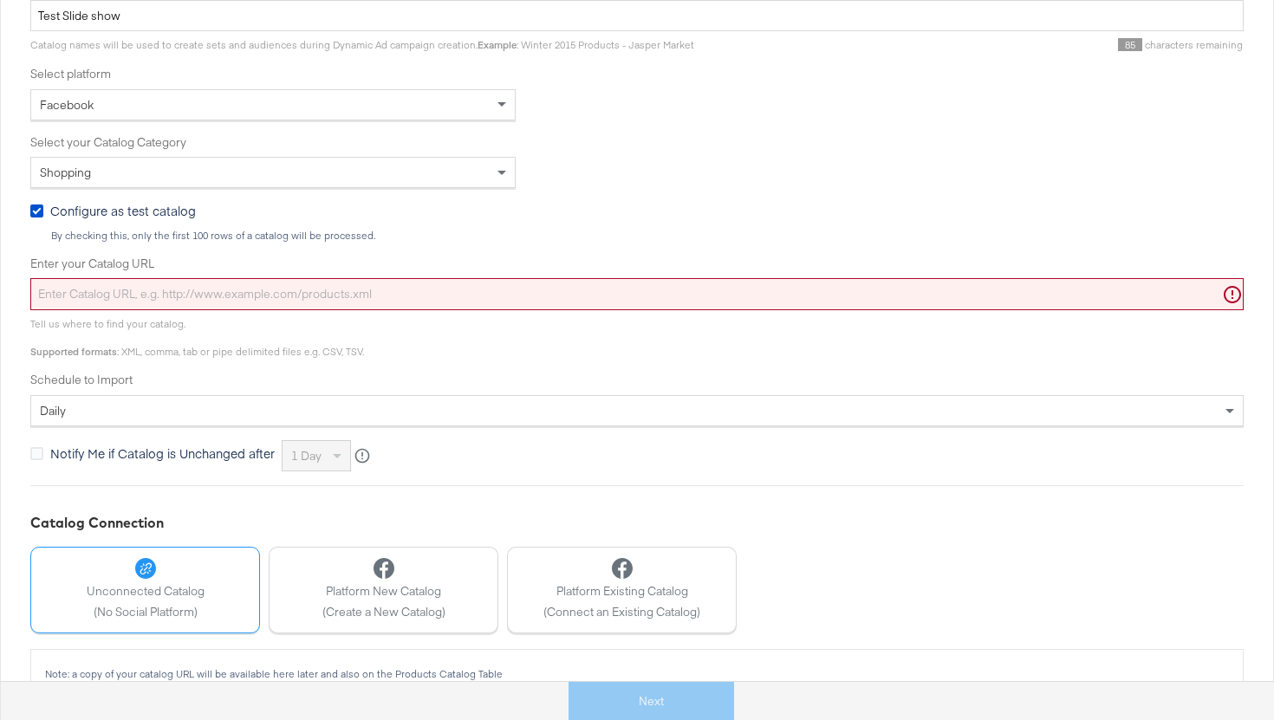
click at [475, 115] on div "Facebook" at bounding box center [273, 104] width 484 height 29
click at [675, 141] on label "Select your Catalog Category" at bounding box center [637, 142] width 1214 height 16
click at [192, 287] on input "Enter your Catalog URL" at bounding box center [637, 294] width 1214 height 32
paste input "[URL][DOMAIN_NAME]"
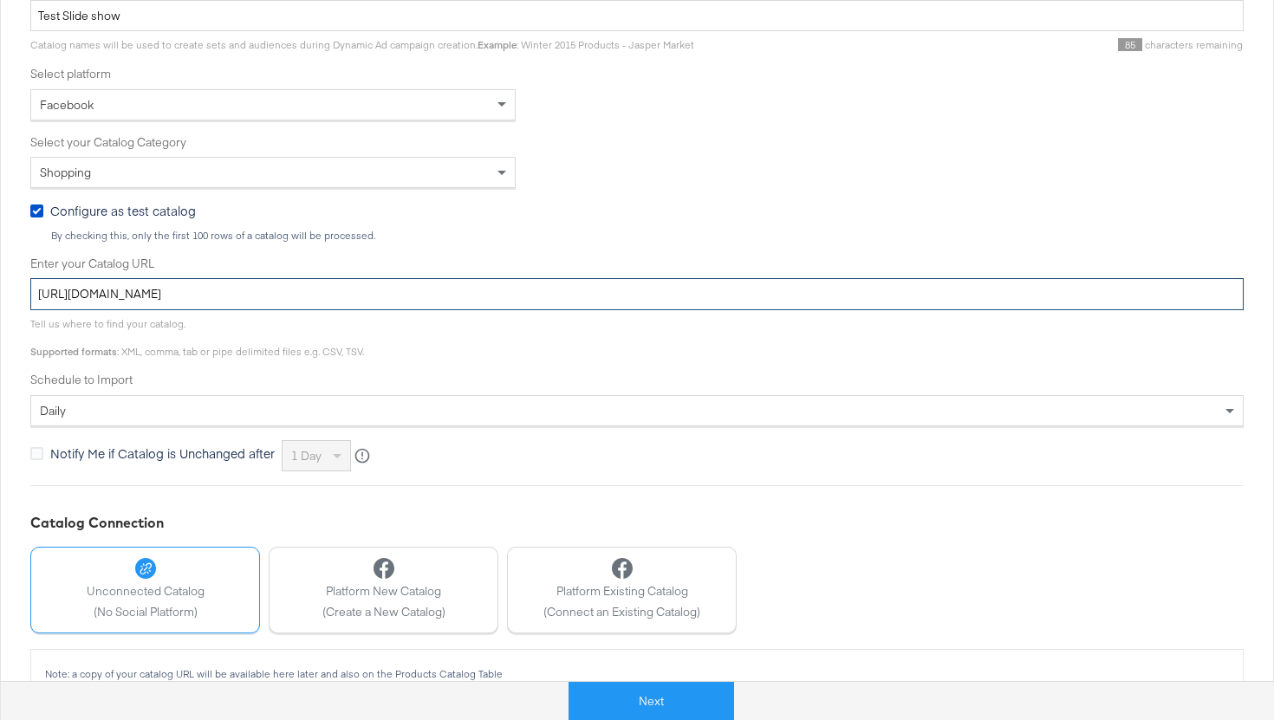
type input "[URL][DOMAIN_NAME]"
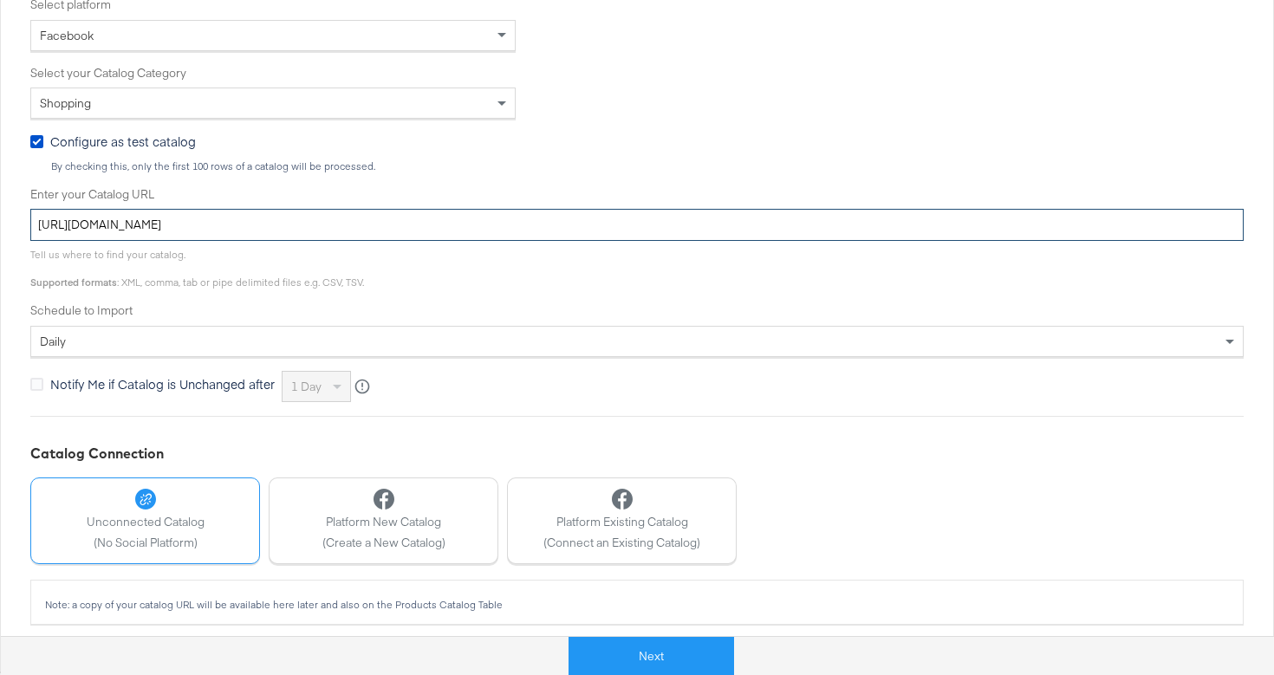
scroll to position [428, 0]
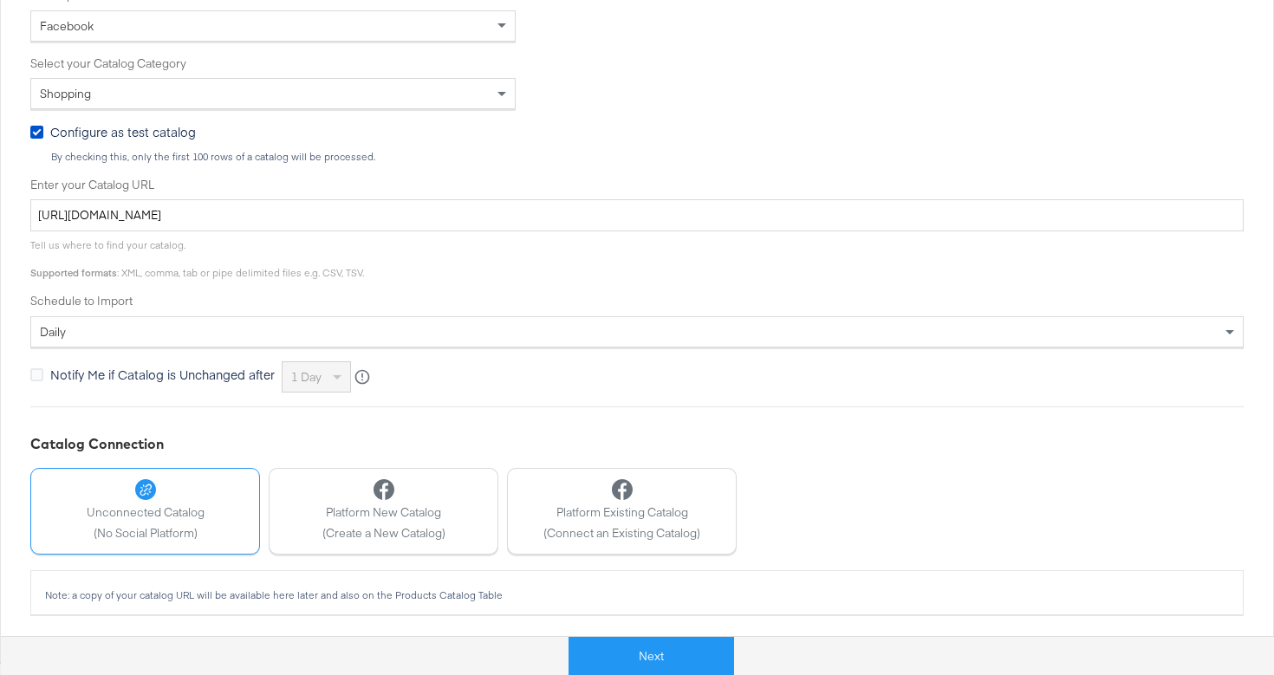
click at [373, 284] on div "Catalog Name Test Slide show Catalog names will be used to create sets and audi…" at bounding box center [637, 145] width 1214 height 495
click at [609, 658] on button "Next" at bounding box center [652, 656] width 166 height 39
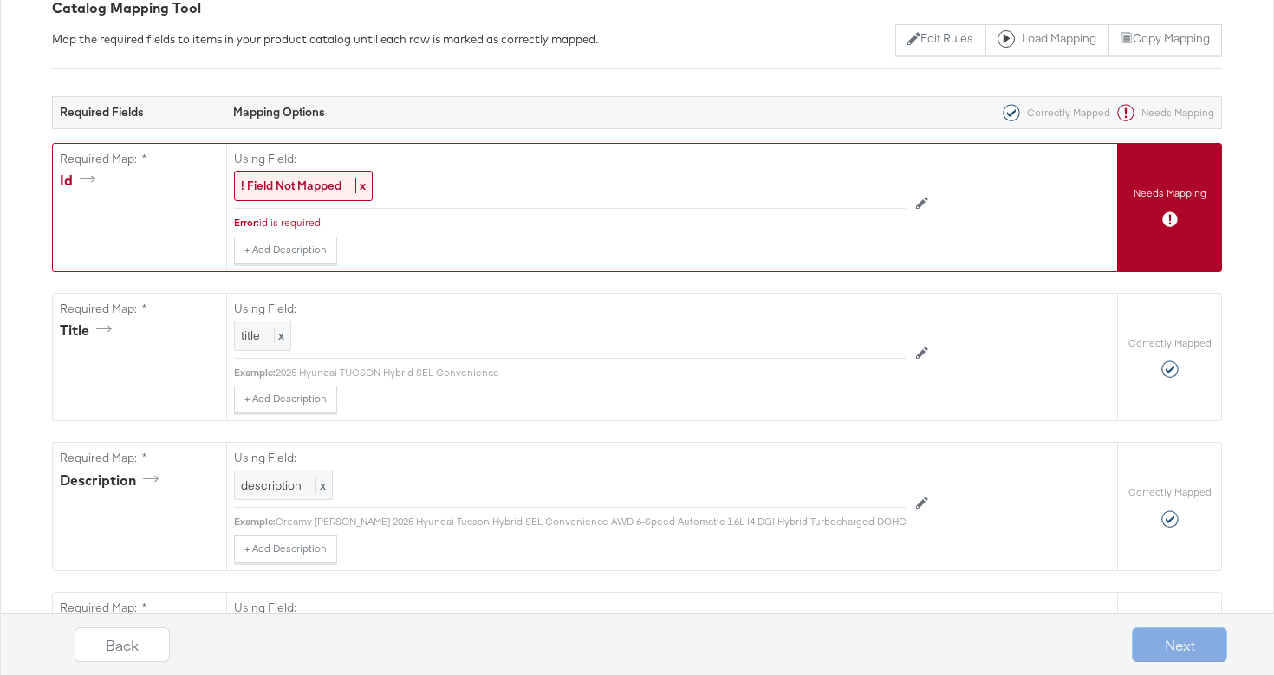
scroll to position [299, 0]
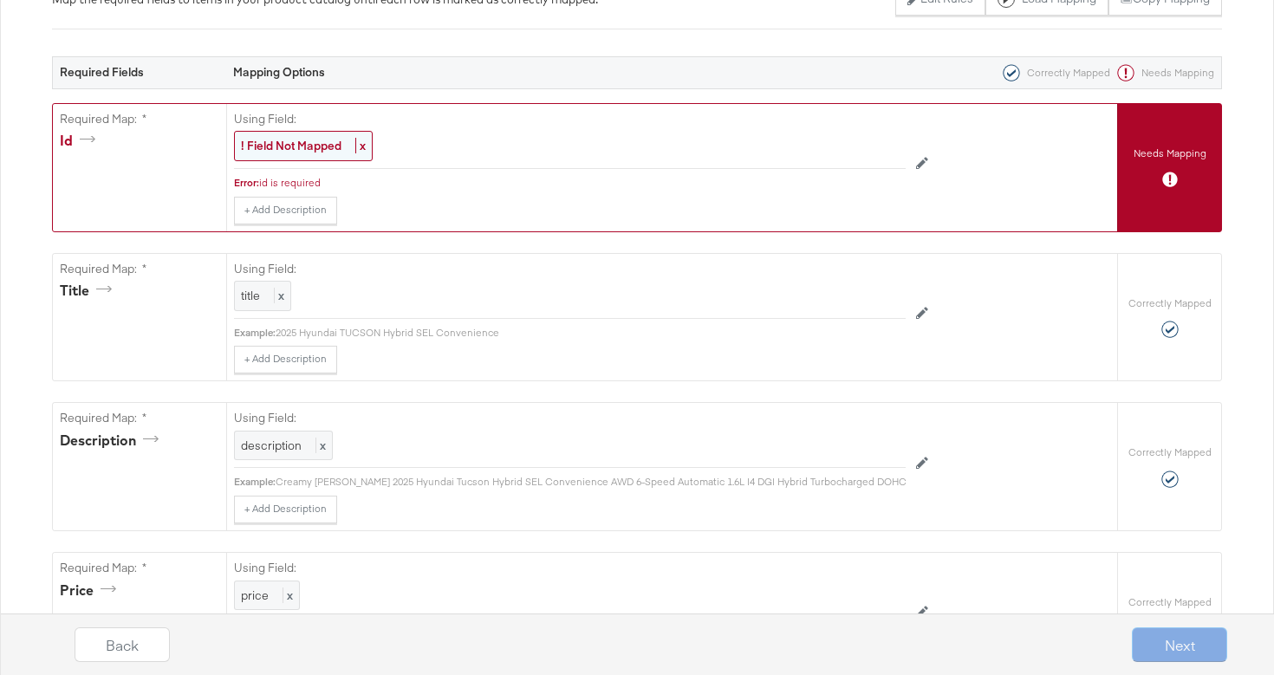
click at [314, 154] on div "! Field Not Mapped x" at bounding box center [303, 146] width 139 height 30
click at [314, 154] on div "Select..." at bounding box center [530, 146] width 591 height 29
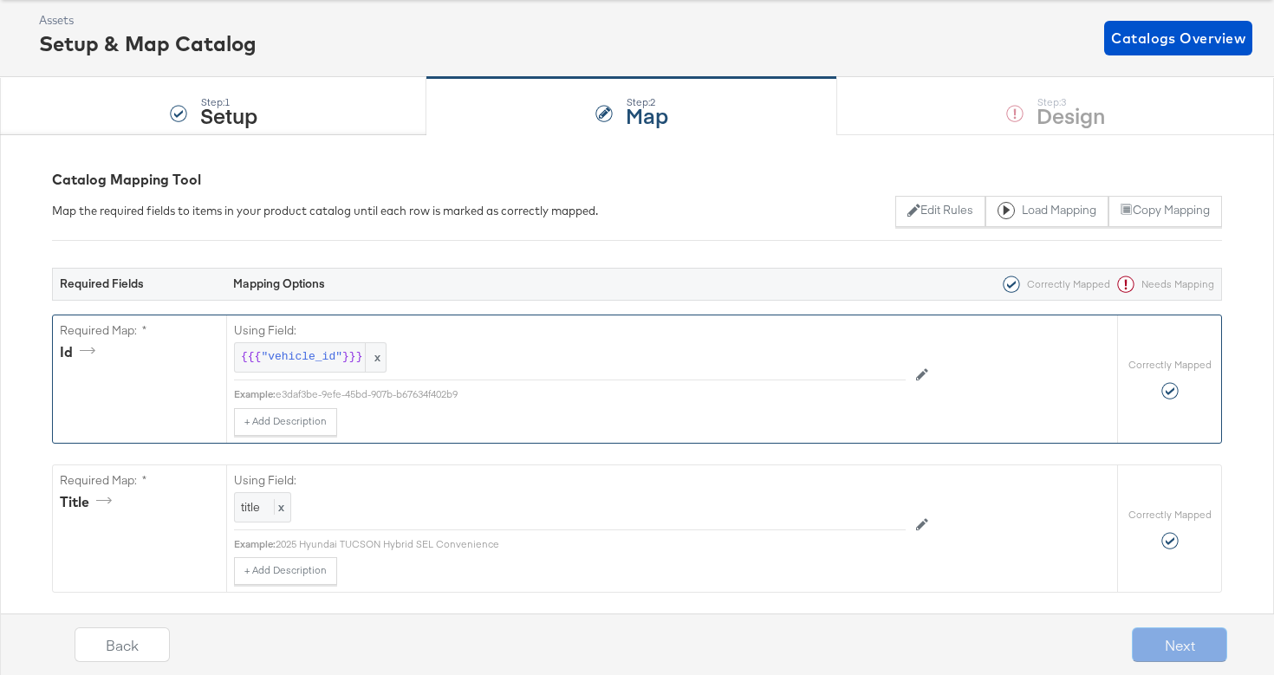
scroll to position [0, 0]
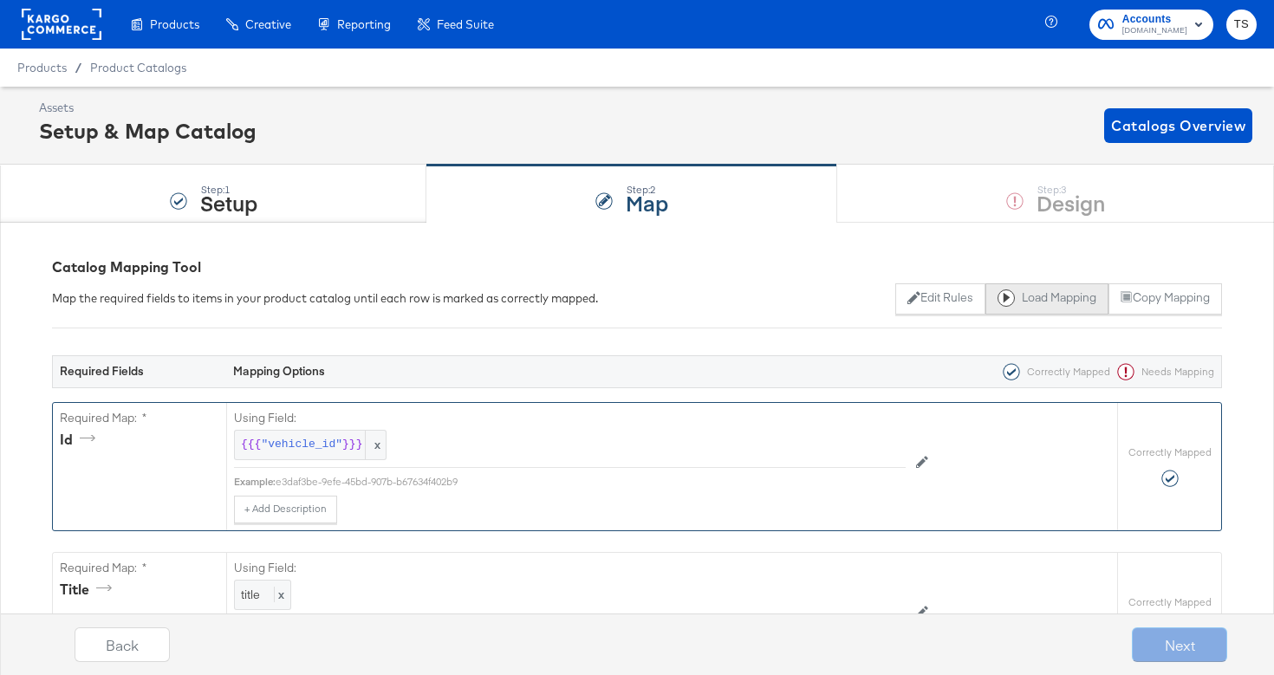
click at [1057, 301] on button "Load Mapping" at bounding box center [1047, 298] width 123 height 31
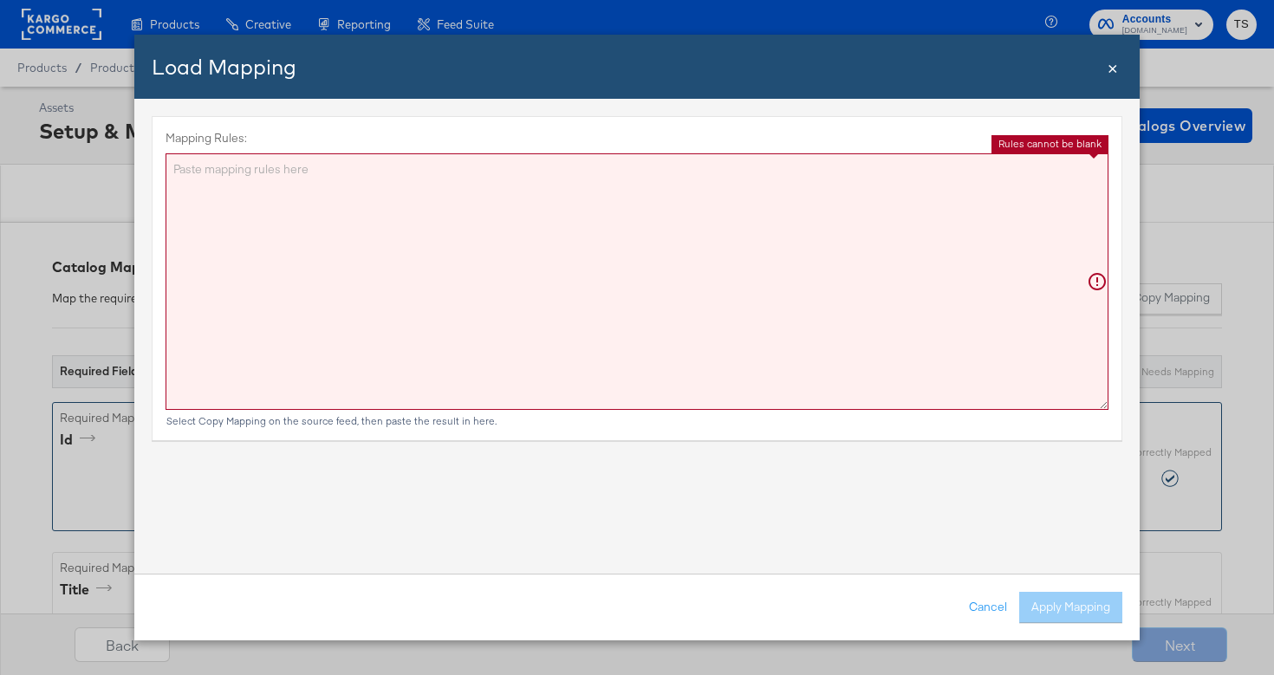
click at [635, 225] on textarea "Mapping Rules:" at bounding box center [637, 281] width 943 height 257
paste textarea "{"id":"{{{\"vin\"}}}","title":"{{{\"title\"}}}","description":"{{{\"description…"
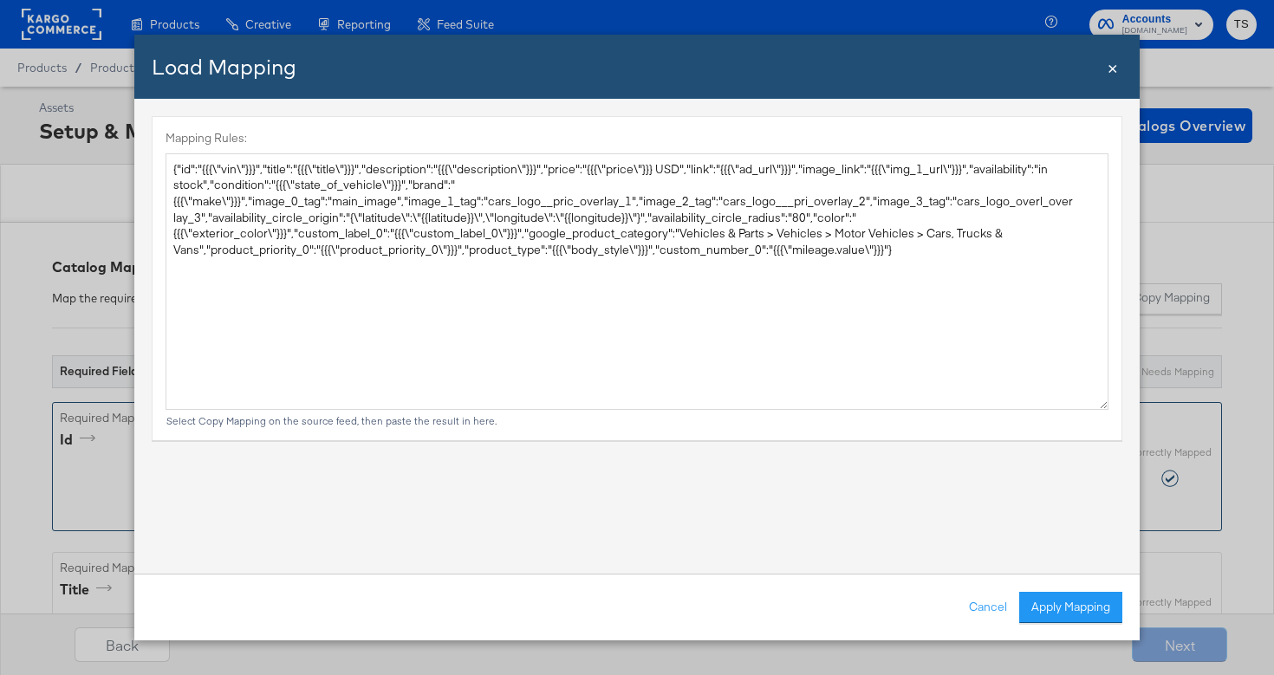
type textarea "{ "id": "{{{\"vin\"}}}", "title": "{{{\"title\"}}}", "description": "{{{\"descr…"
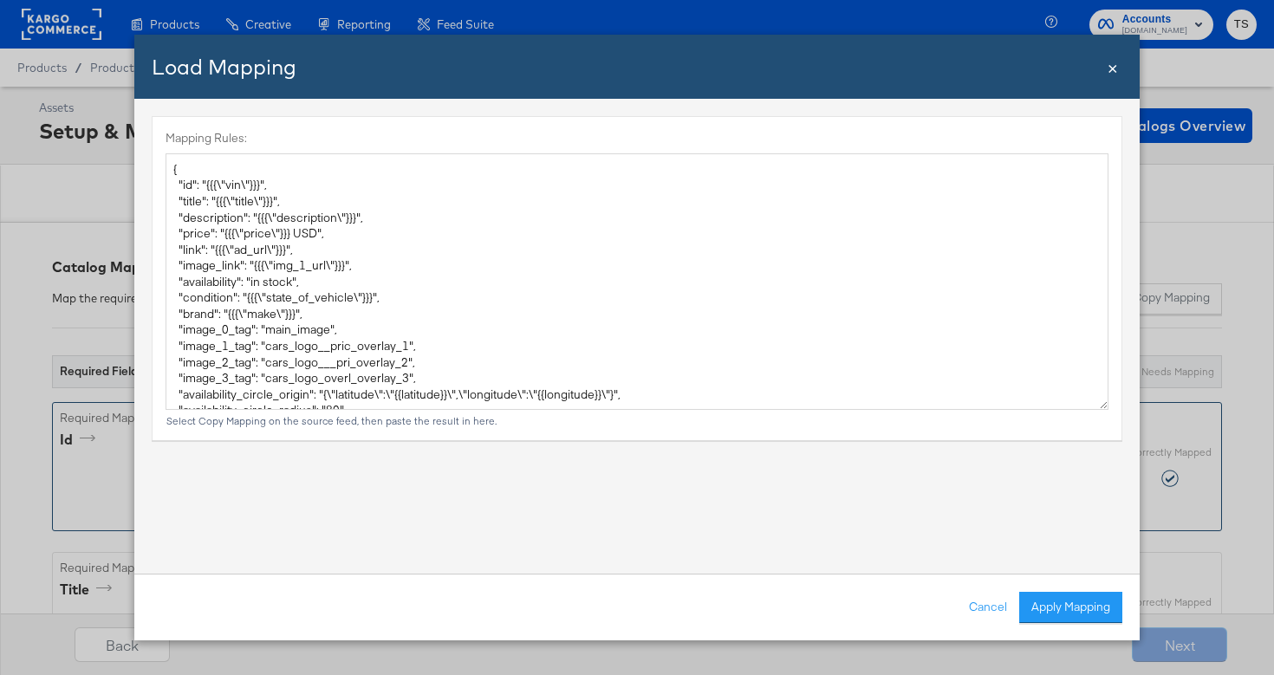
click at [1097, 623] on div "Cancel Apply Mapping" at bounding box center [637, 607] width 1006 height 67
click at [1097, 608] on button "Apply Mapping" at bounding box center [1070, 607] width 103 height 31
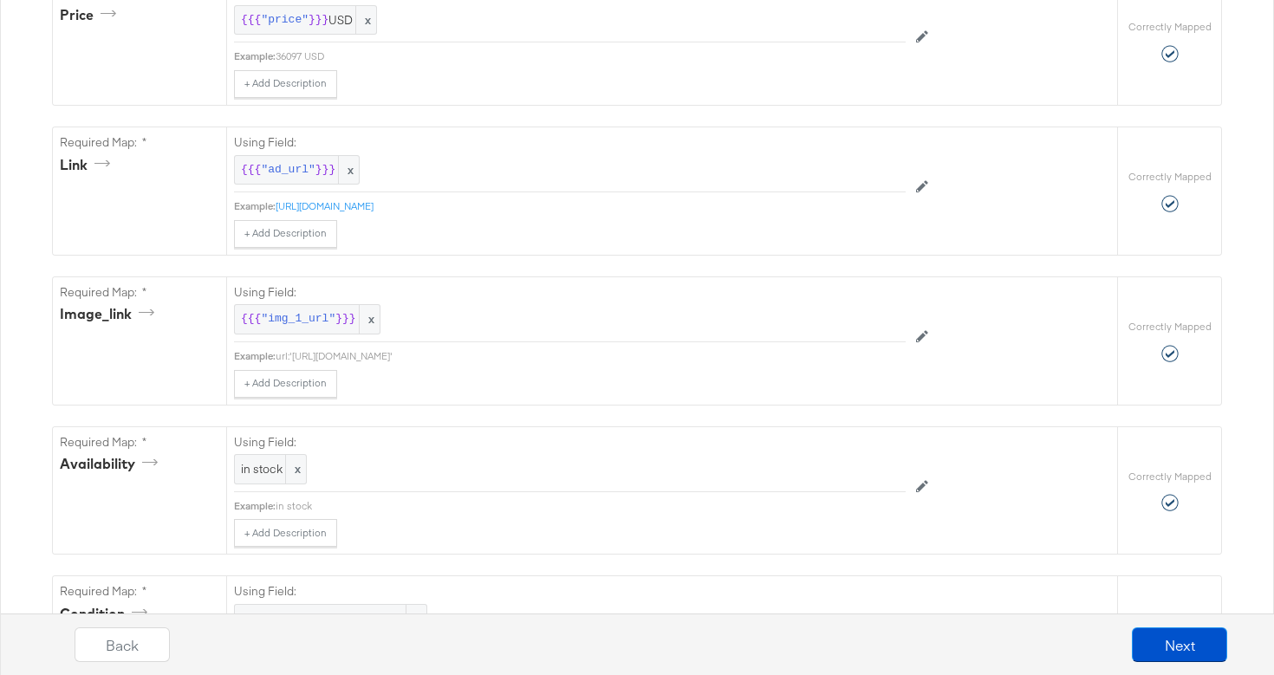
scroll to position [865, 0]
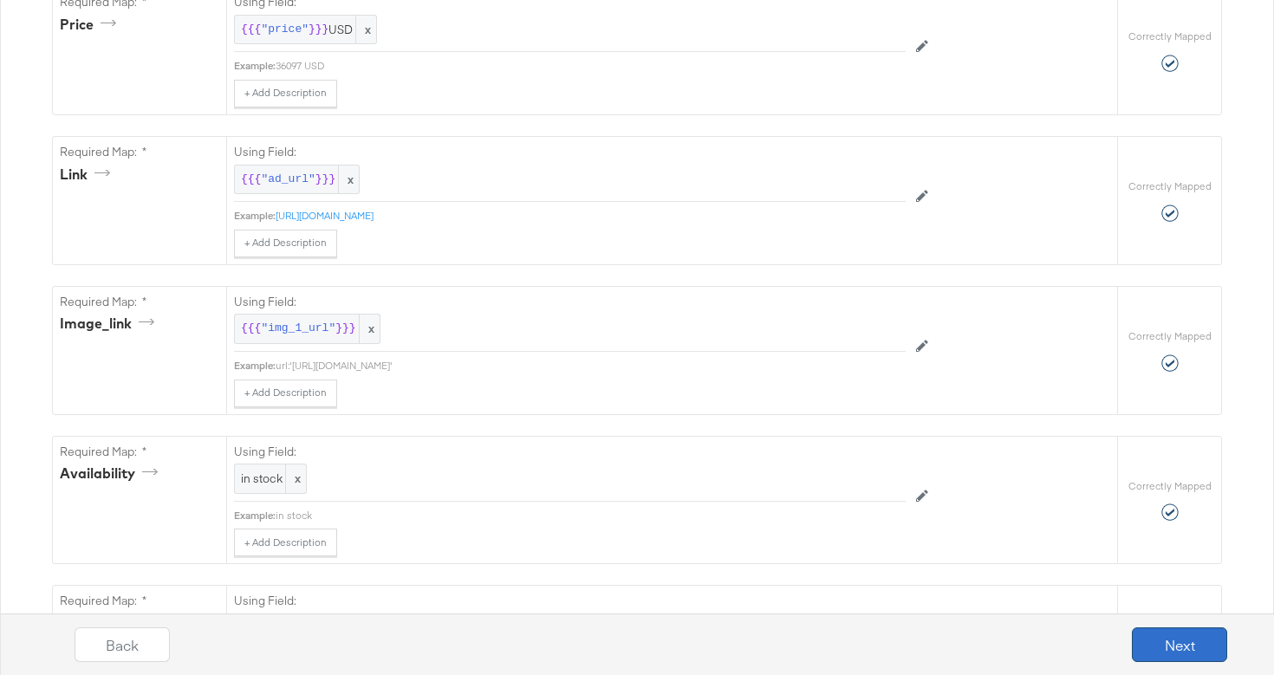
click at [1193, 643] on button "Next" at bounding box center [1179, 645] width 95 height 35
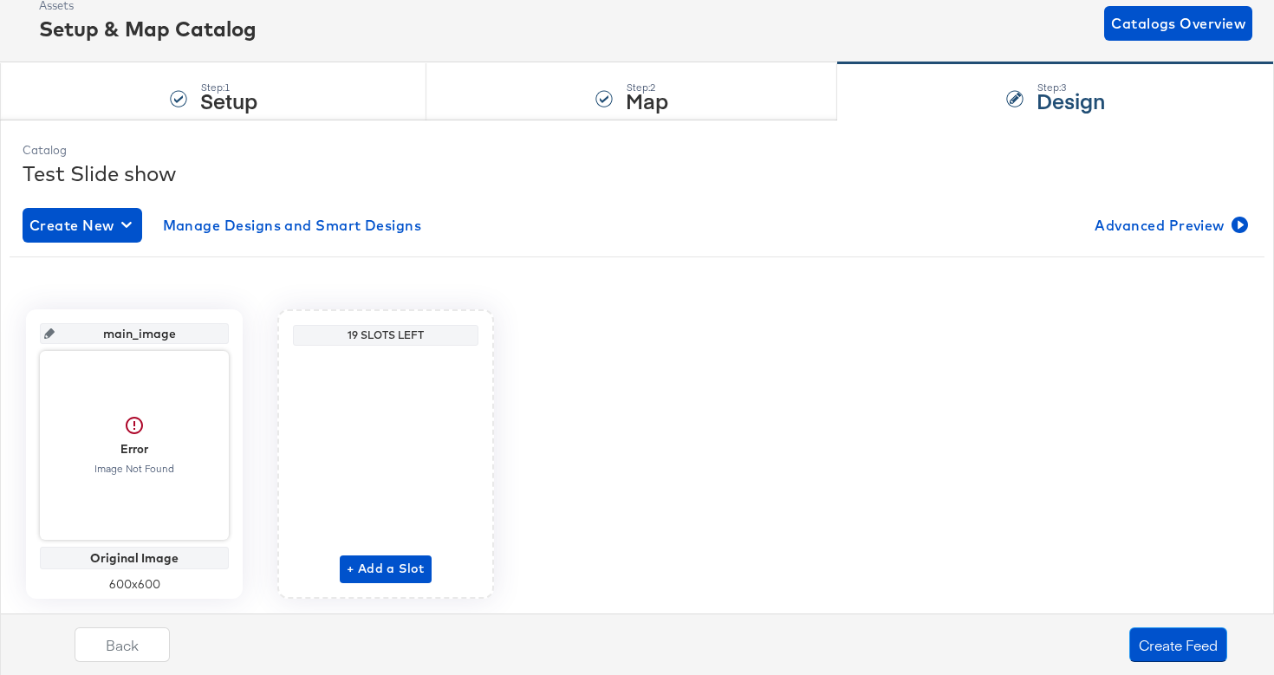
scroll to position [151, 0]
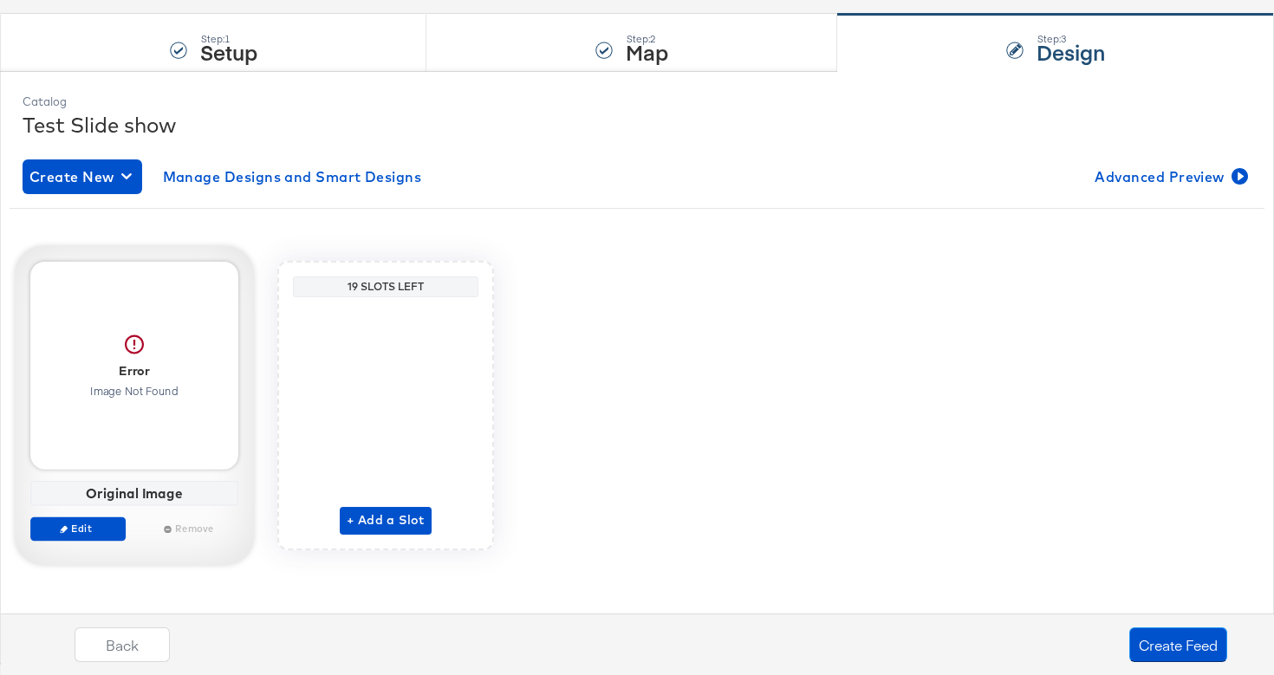
click at [137, 404] on div at bounding box center [134, 366] width 208 height 208
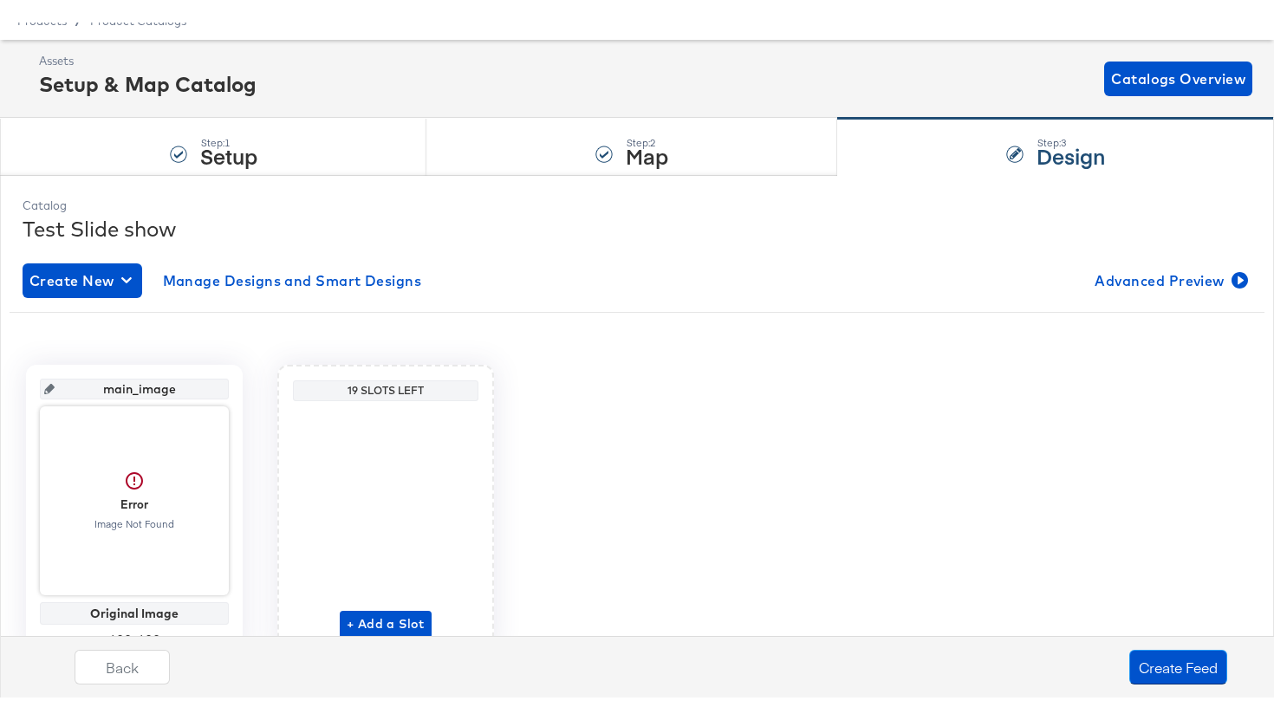
scroll to position [0, 0]
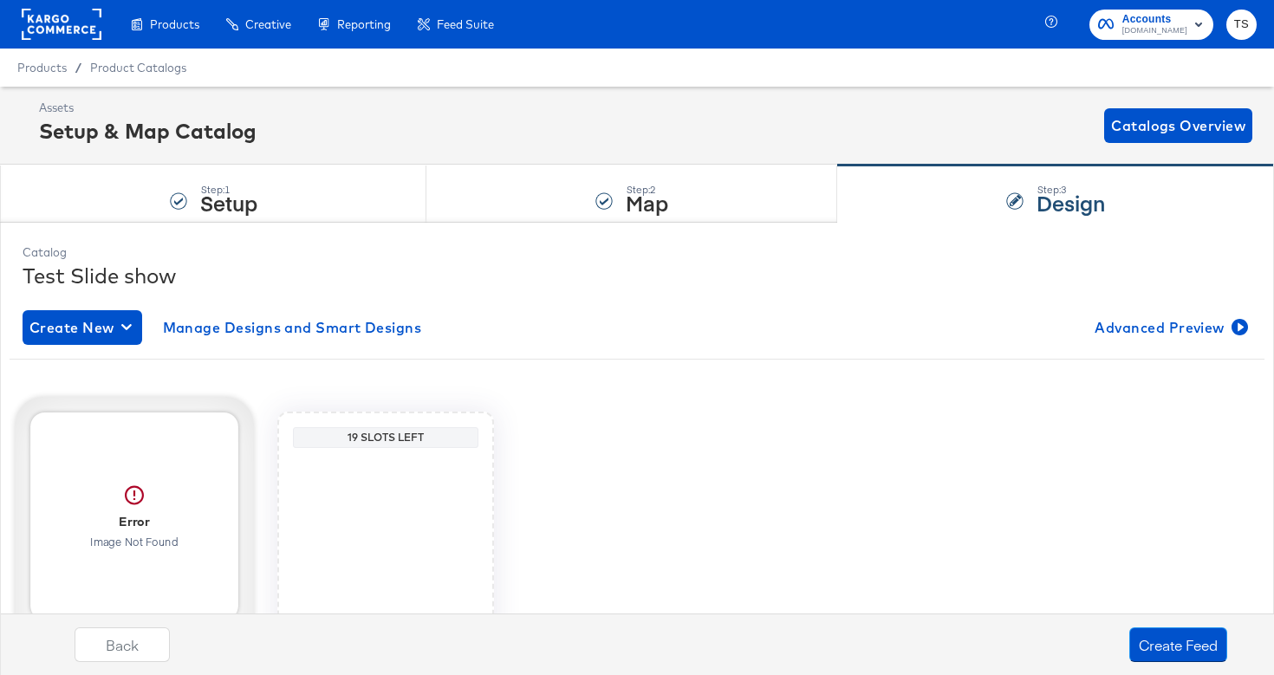
click at [174, 546] on div at bounding box center [134, 517] width 208 height 208
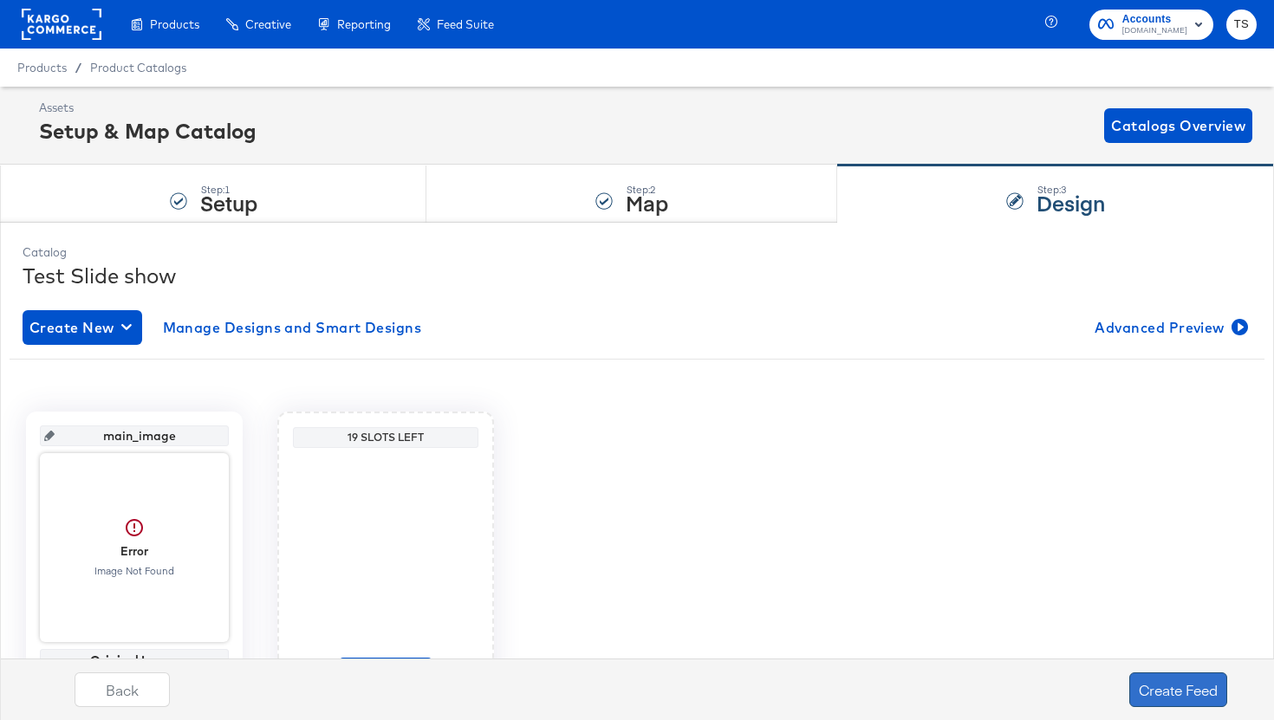
click at [1157, 695] on button "Create Feed" at bounding box center [1179, 690] width 98 height 35
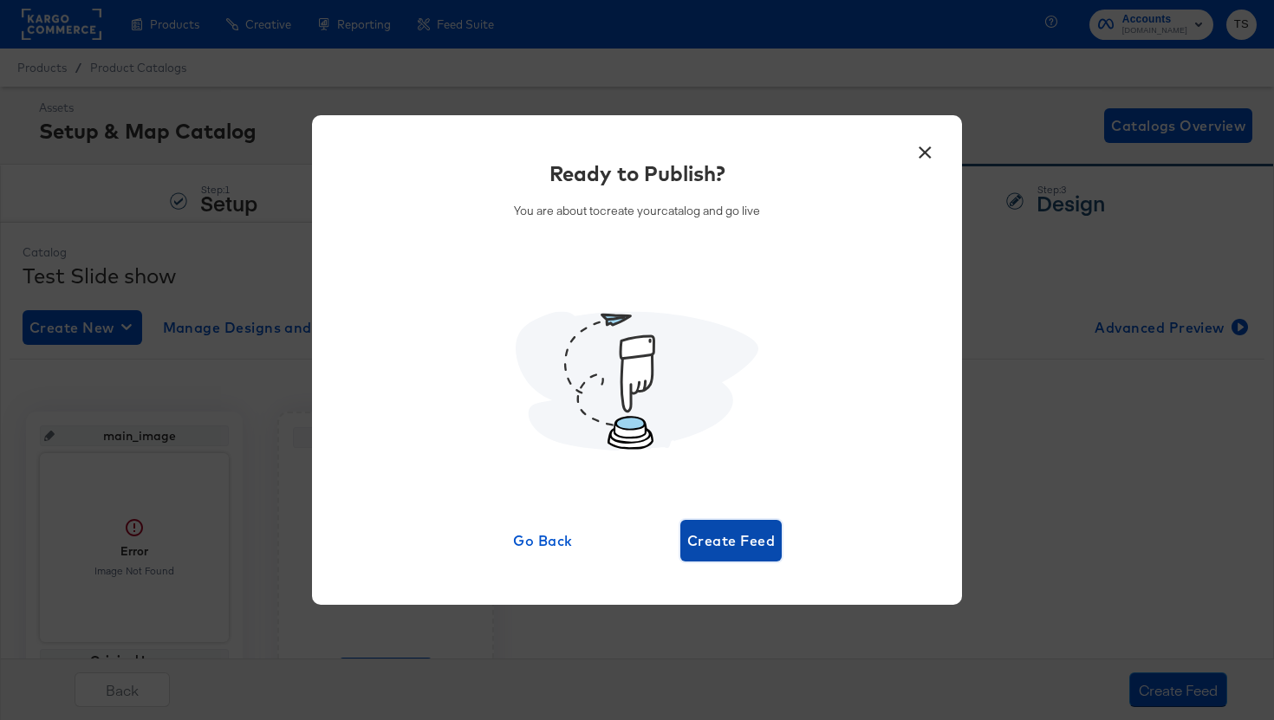
click at [743, 550] on span "Create Feed" at bounding box center [731, 541] width 88 height 24
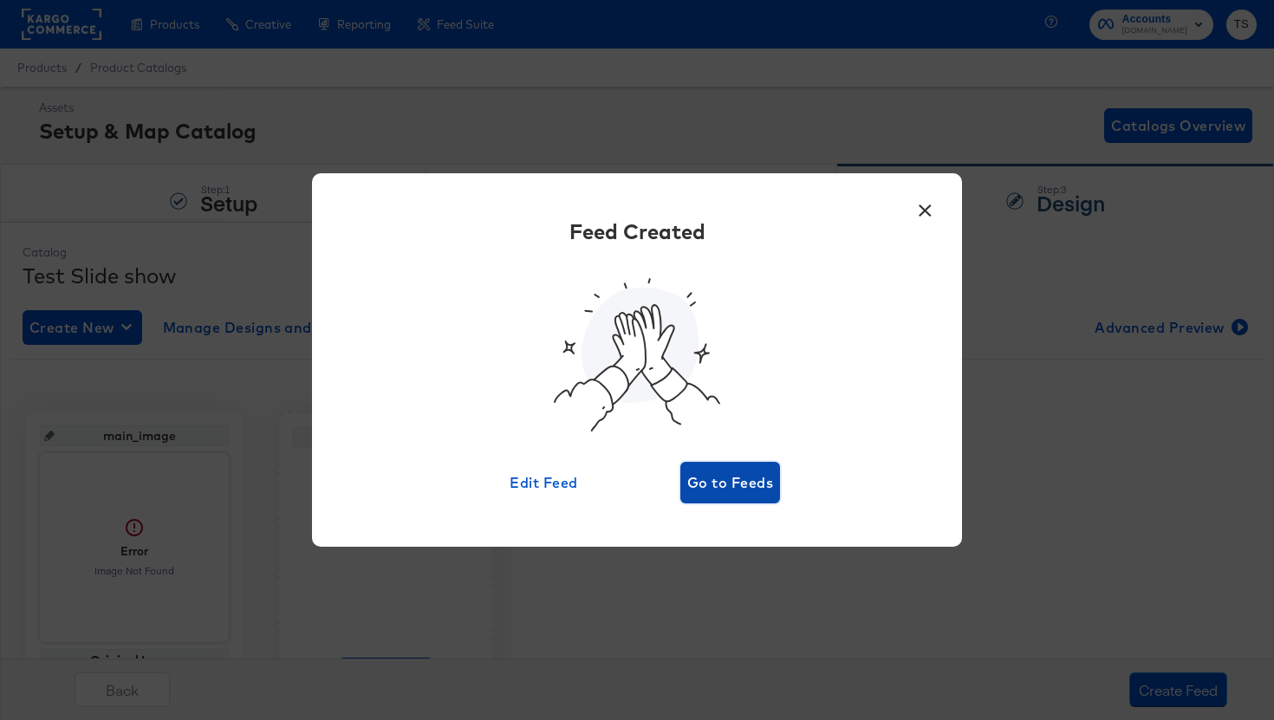
click at [737, 491] on span "Go to Feeds" at bounding box center [730, 483] width 86 height 24
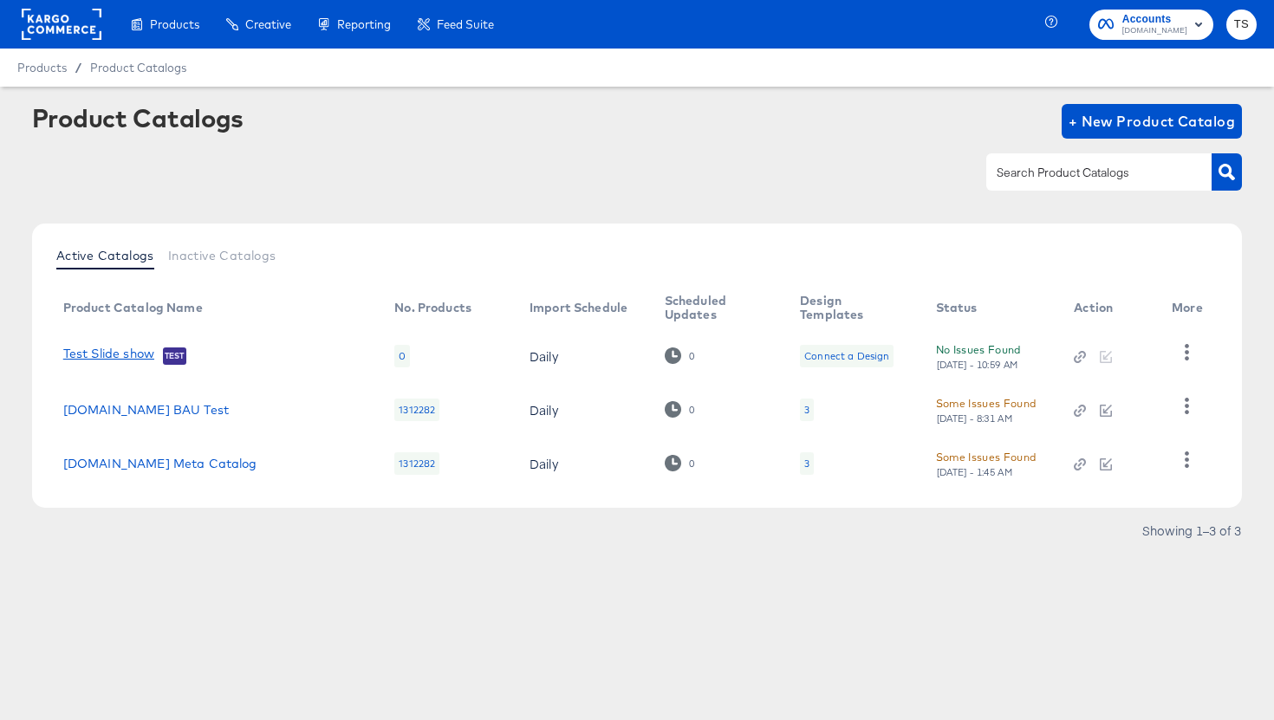
click at [141, 355] on link "Test Slide show" at bounding box center [108, 355] width 91 height 17
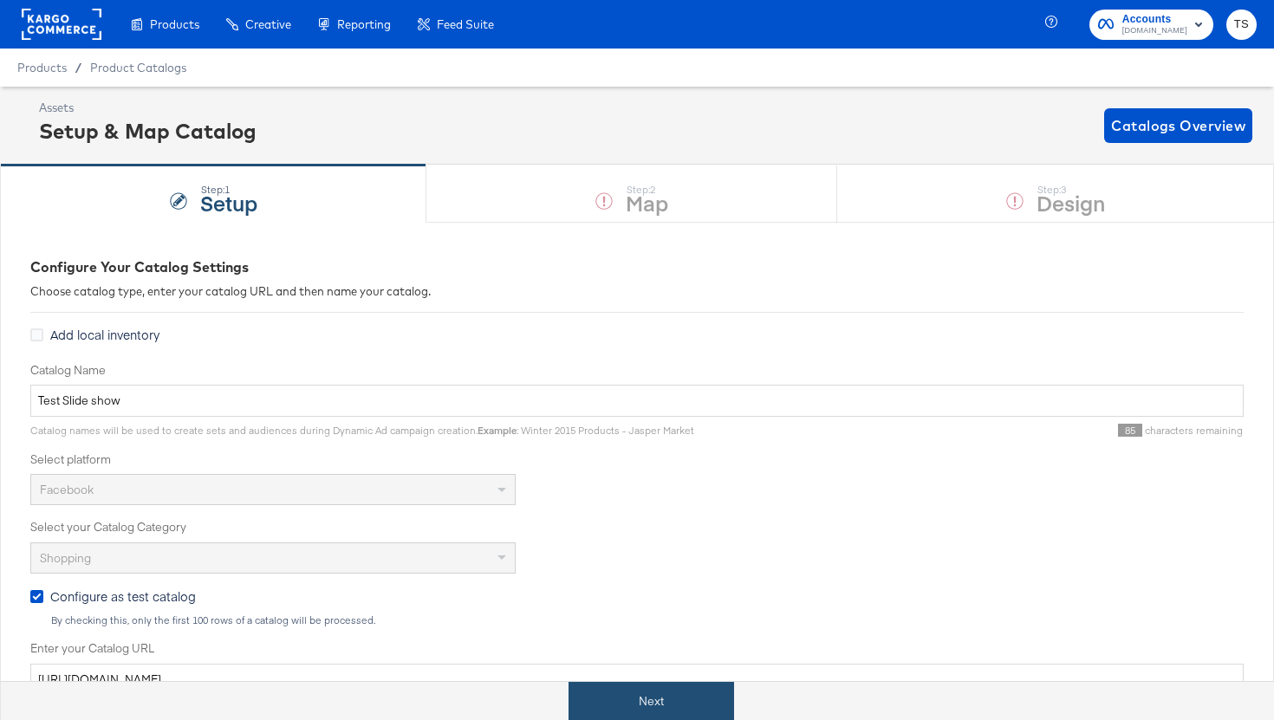
click at [671, 714] on button "Next" at bounding box center [652, 701] width 166 height 39
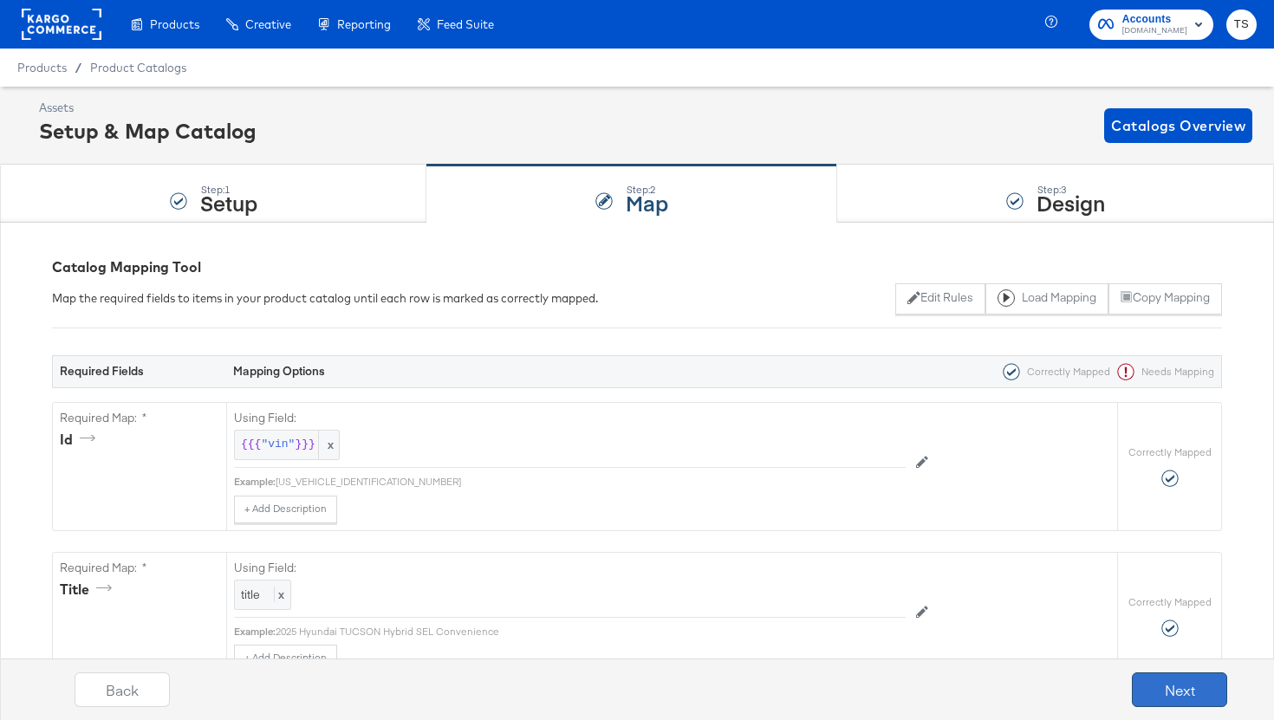
click at [1206, 694] on button "Next" at bounding box center [1179, 690] width 95 height 35
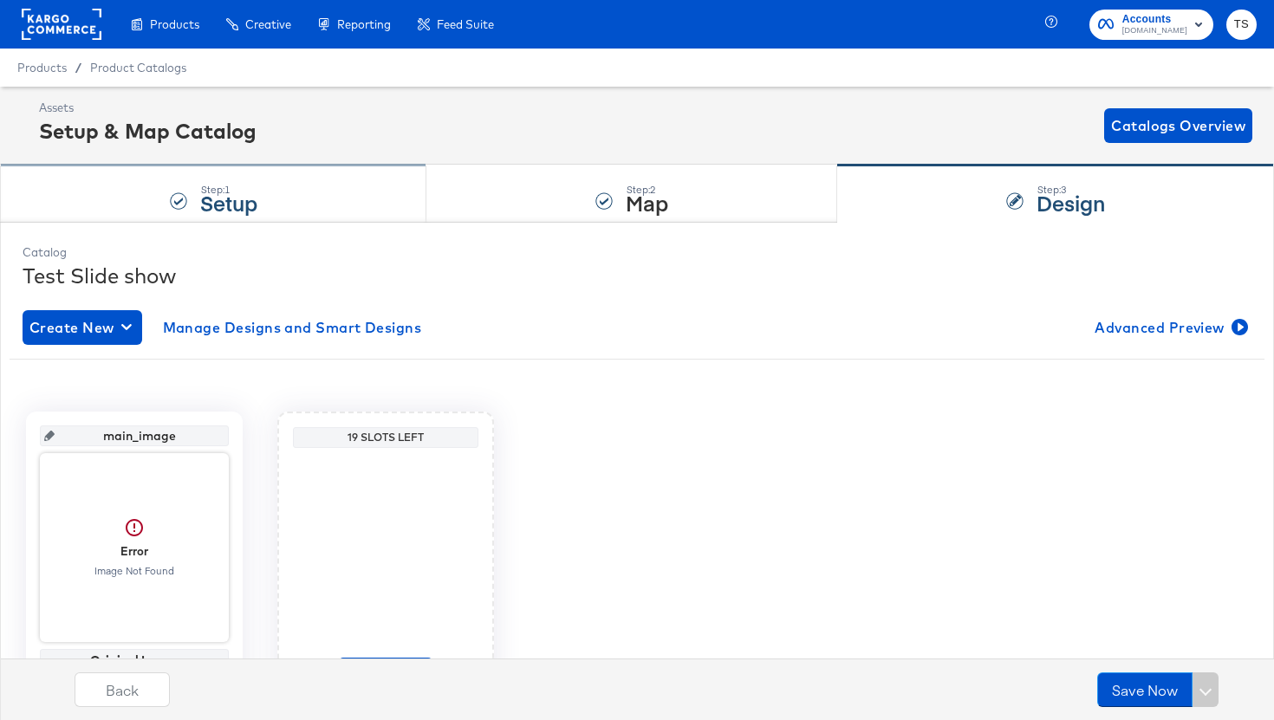
click at [256, 192] on strong "Setup" at bounding box center [228, 202] width 57 height 29
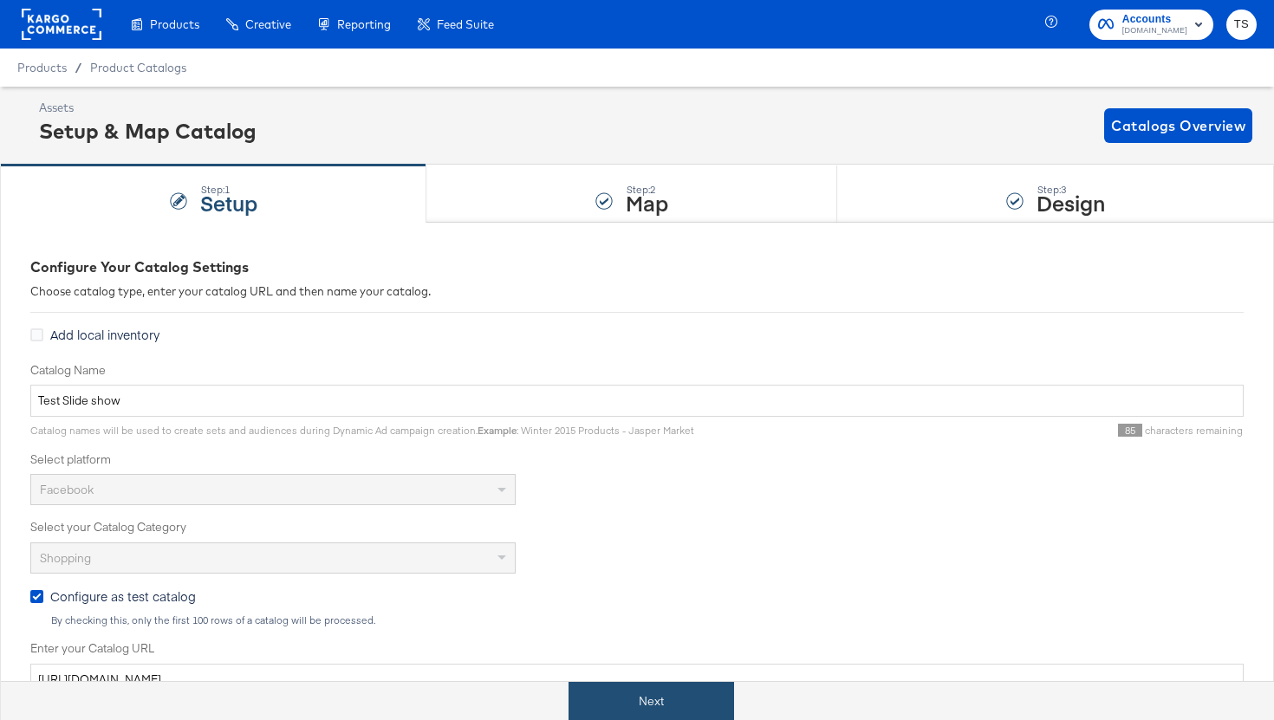
click at [644, 693] on button "Next" at bounding box center [652, 701] width 166 height 39
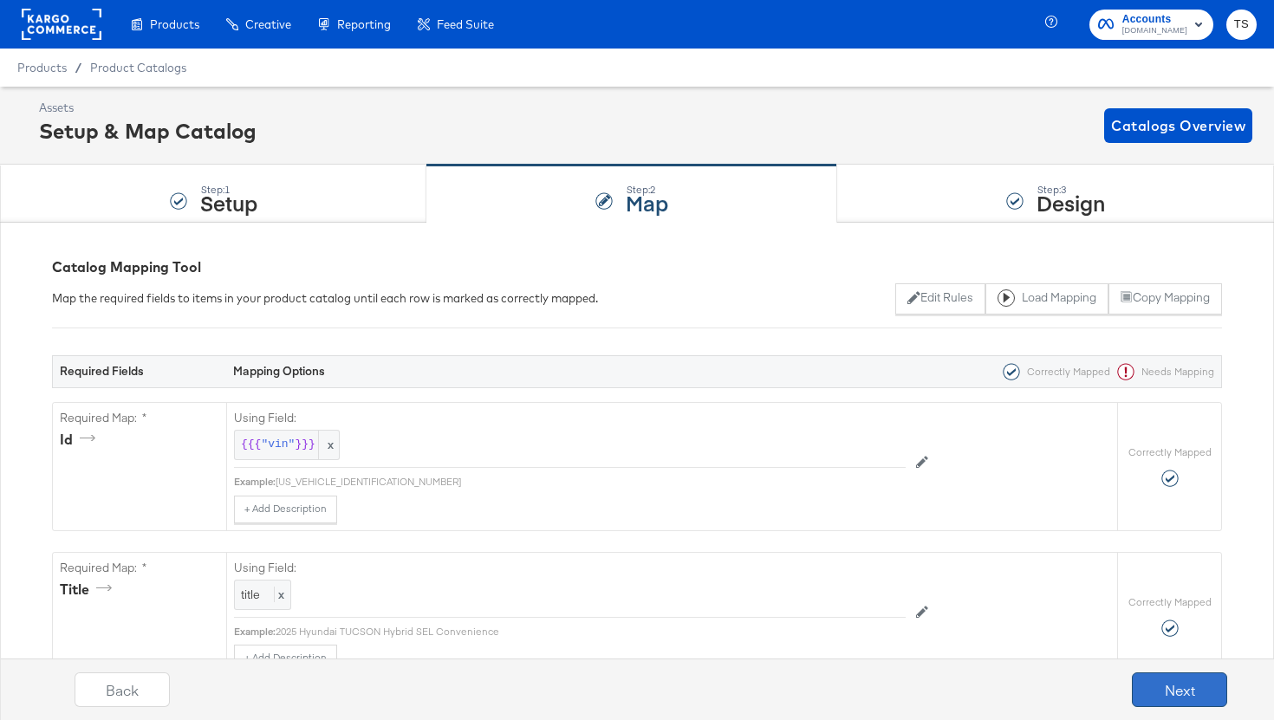
click at [1169, 698] on button "Next" at bounding box center [1179, 690] width 95 height 35
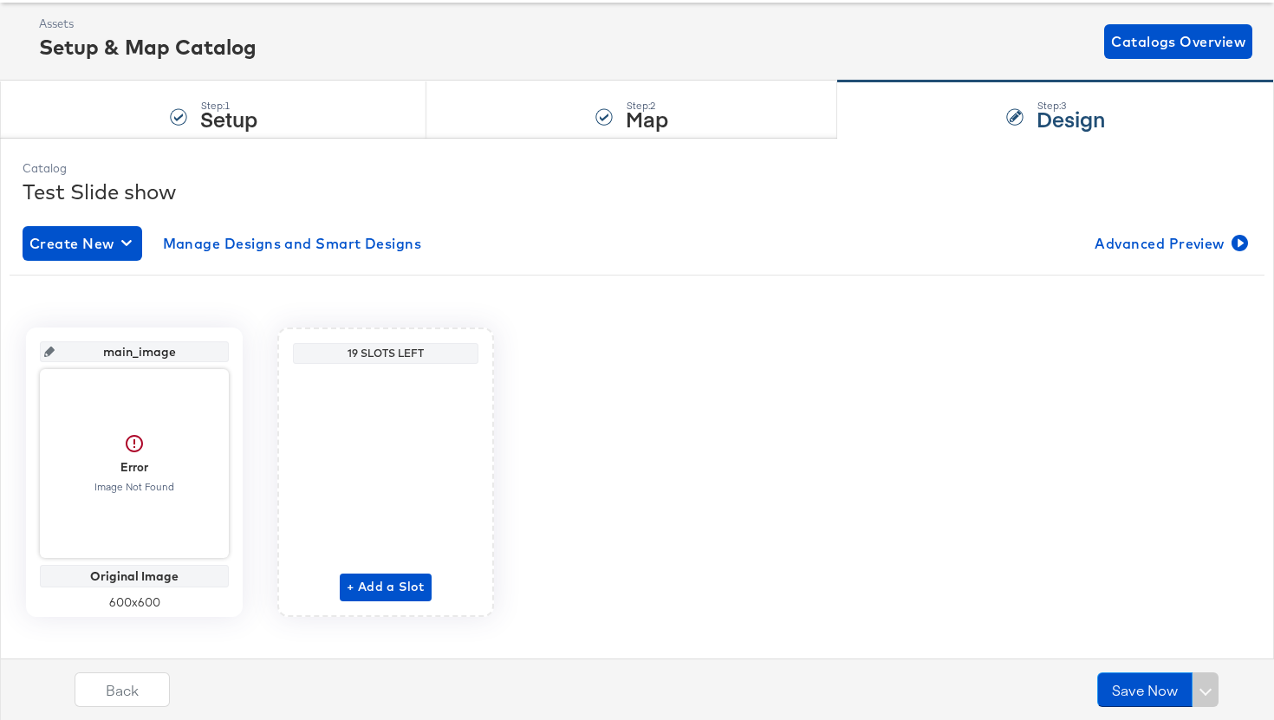
scroll to position [106, 0]
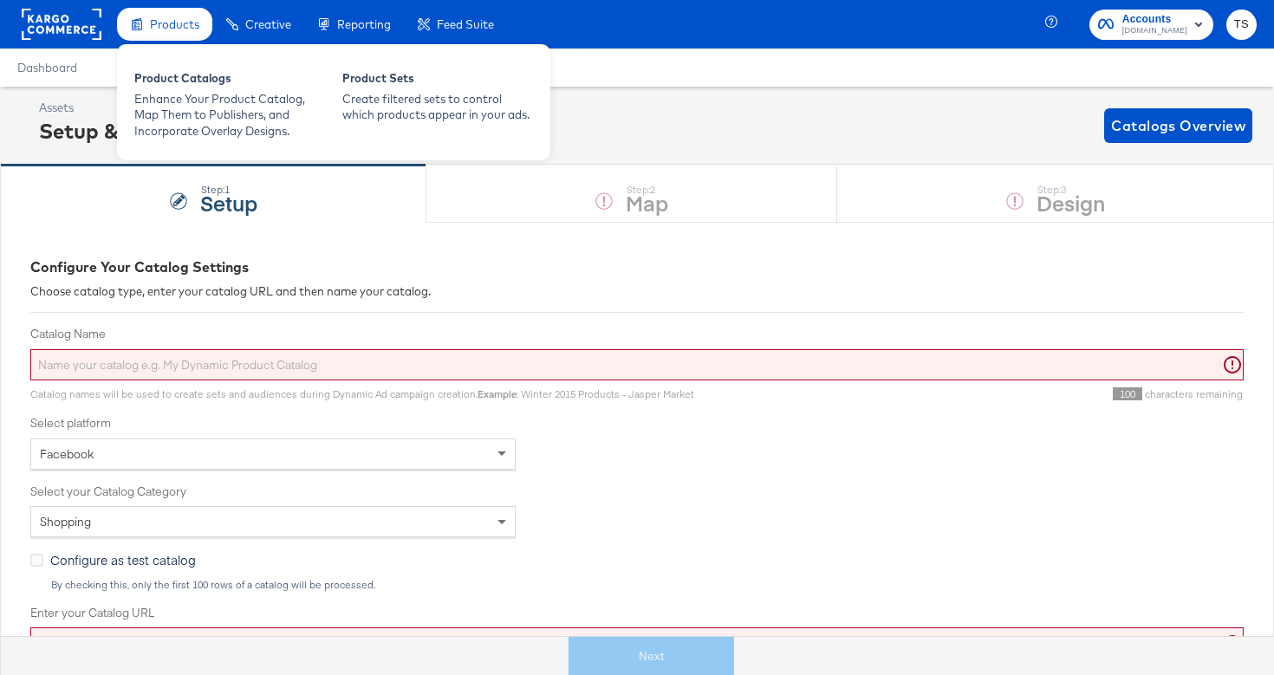
click at [187, 49] on div "Product Catalogs Enhance Your Product Catalog, Map Them to Publishers, and Inco…" at bounding box center [333, 102] width 433 height 116
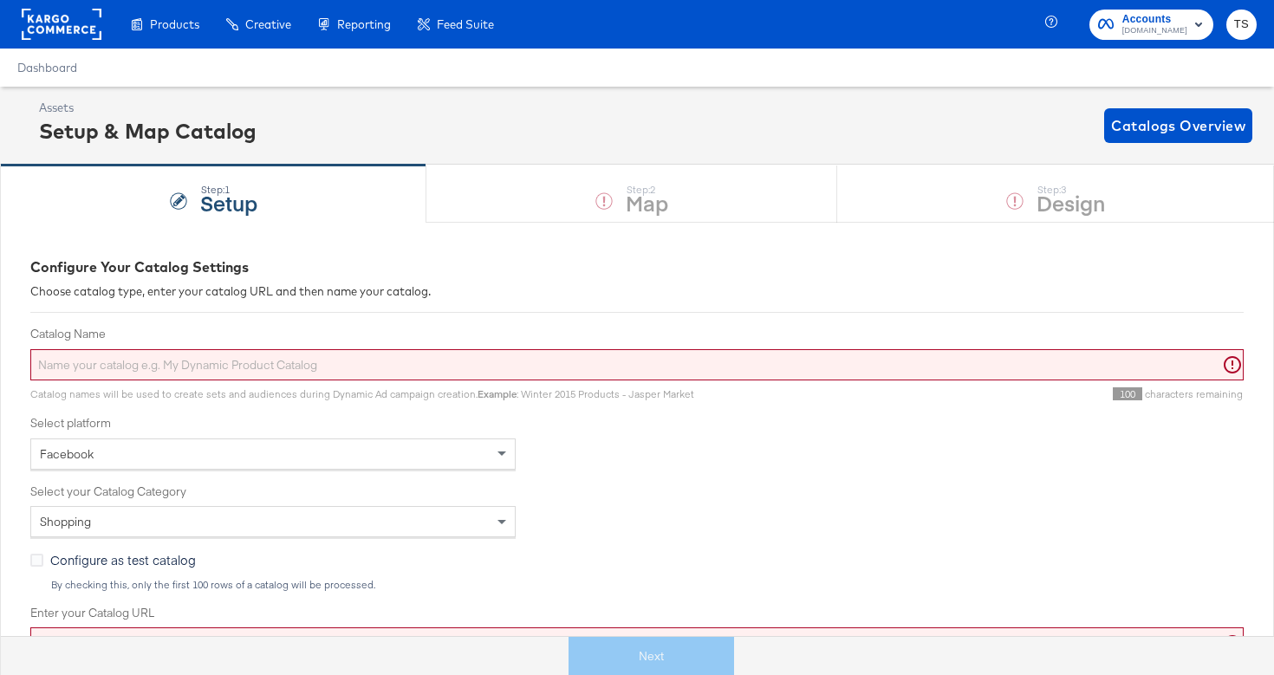
click at [0, 0] on div "Product Catalogs" at bounding box center [0, 0] width 0 height 0
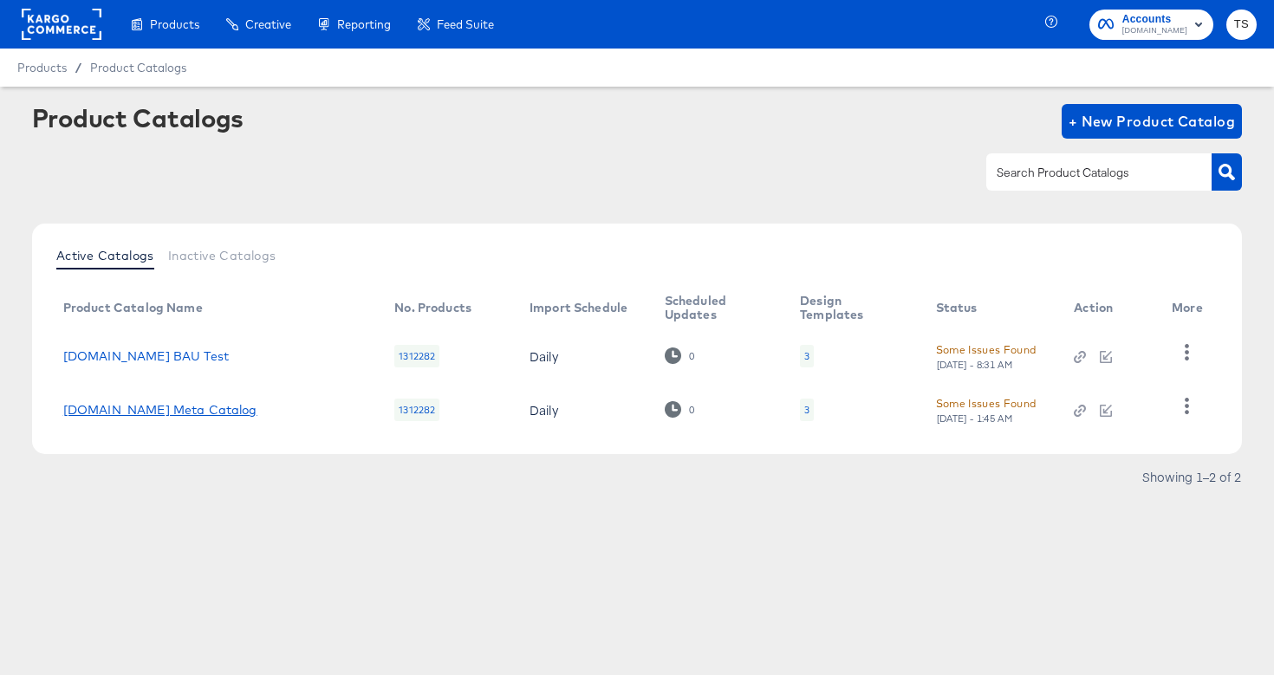
click at [164, 411] on link "[DOMAIN_NAME] Meta Catalog" at bounding box center [160, 410] width 194 height 14
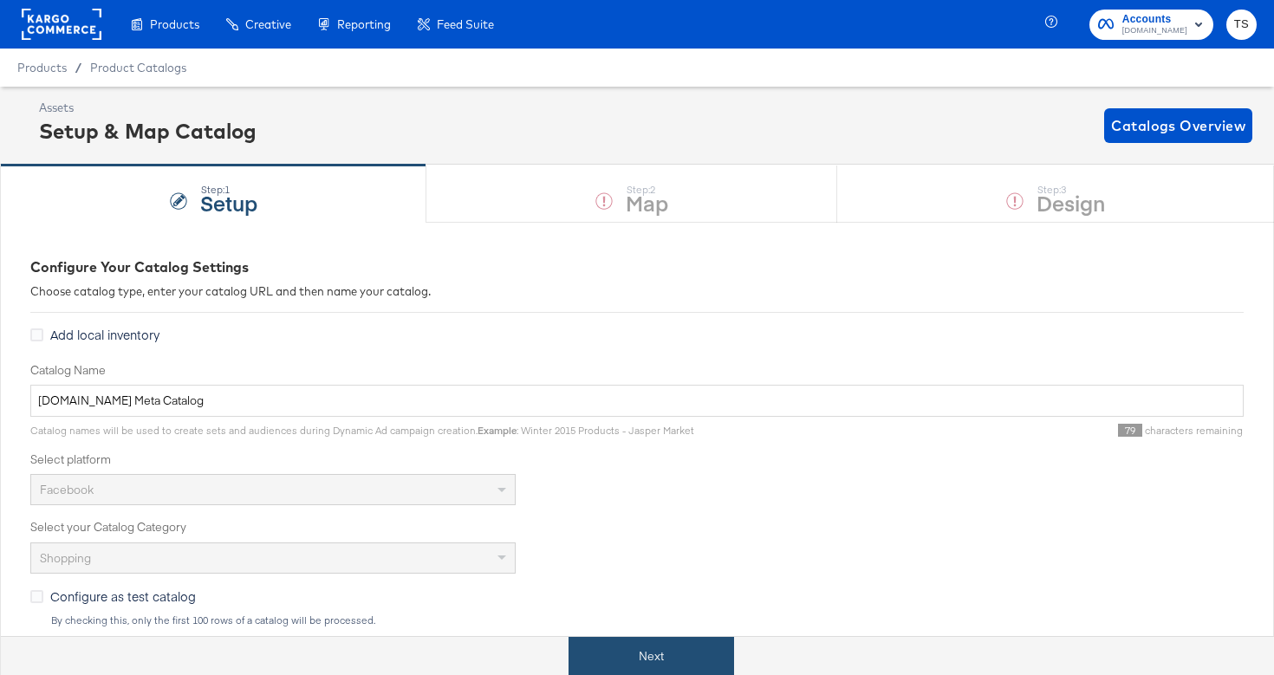
click at [615, 650] on button "Next" at bounding box center [652, 656] width 166 height 39
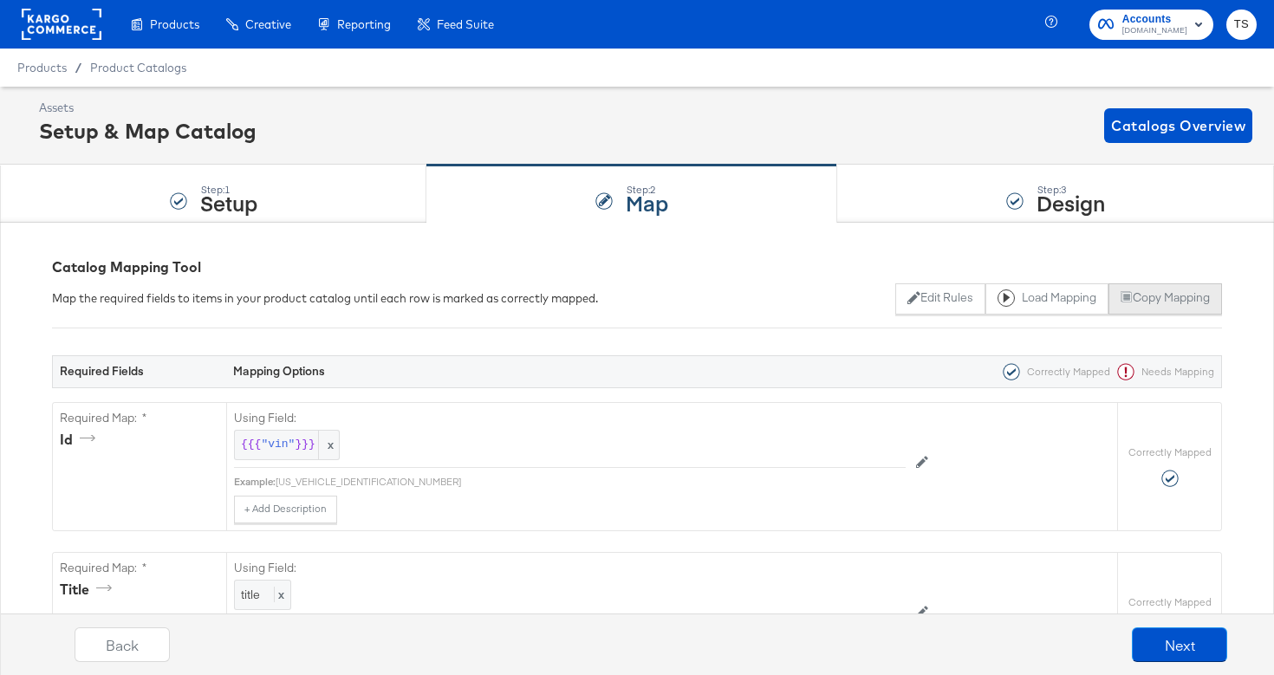
click at [1183, 304] on button "Copy Mapping" at bounding box center [1166, 298] width 114 height 31
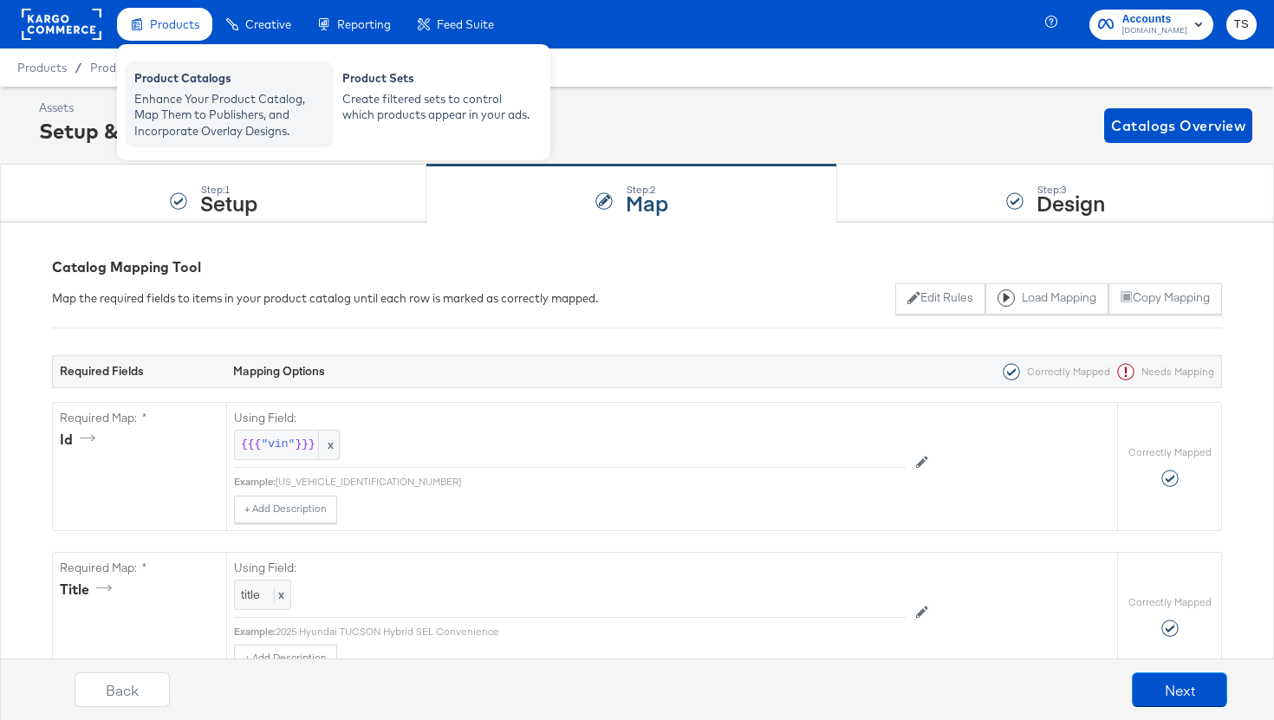
click at [180, 80] on div "Product Catalogs" at bounding box center [229, 80] width 191 height 21
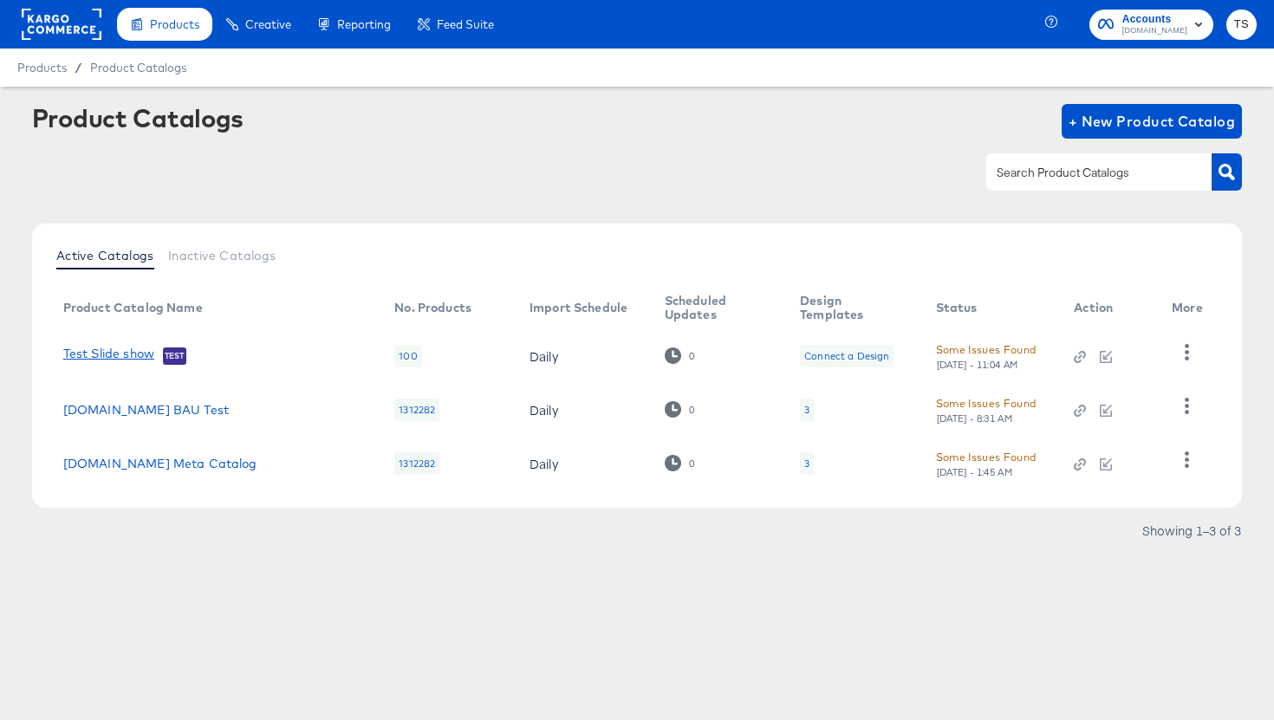
click at [136, 357] on link "Test Slide show" at bounding box center [108, 355] width 91 height 17
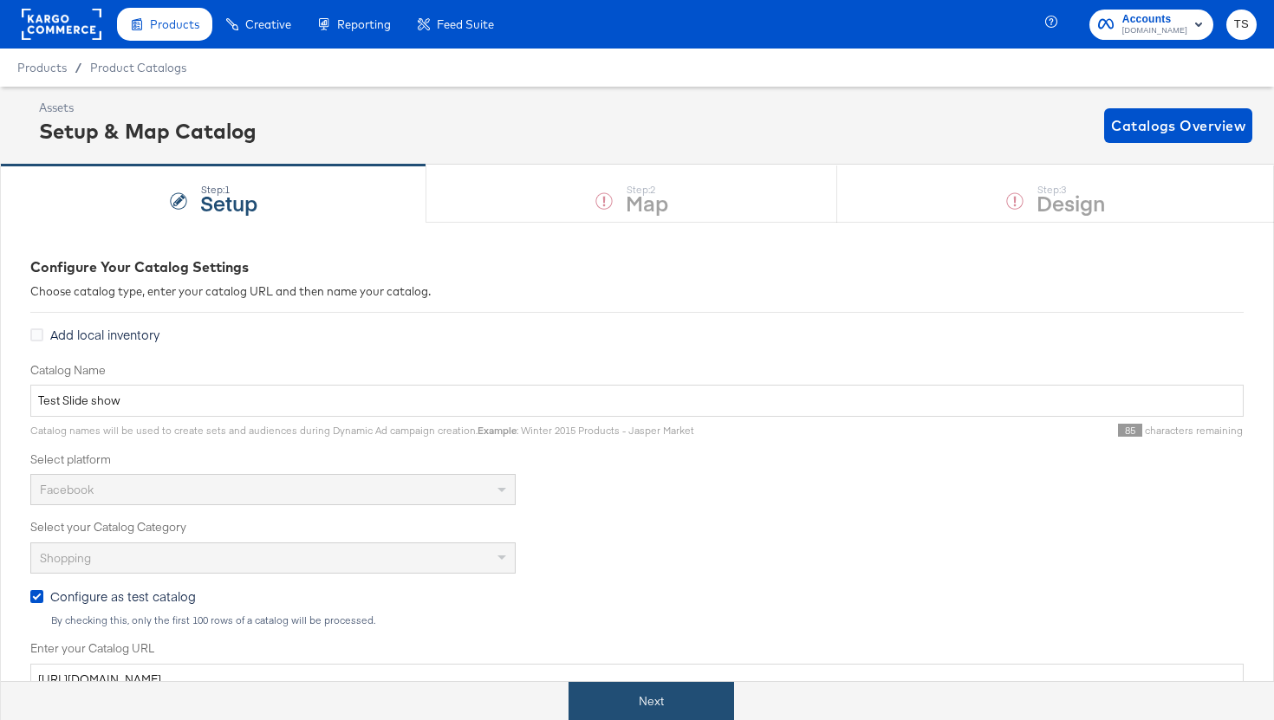
click at [675, 674] on button "Next" at bounding box center [652, 701] width 166 height 39
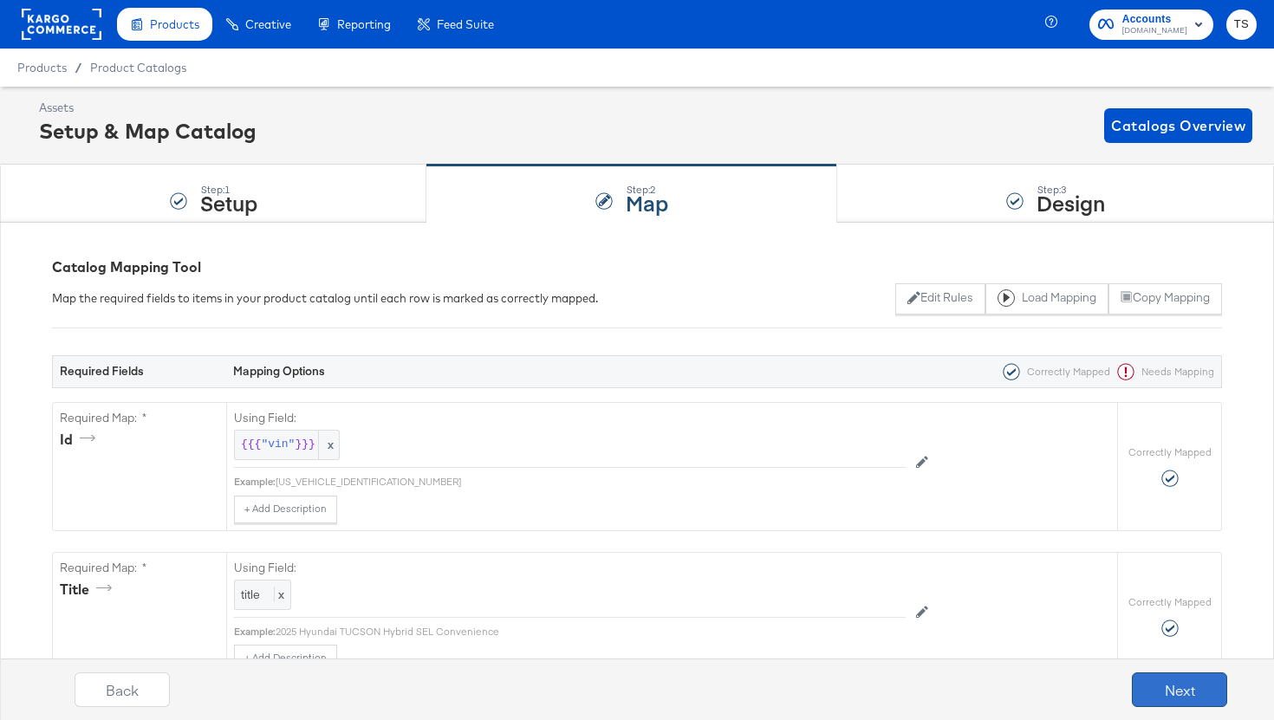
click at [1173, 674] on button "Next" at bounding box center [1179, 690] width 95 height 35
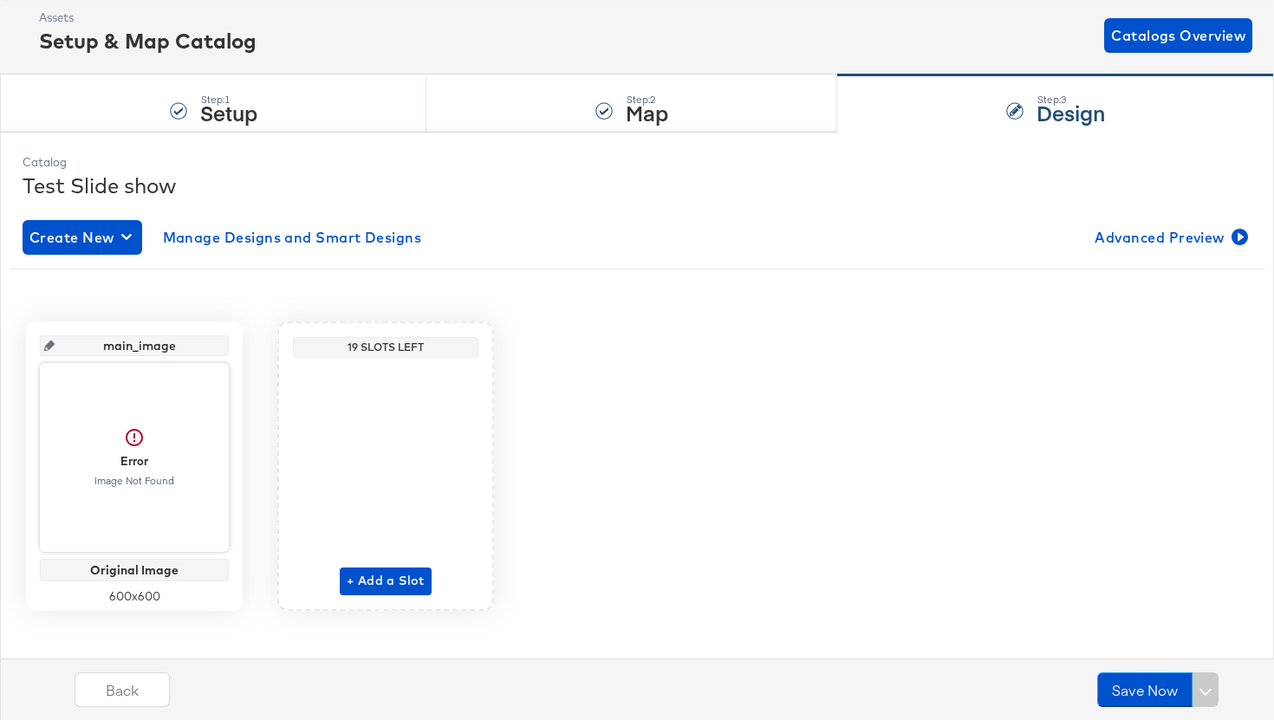
scroll to position [89, 0]
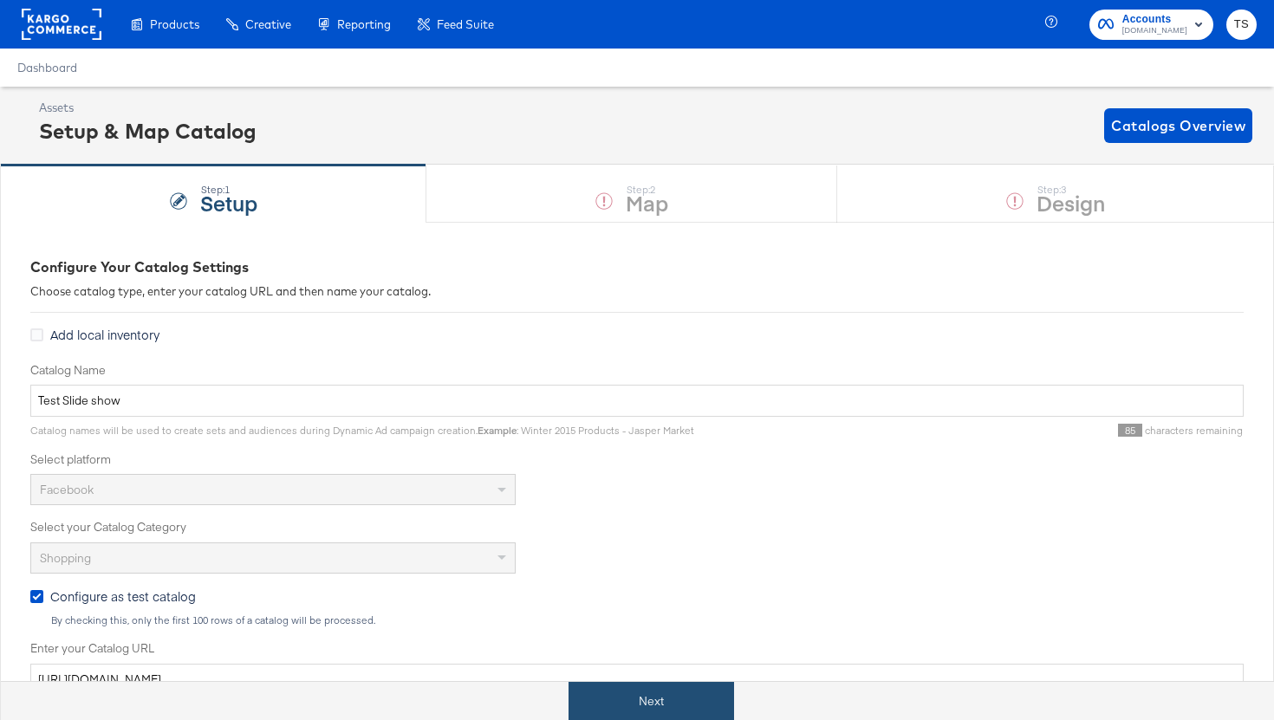
click at [648, 706] on button "Next" at bounding box center [652, 701] width 166 height 39
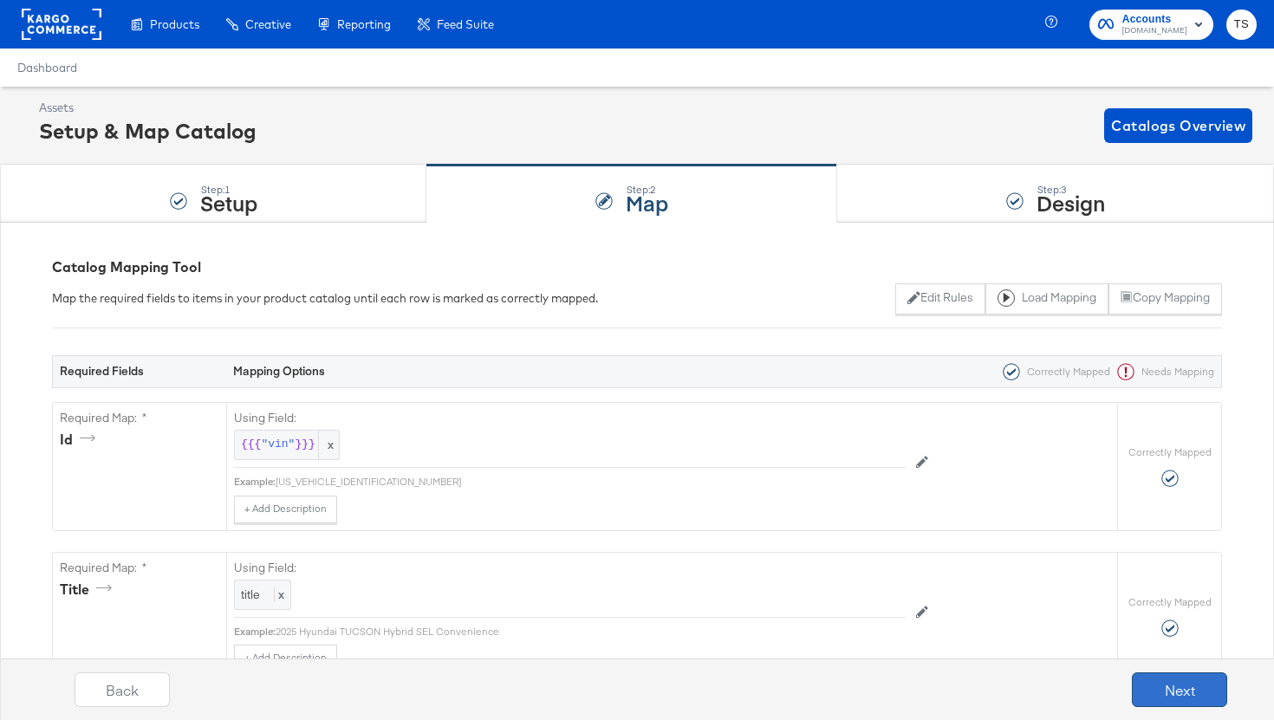
click at [1156, 693] on button "Next" at bounding box center [1179, 690] width 95 height 35
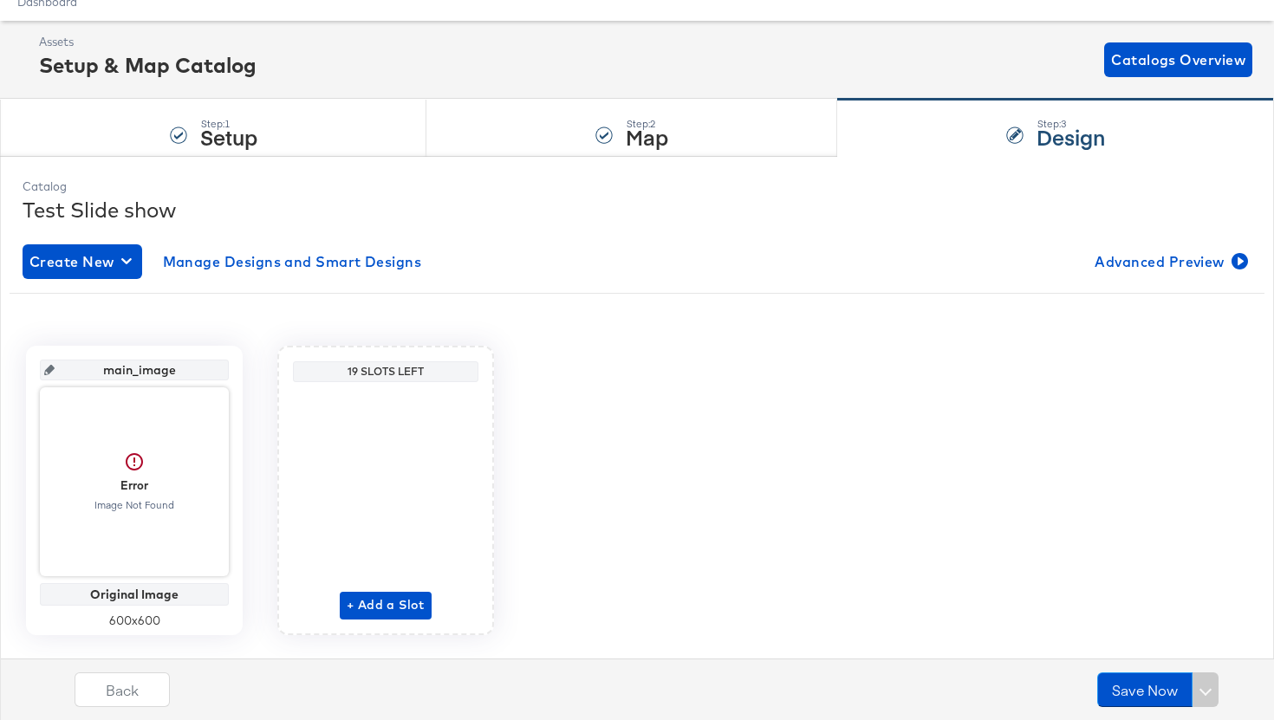
scroll to position [87, 0]
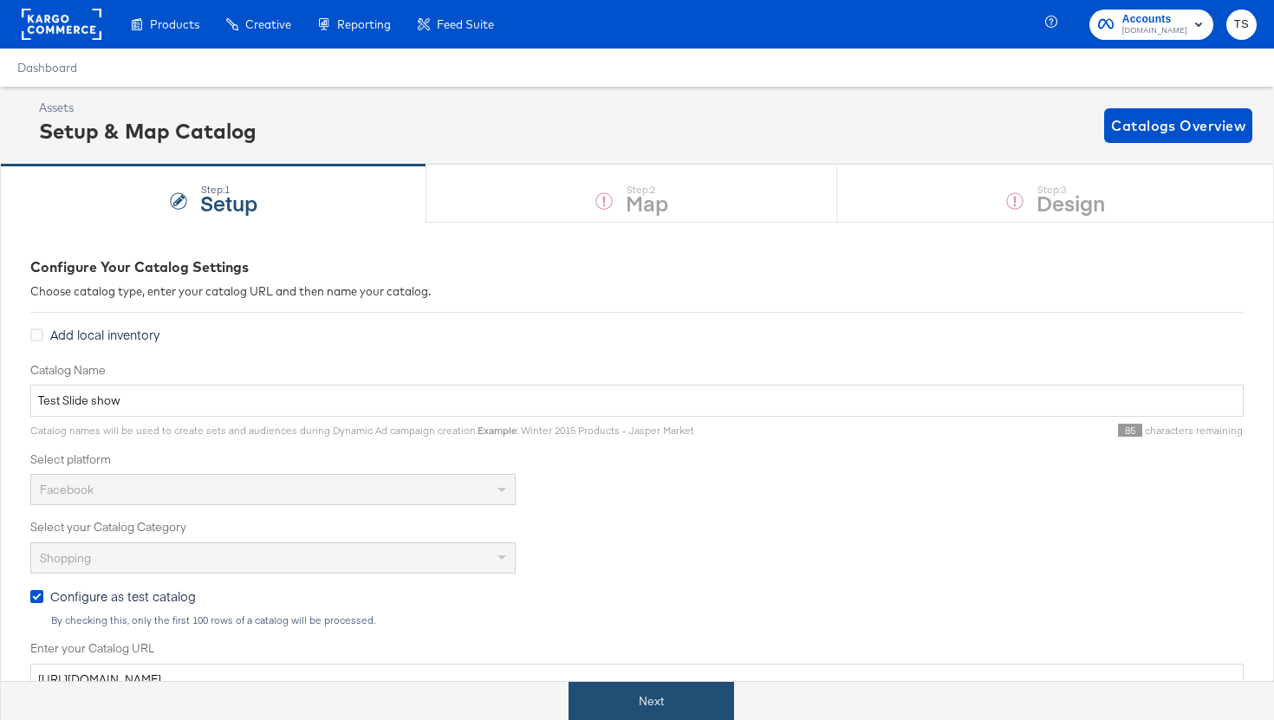
click at [660, 711] on button "Next" at bounding box center [652, 701] width 166 height 39
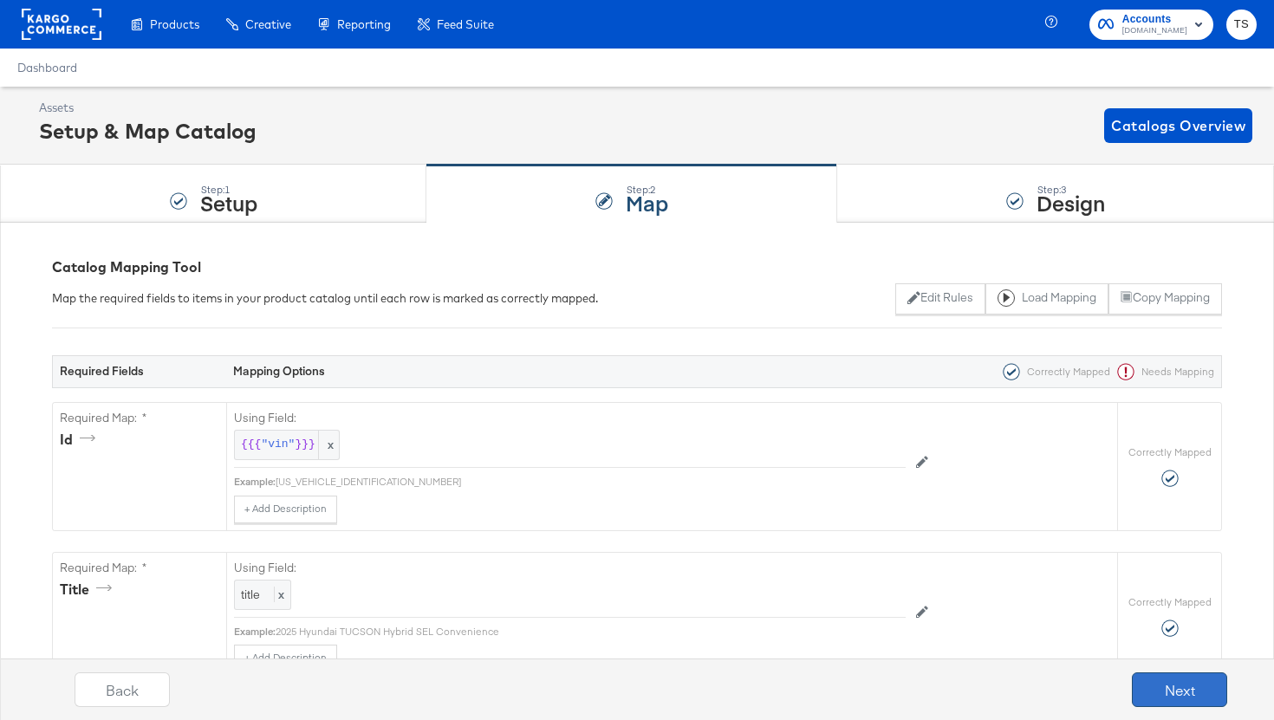
click at [1173, 685] on button "Next" at bounding box center [1179, 690] width 95 height 35
